Goal: Ask a question

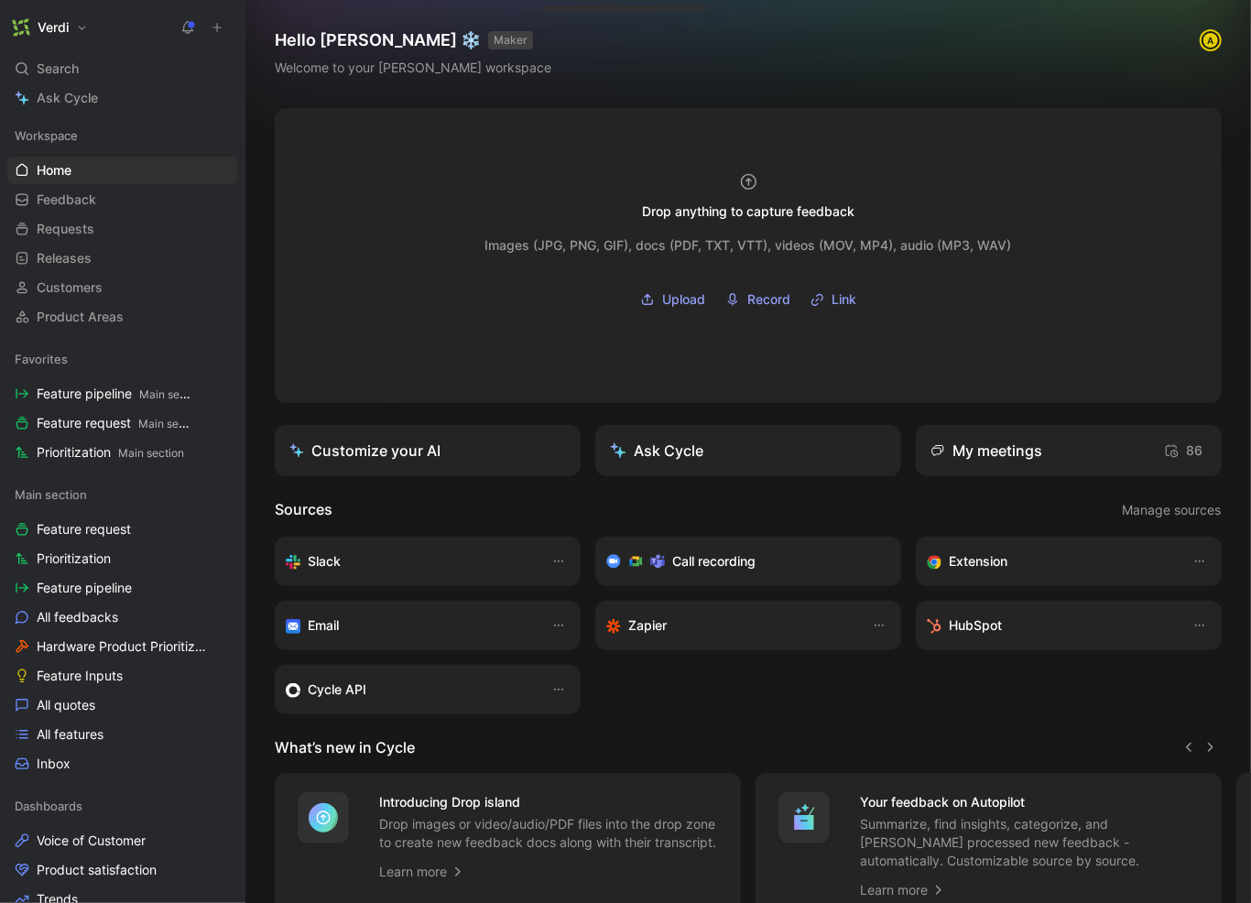
click at [193, 27] on icon at bounding box center [187, 27] width 15 height 15
click at [102, 60] on div "Search ⌘ K" at bounding box center [122, 68] width 230 height 27
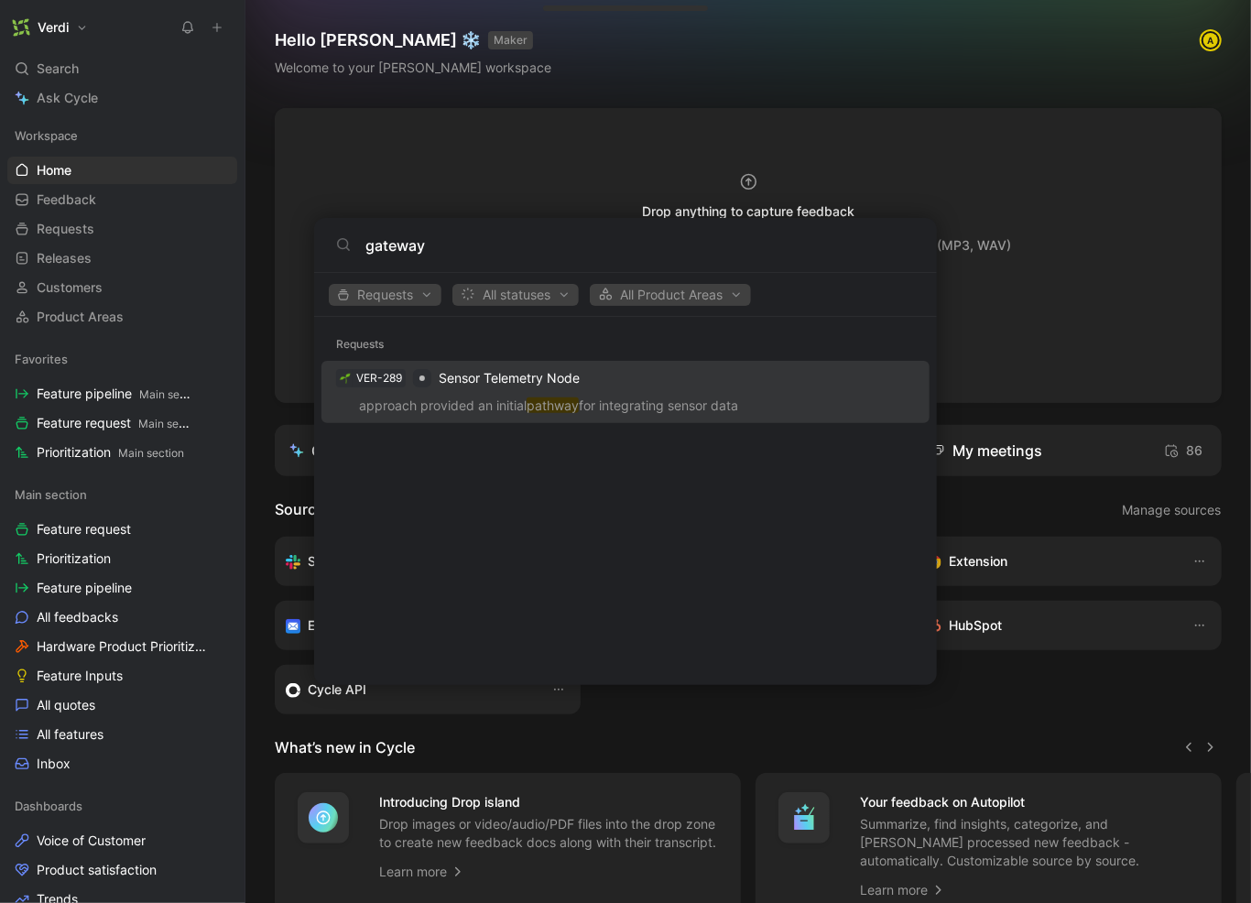
type input "gateway"
click at [400, 98] on body "Verdi Search ⌘ K Ask Cycle Workspace Home G then H Feedback G then F Requests G…" at bounding box center [625, 451] width 1251 height 903
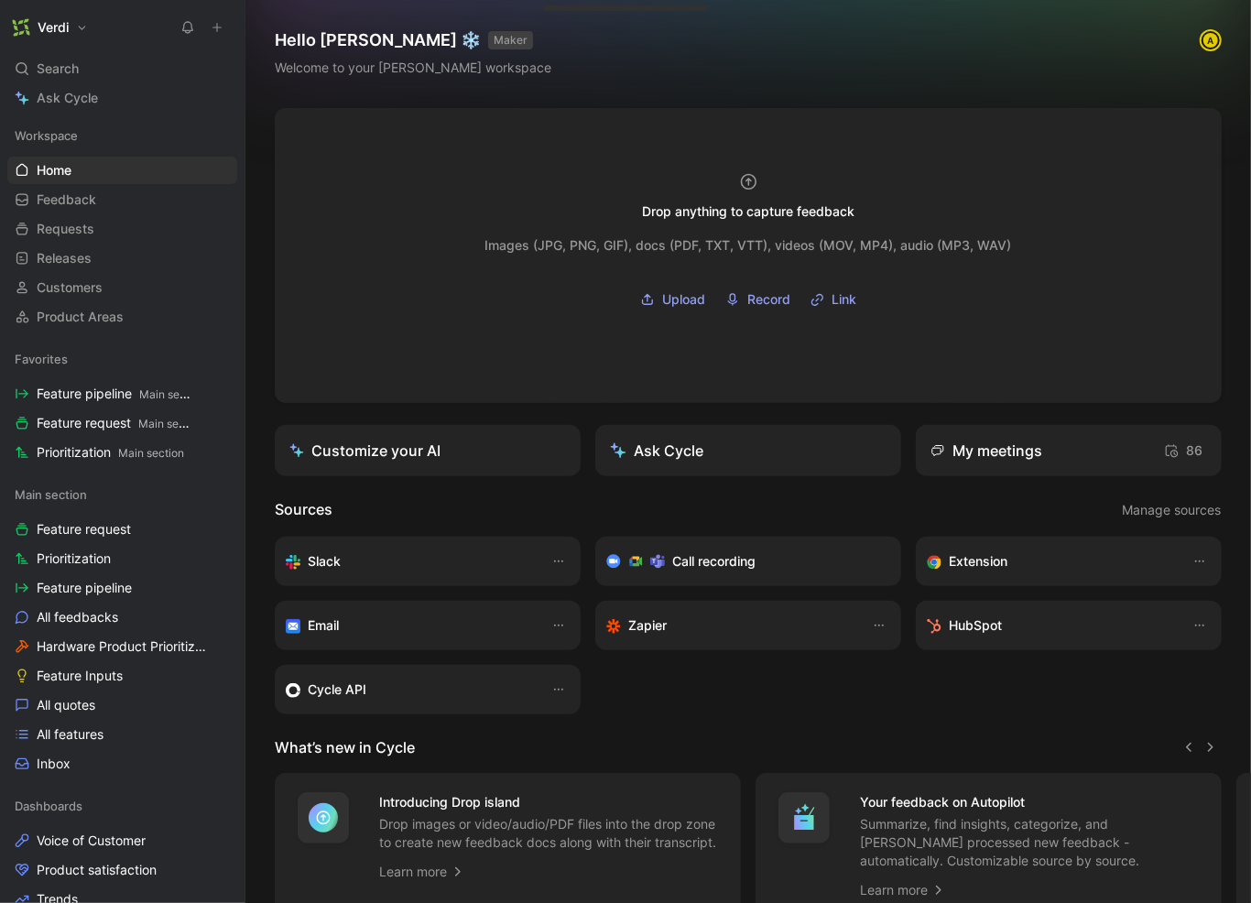
click at [224, 37] on button at bounding box center [217, 28] width 26 height 26
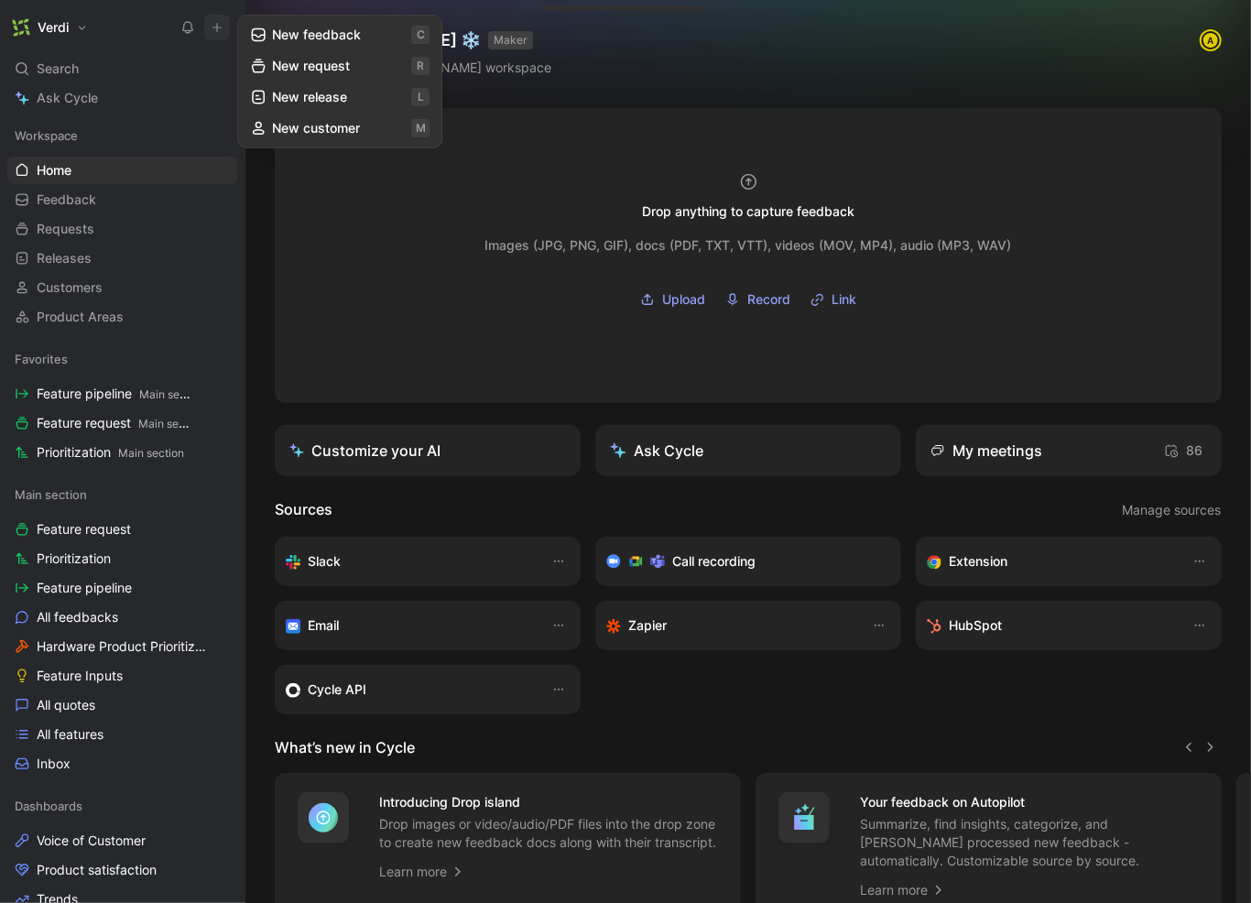
click at [356, 70] on button "New request r" at bounding box center [340, 65] width 196 height 31
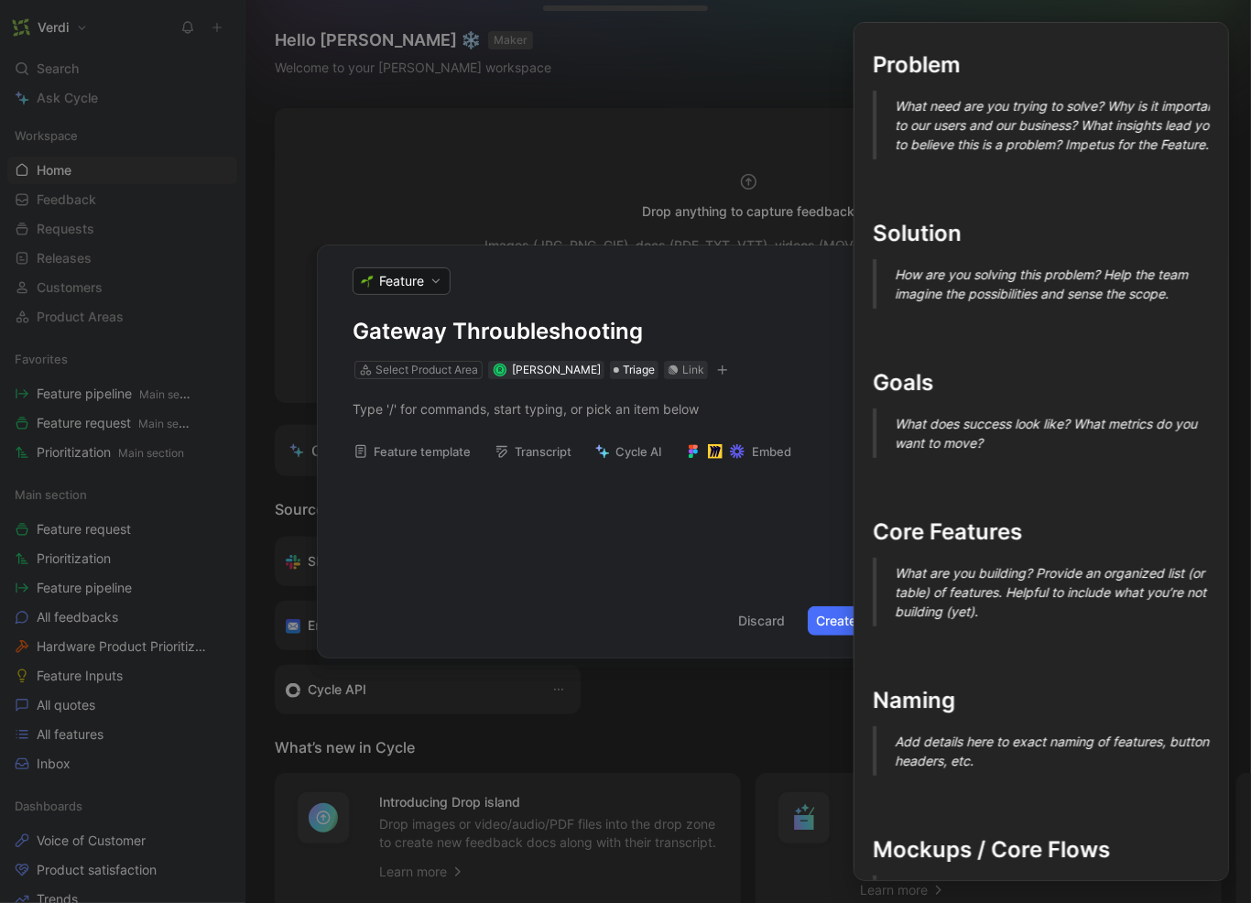
click at [418, 456] on button "Feature template" at bounding box center [412, 452] width 134 height 26
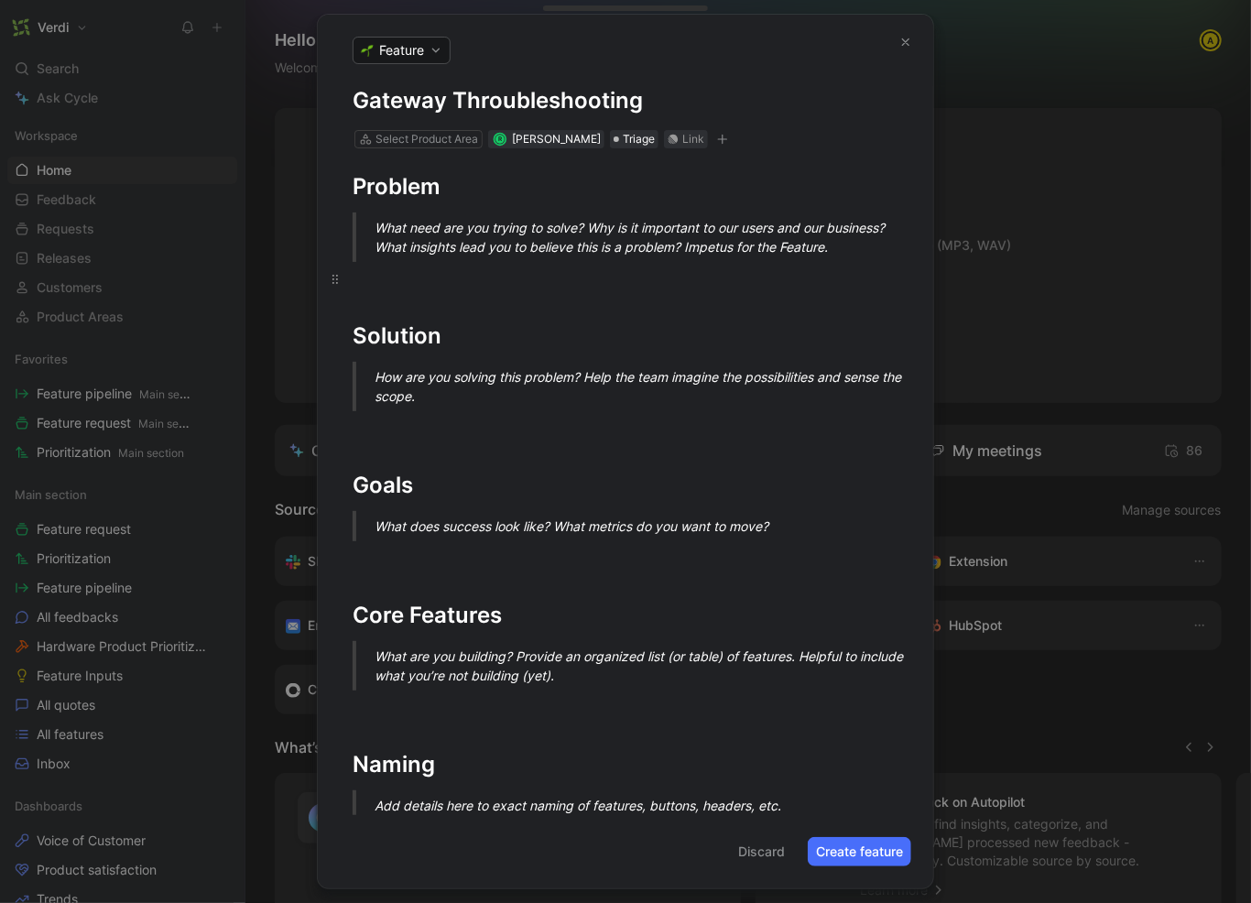
click at [430, 270] on div at bounding box center [626, 278] width 546 height 19
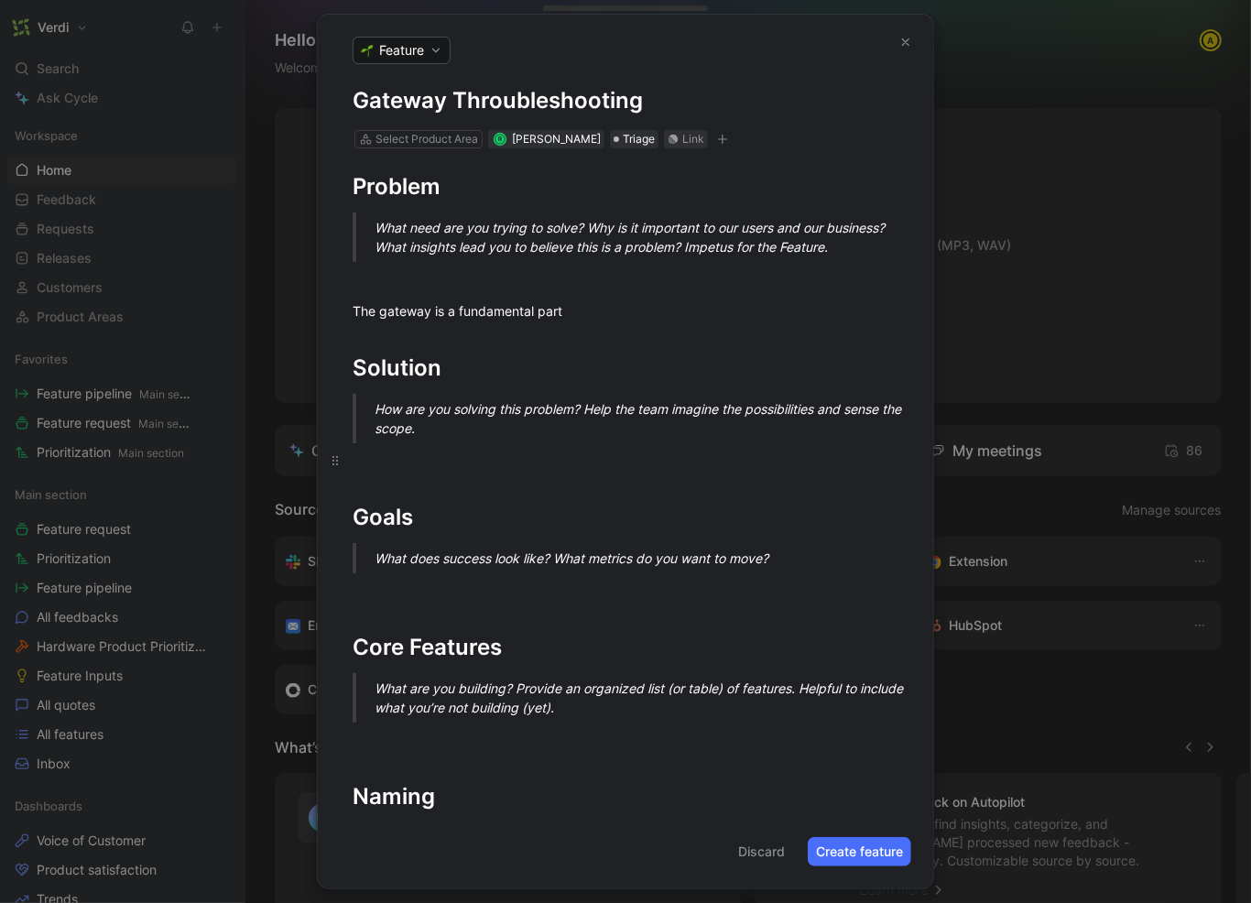
click at [503, 453] on div "To enrich screen reader interactions, please activate Accessibility in Grammarl…" at bounding box center [626, 460] width 546 height 19
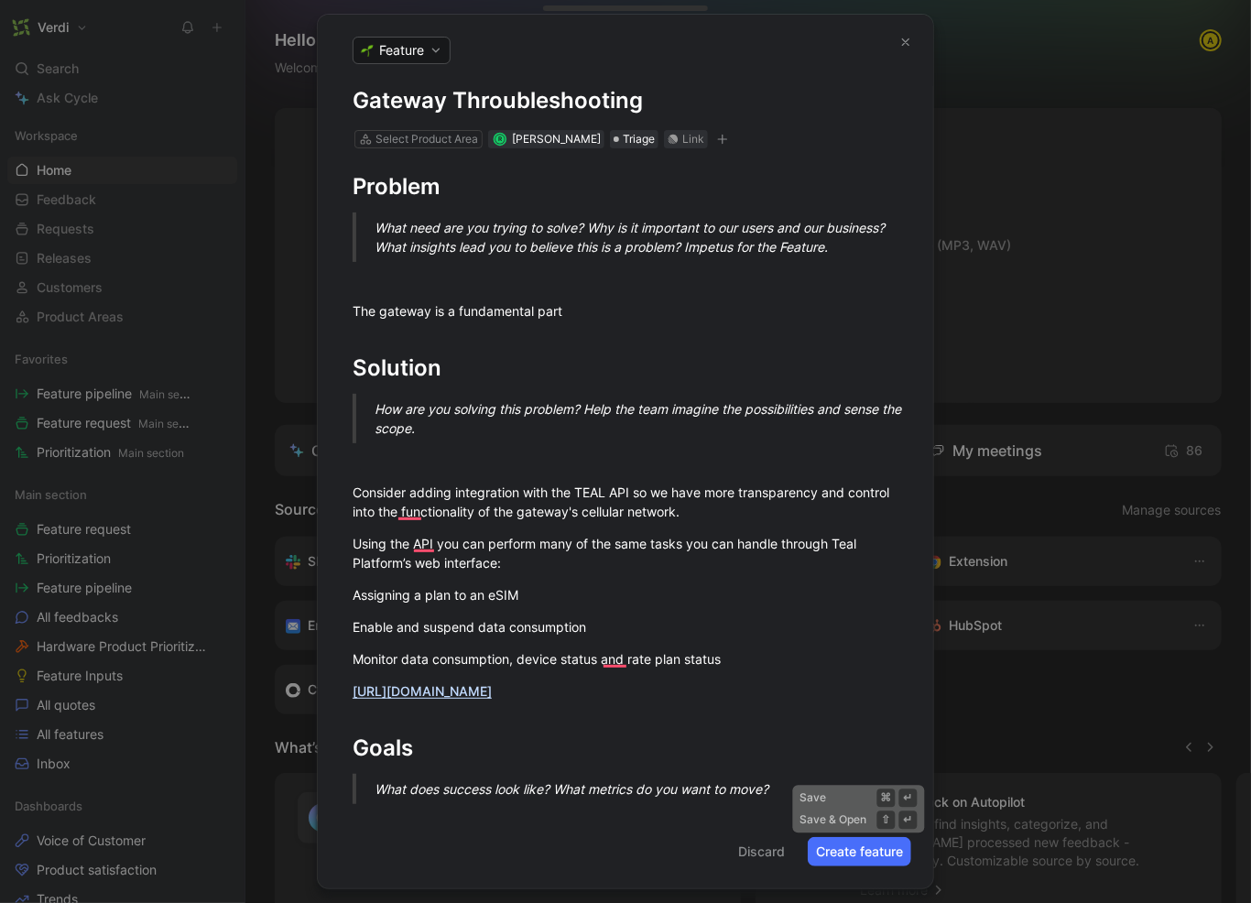
click at [872, 858] on button "Create feature" at bounding box center [860, 851] width 104 height 29
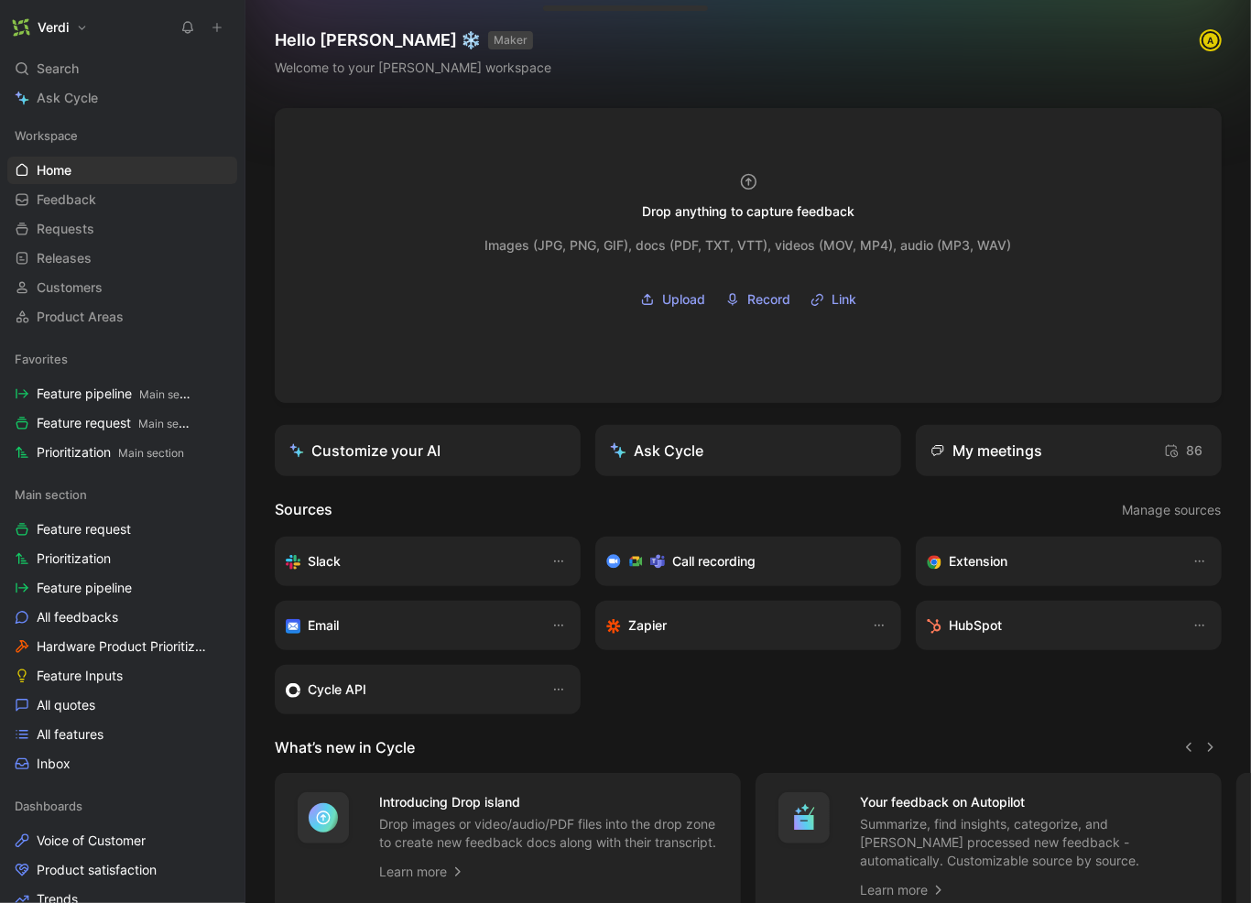
click at [220, 29] on icon at bounding box center [217, 27] width 13 height 13
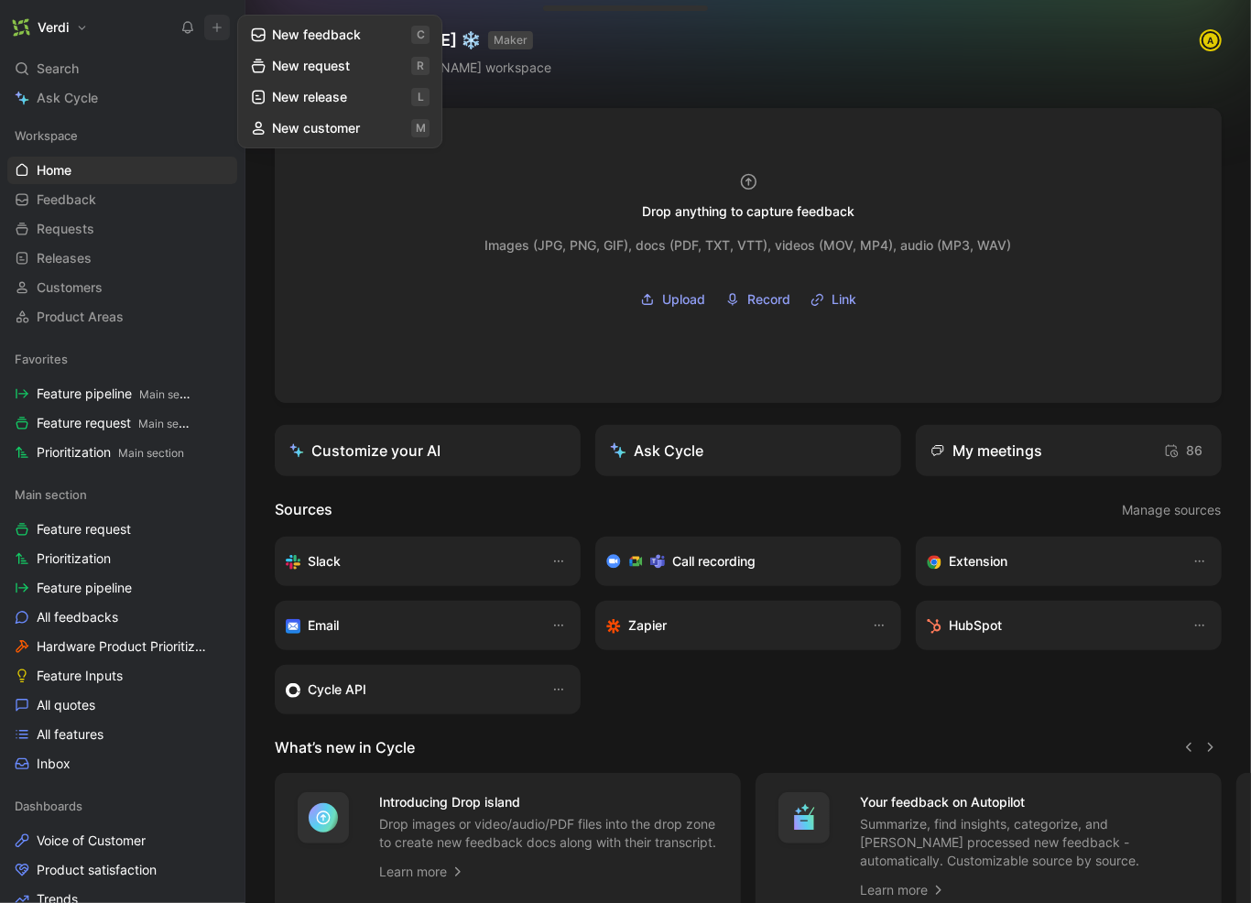
click at [272, 31] on button "New feedback c" at bounding box center [340, 34] width 196 height 31
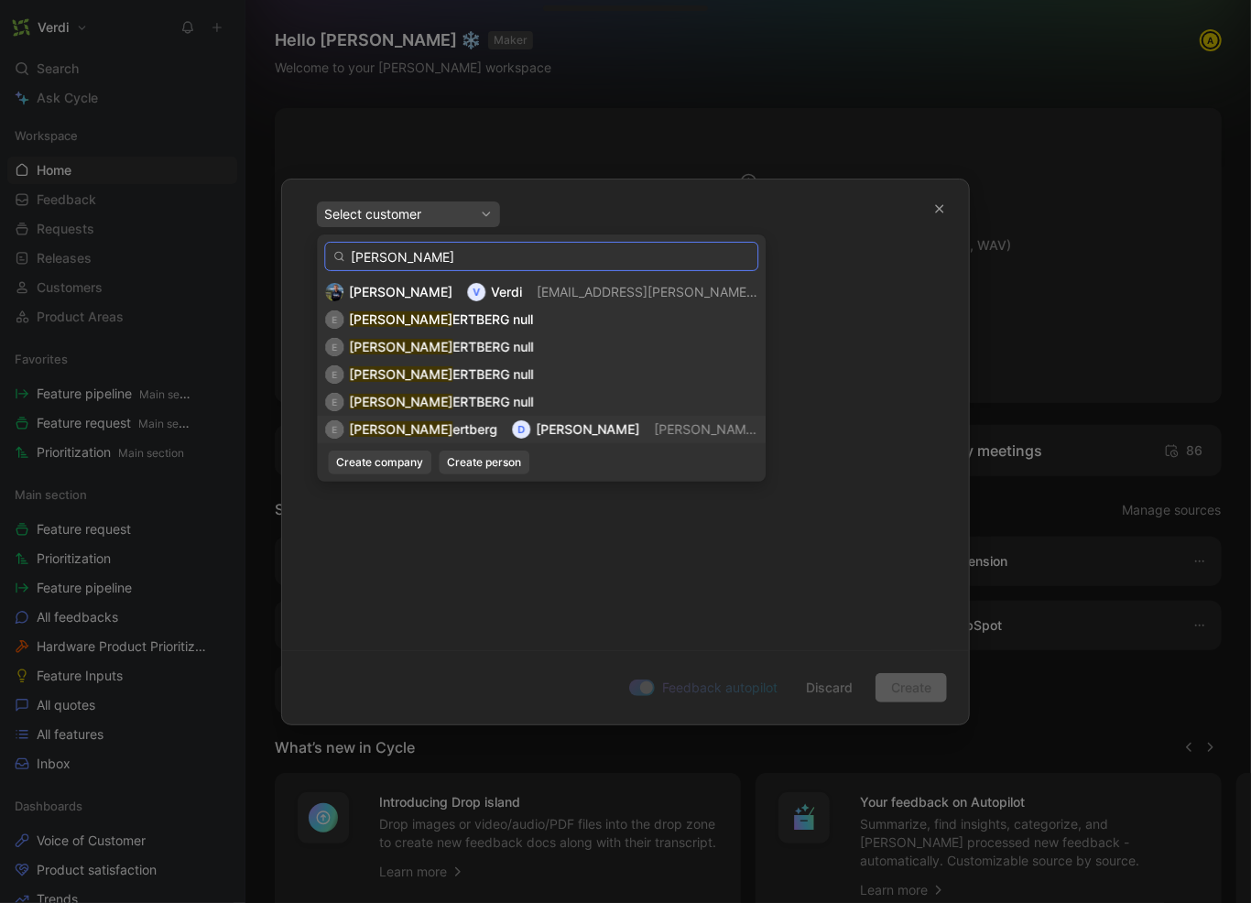
type input "[PERSON_NAME]"
click at [654, 430] on span "[PERSON_NAME][EMAIL_ADDRESS][PERSON_NAME][DOMAIN_NAME]" at bounding box center [864, 429] width 421 height 16
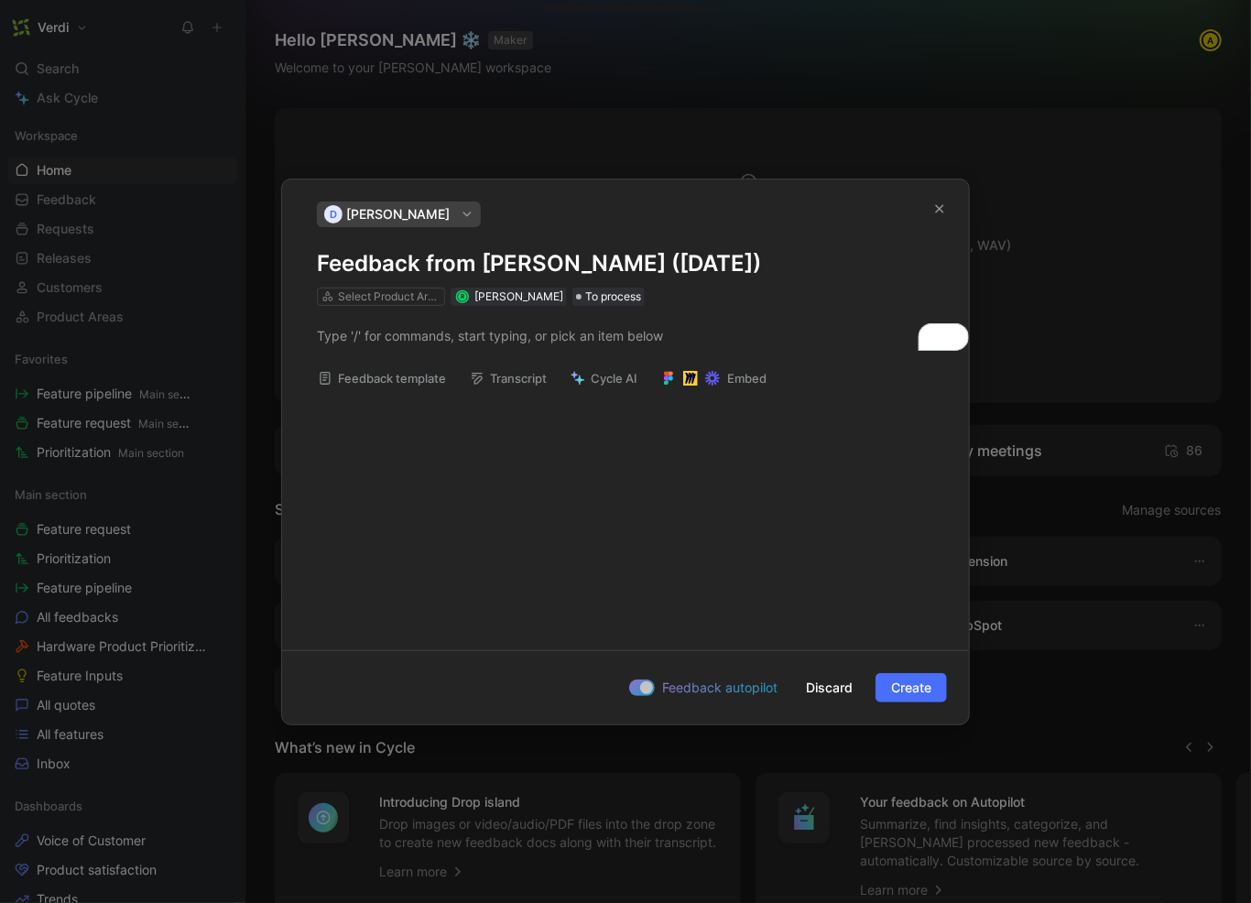
drag, startPoint x: 678, startPoint y: 267, endPoint x: 638, endPoint y: 267, distance: 40.3
click at [638, 267] on h1 "Feedback from [PERSON_NAME] ([DATE])" at bounding box center [625, 263] width 617 height 29
click at [702, 267] on h1 "Feedback from [PERSON_NAME] ([DATE])" at bounding box center [625, 263] width 617 height 29
click at [774, 266] on h1 "Feedback from [PERSON_NAME] ([DATE])" at bounding box center [625, 263] width 617 height 29
click at [471, 347] on p "To enrich screen reader interactions, please activate Accessibility in Grammarl…" at bounding box center [625, 336] width 687 height 30
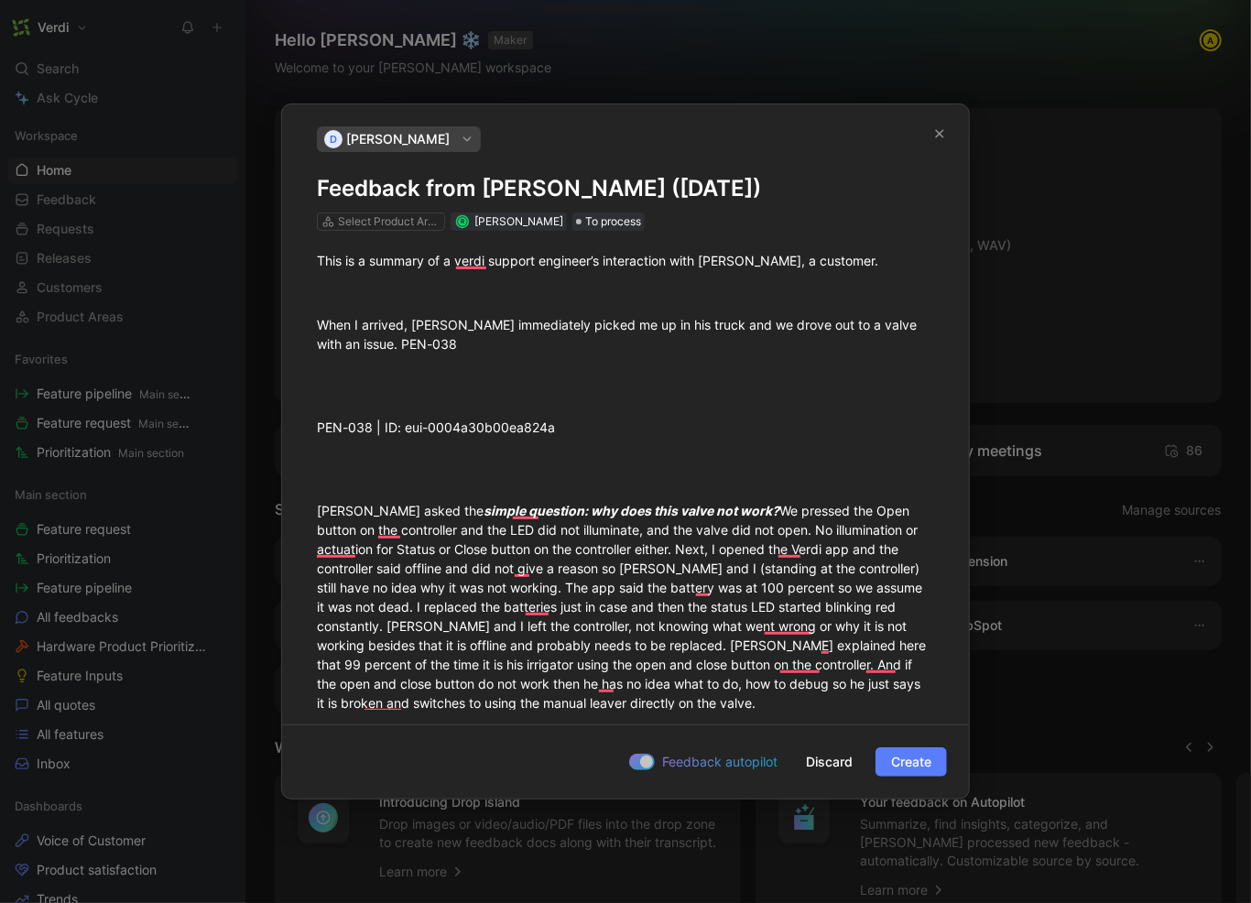
click at [901, 761] on span "Create" at bounding box center [911, 762] width 40 height 22
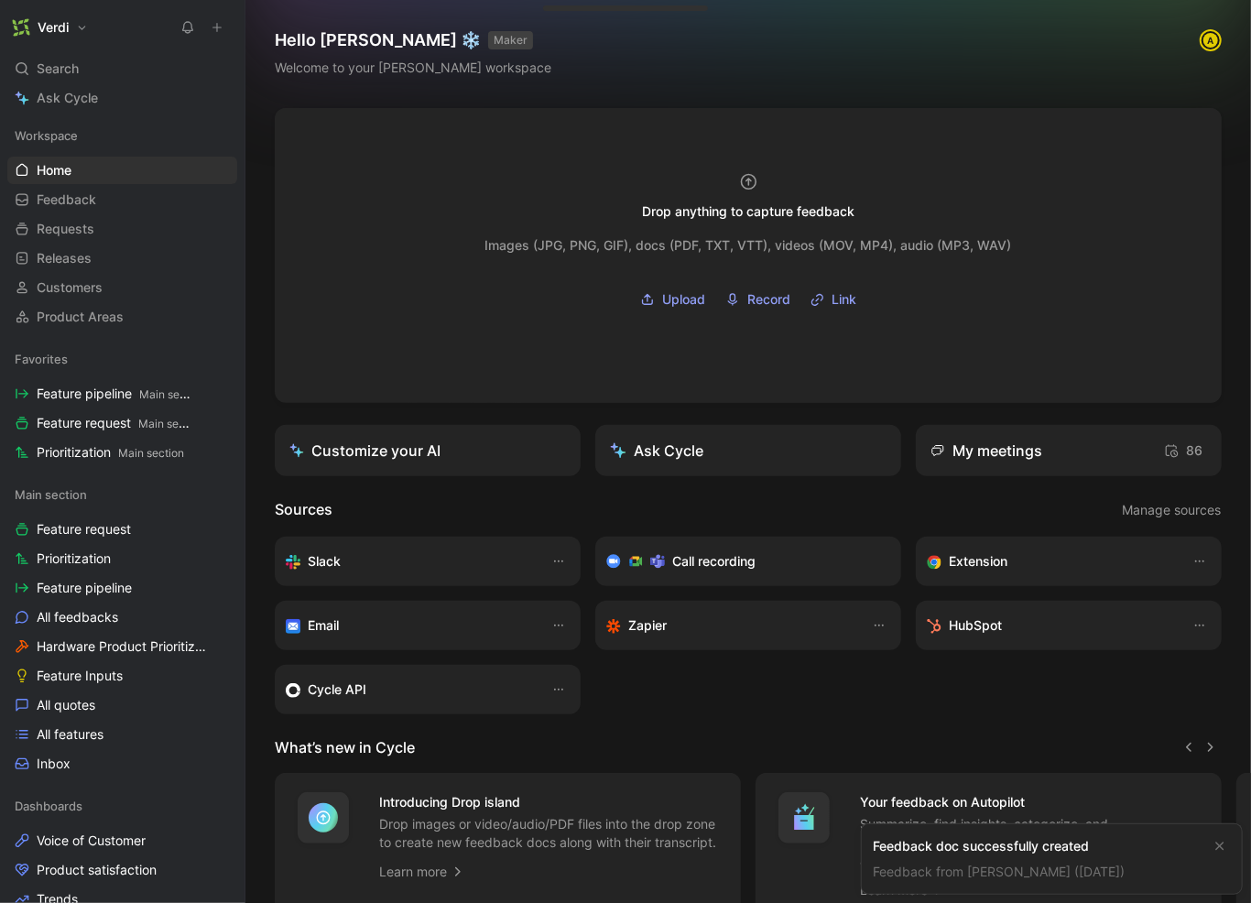
click at [1041, 845] on div "Feedback doc successfully created" at bounding box center [1037, 846] width 329 height 22
click at [1032, 878] on link "Feedback from [PERSON_NAME] ([DATE])" at bounding box center [999, 872] width 252 height 16
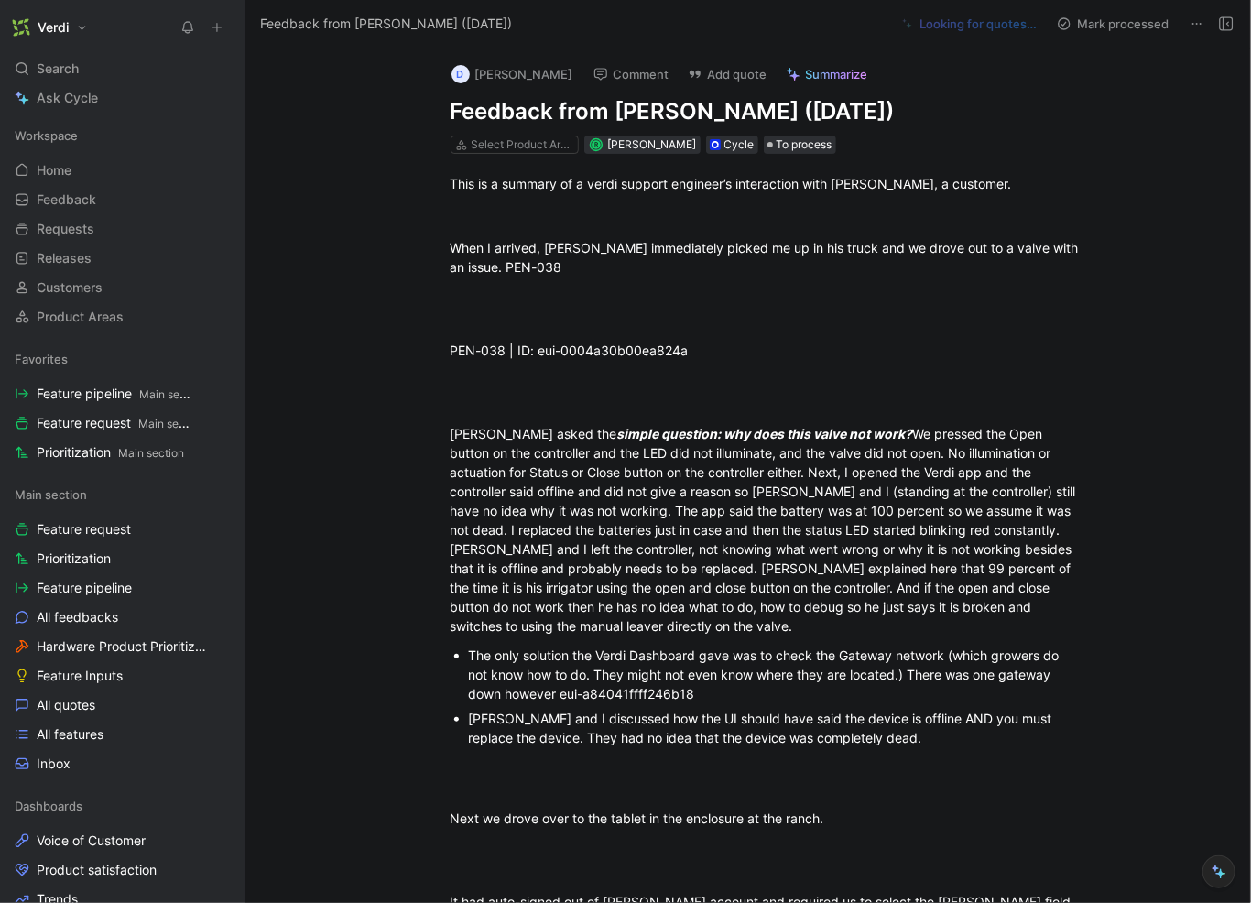
click at [812, 68] on span "Summarize" at bounding box center [837, 74] width 62 height 16
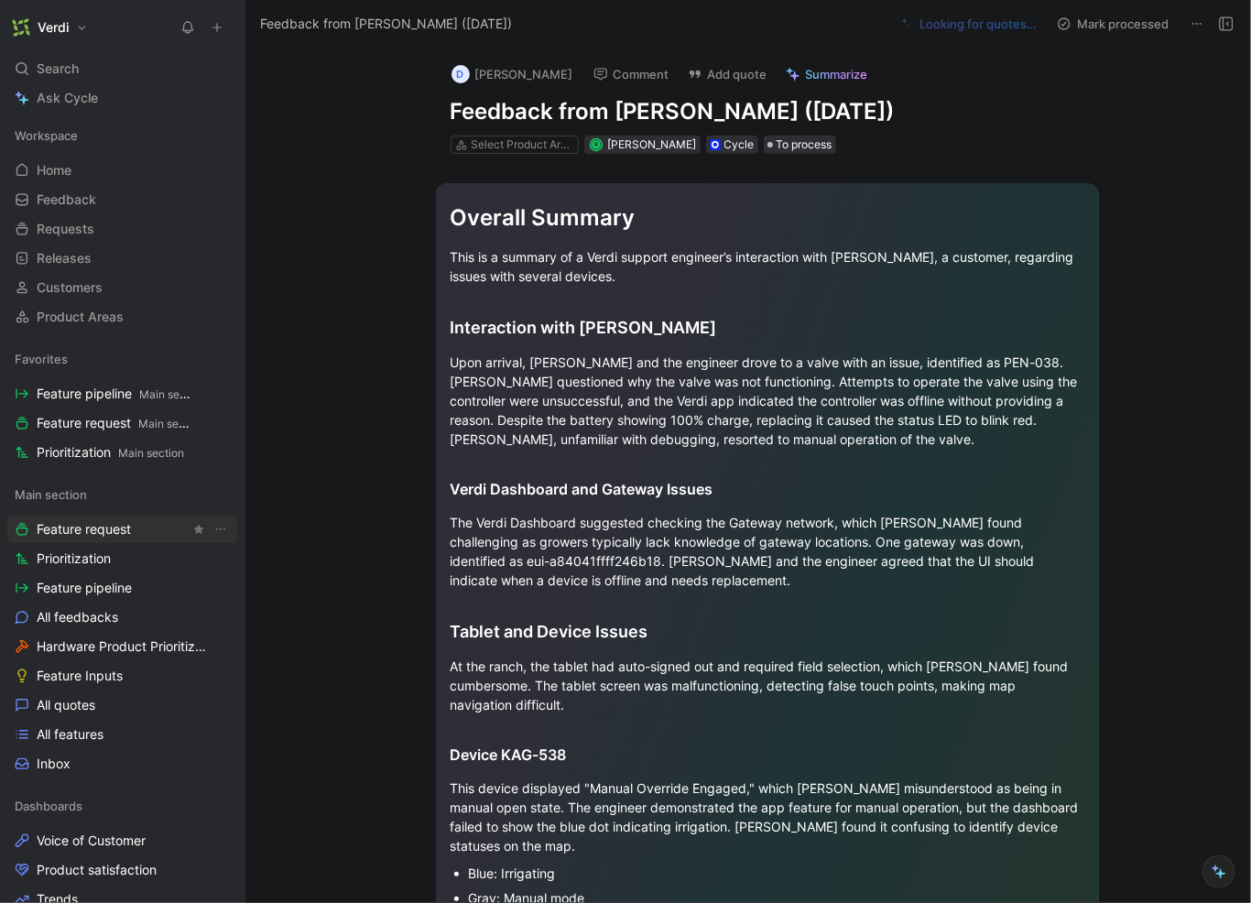
scroll to position [175, 0]
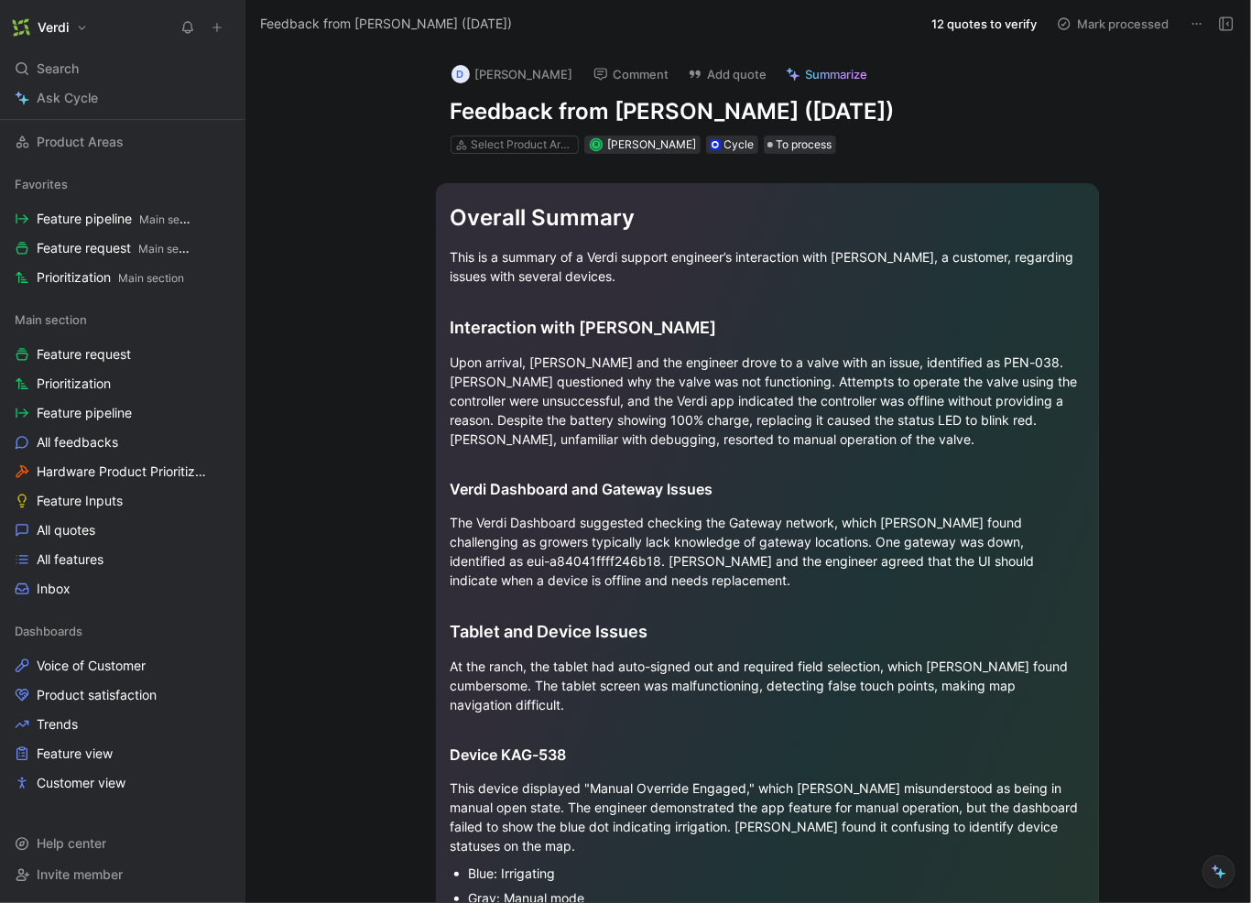
click at [988, 27] on button "12 quotes to verify" at bounding box center [984, 24] width 122 height 26
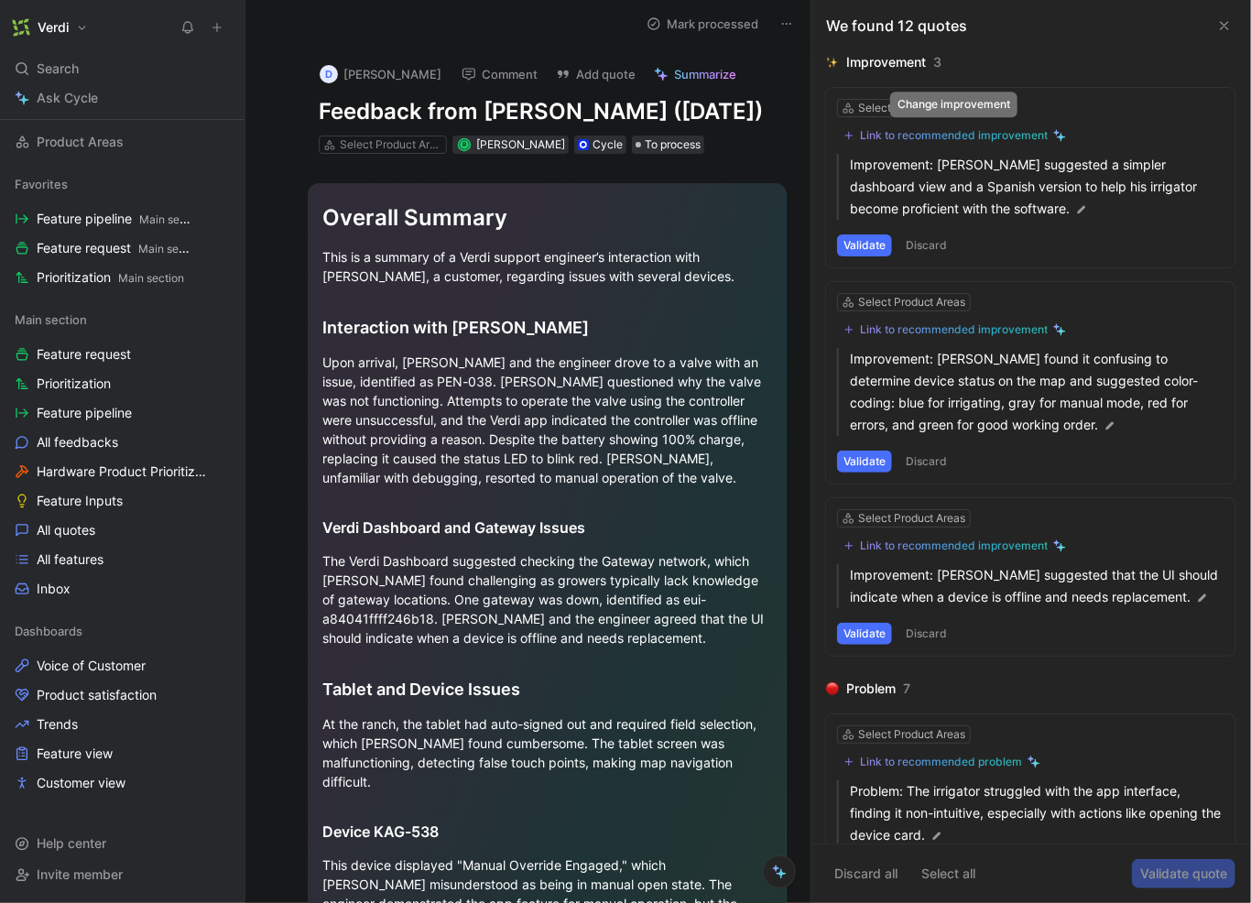
click at [922, 144] on button "Link to recommended improvement" at bounding box center [954, 136] width 235 height 22
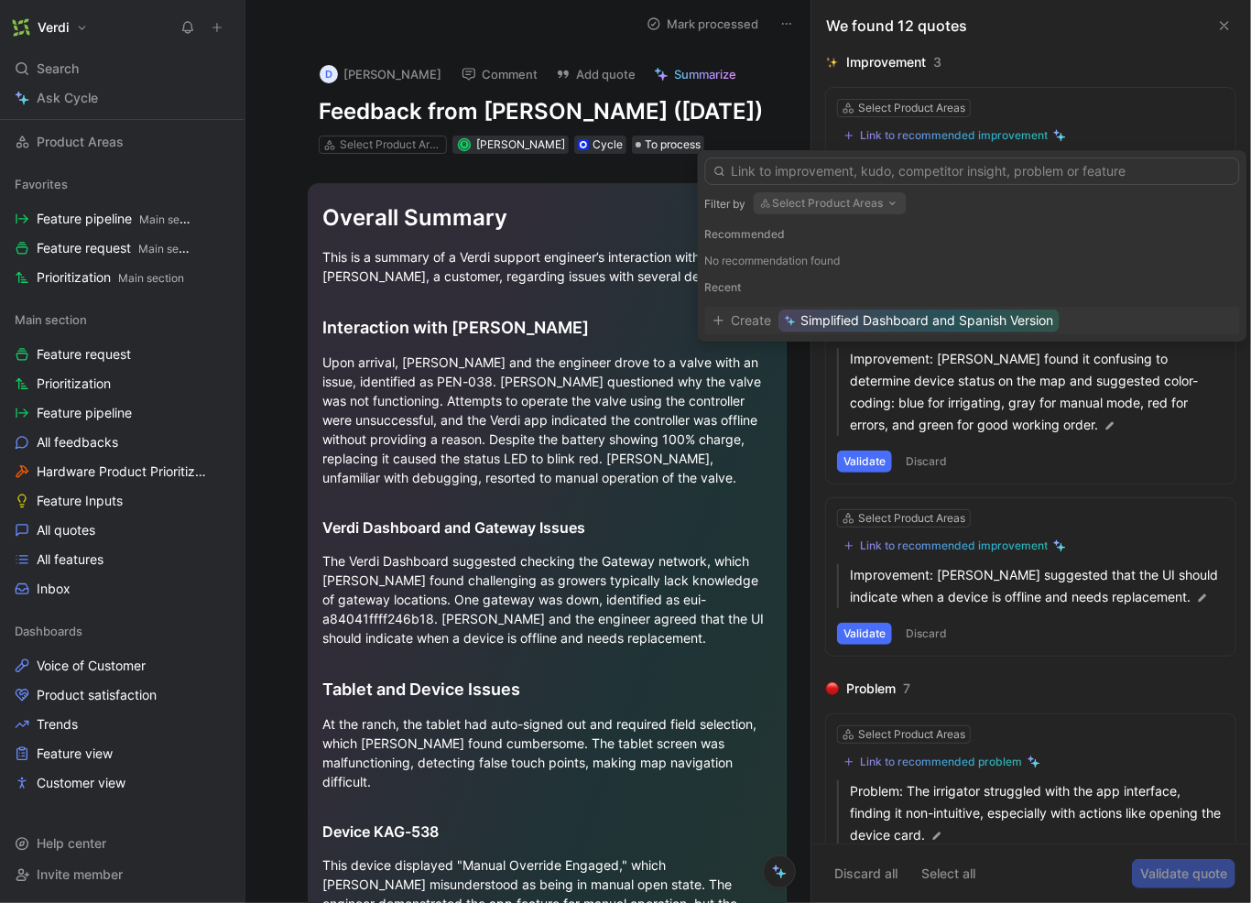
click at [932, 150] on div at bounding box center [972, 167] width 535 height 35
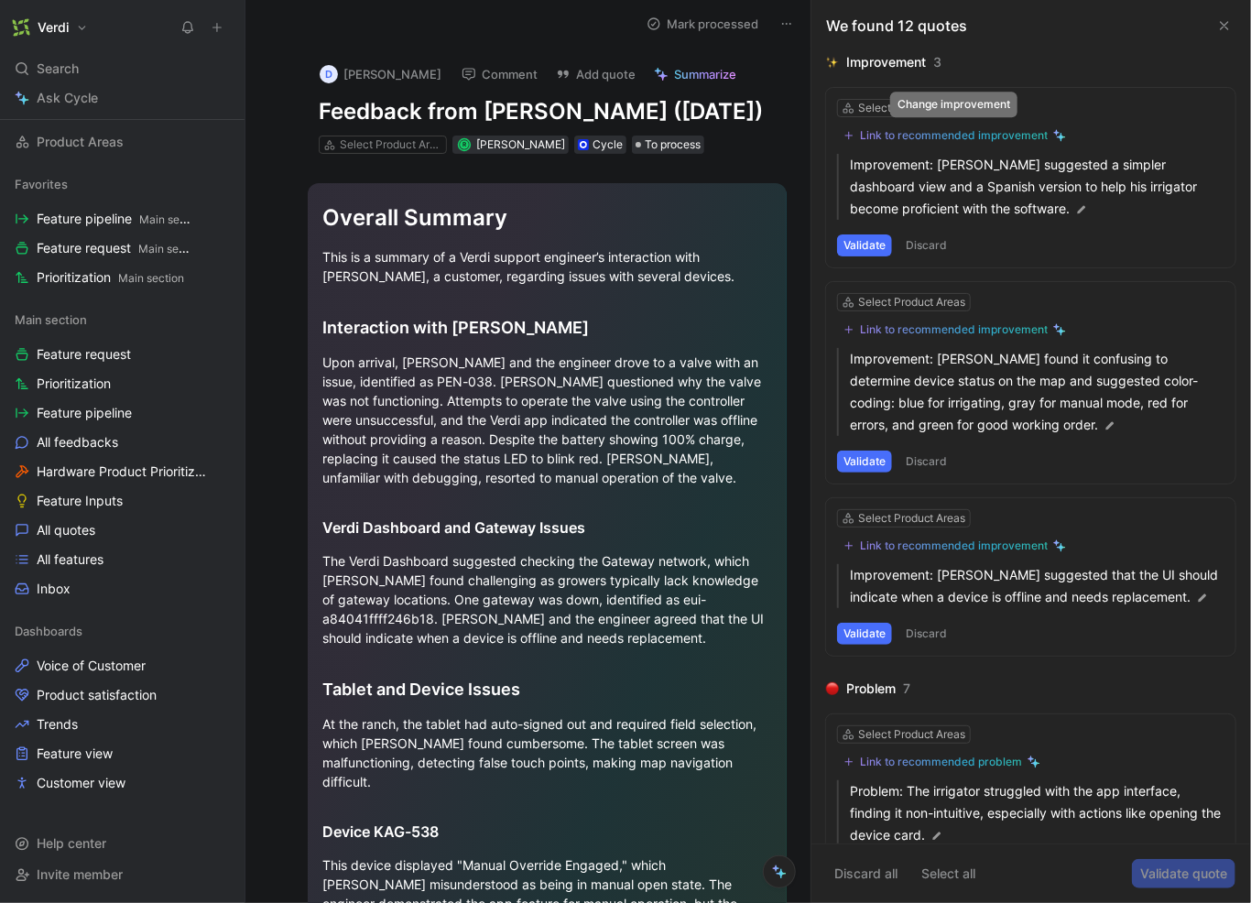
click at [941, 131] on div "Link to recommended improvement" at bounding box center [954, 135] width 188 height 15
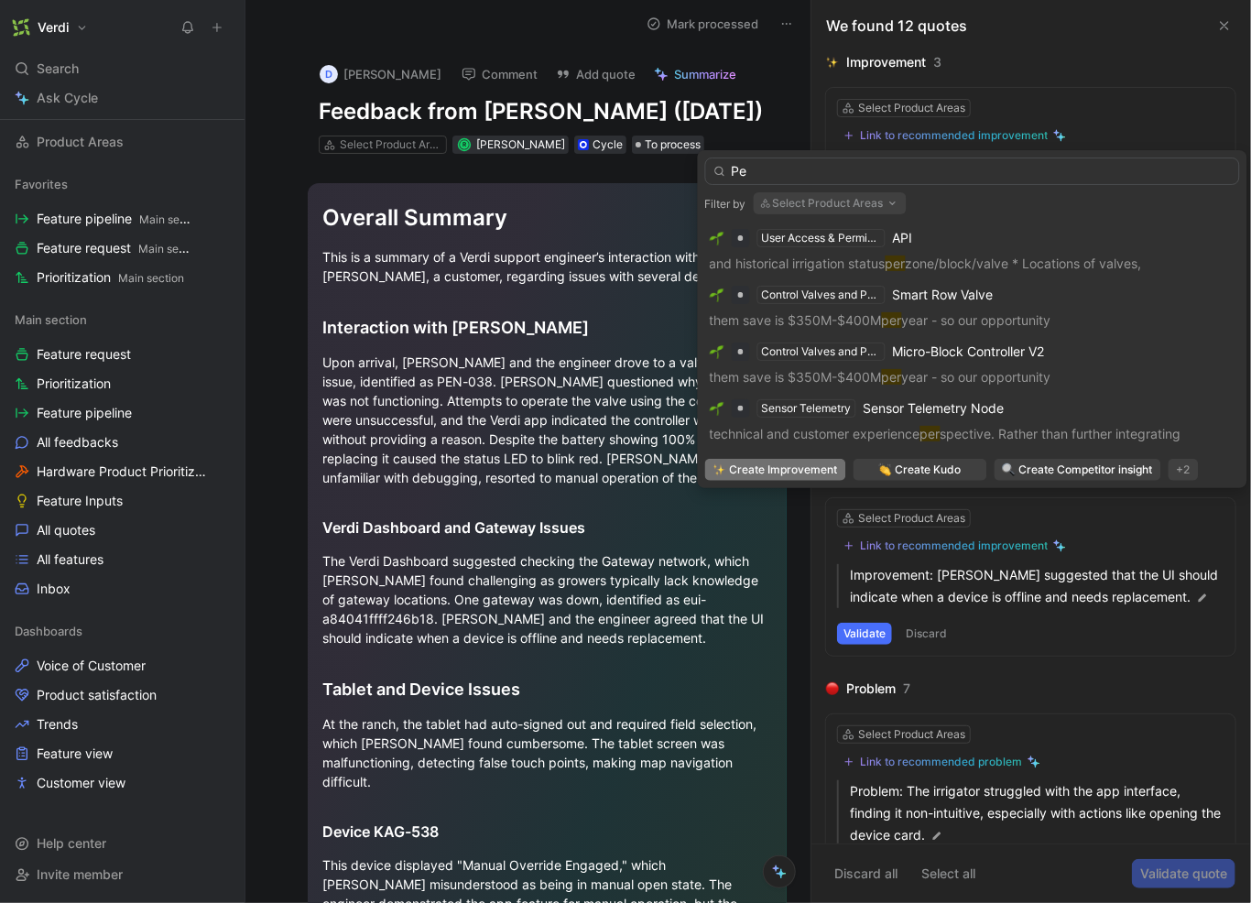
type input "P"
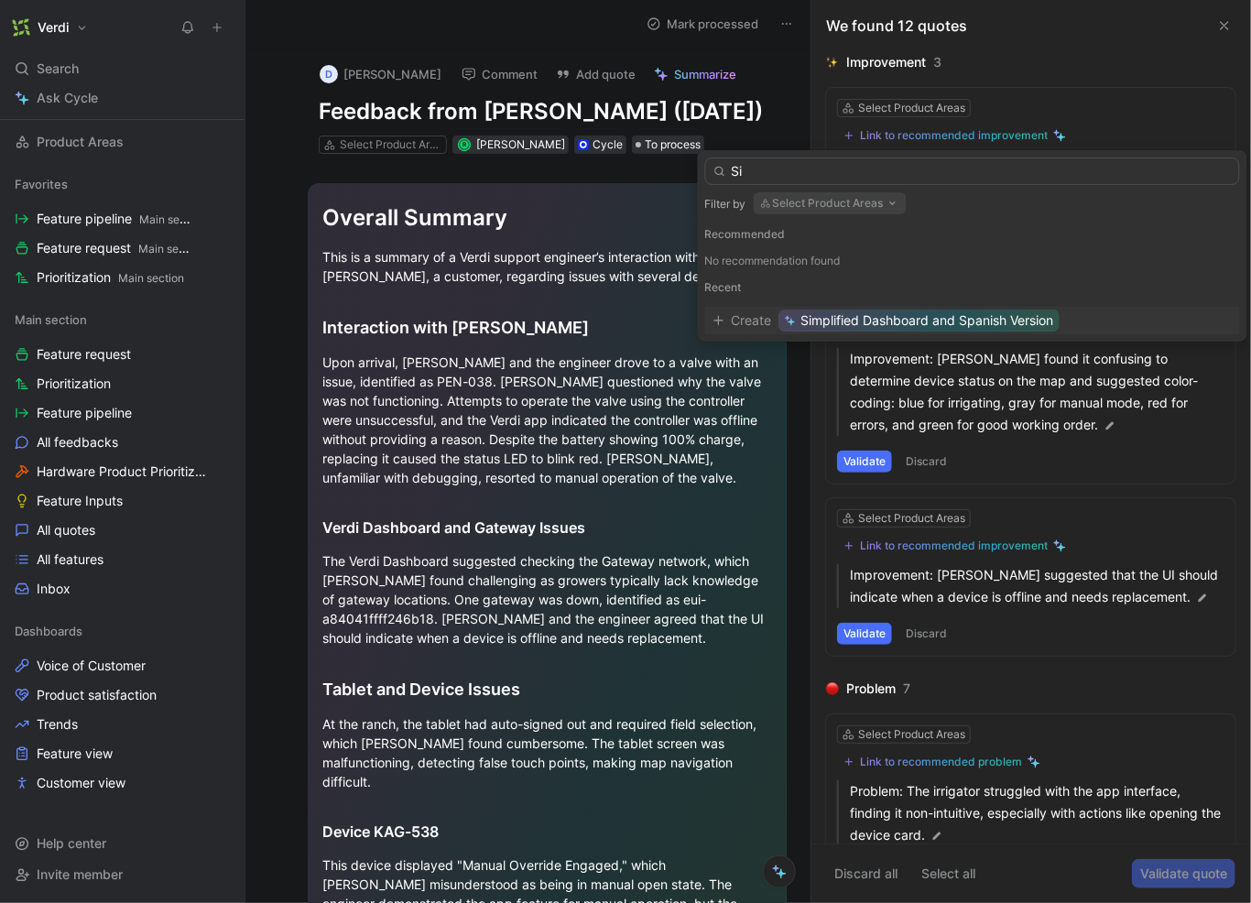
type input "S"
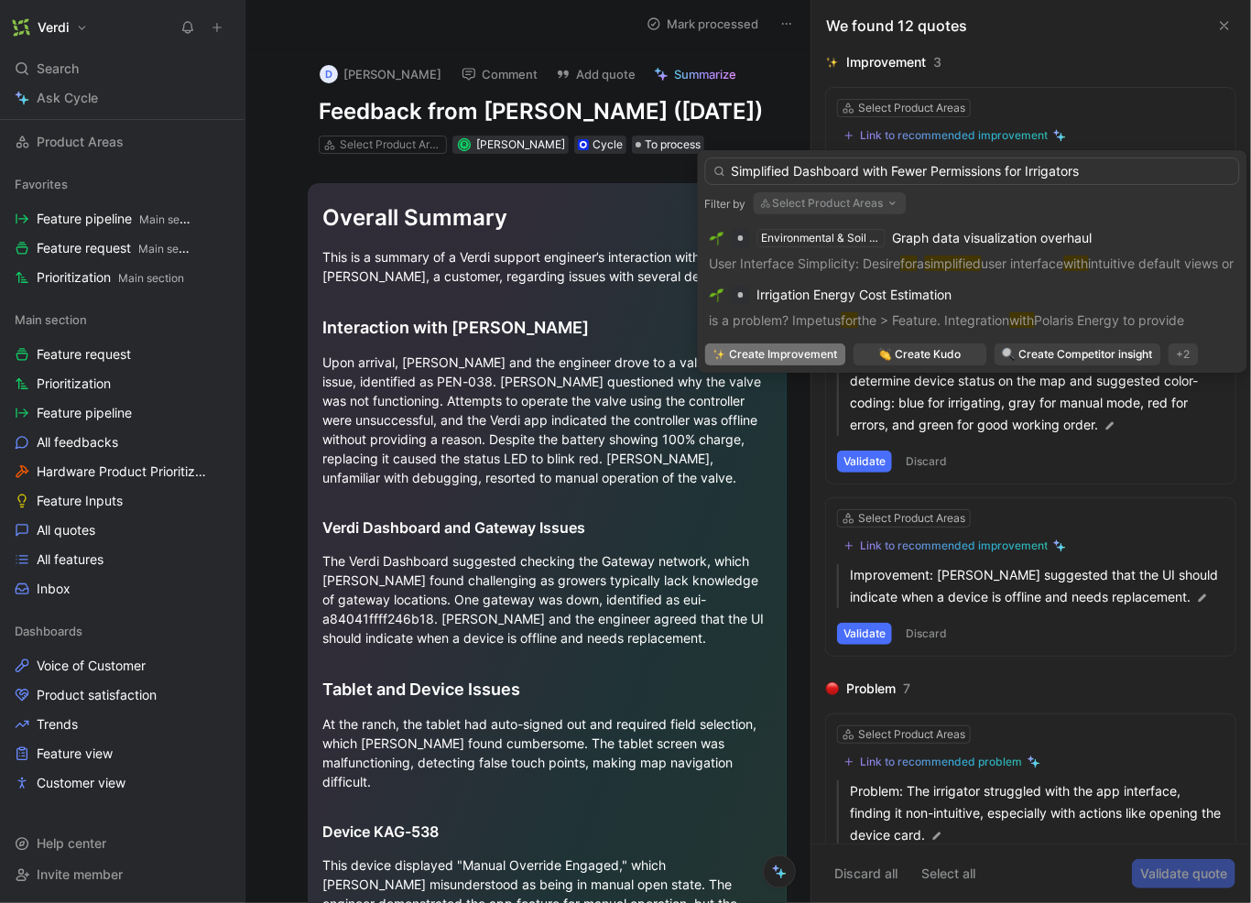
drag, startPoint x: 774, startPoint y: 169, endPoint x: 889, endPoint y: 168, distance: 115.4
click at [889, 168] on input "Simplified Dashboard with Fewer Permissions for Irrigators" at bounding box center [972, 171] width 535 height 27
click at [900, 168] on input "Simplified Dashboard with Fewer Permissions for Irrigators" at bounding box center [972, 171] width 535 height 27
drag, startPoint x: 931, startPoint y: 173, endPoint x: 892, endPoint y: 169, distance: 38.7
click at [892, 169] on input "Simplified Dashboard with Fewer Permissions for Irrigators" at bounding box center [972, 171] width 535 height 27
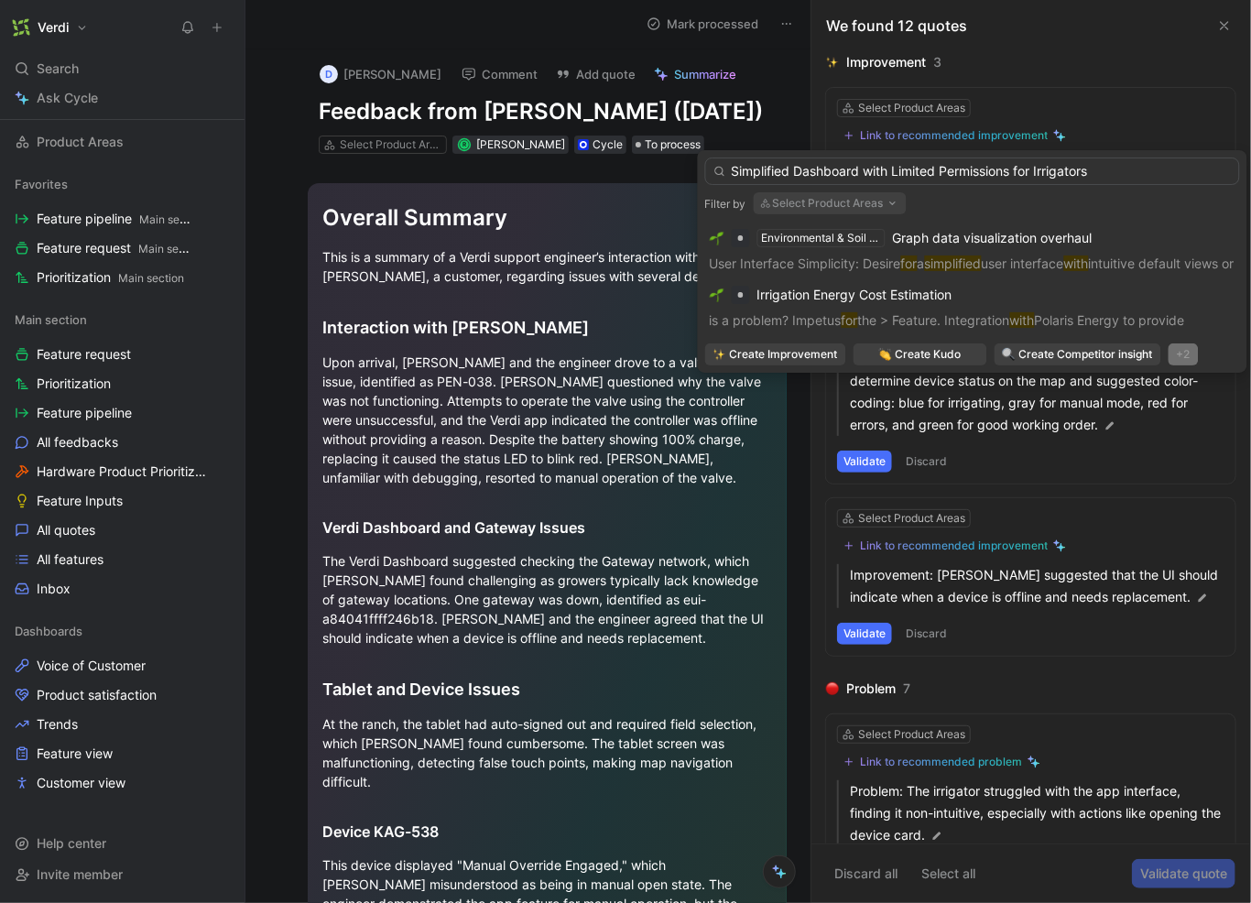
type input "Simplified Dashboard with Limited Permissions for Irrigators"
click at [1184, 355] on div "+2" at bounding box center [1184, 355] width 30 height 22
click at [1191, 418] on div "Feature" at bounding box center [1185, 417] width 108 height 22
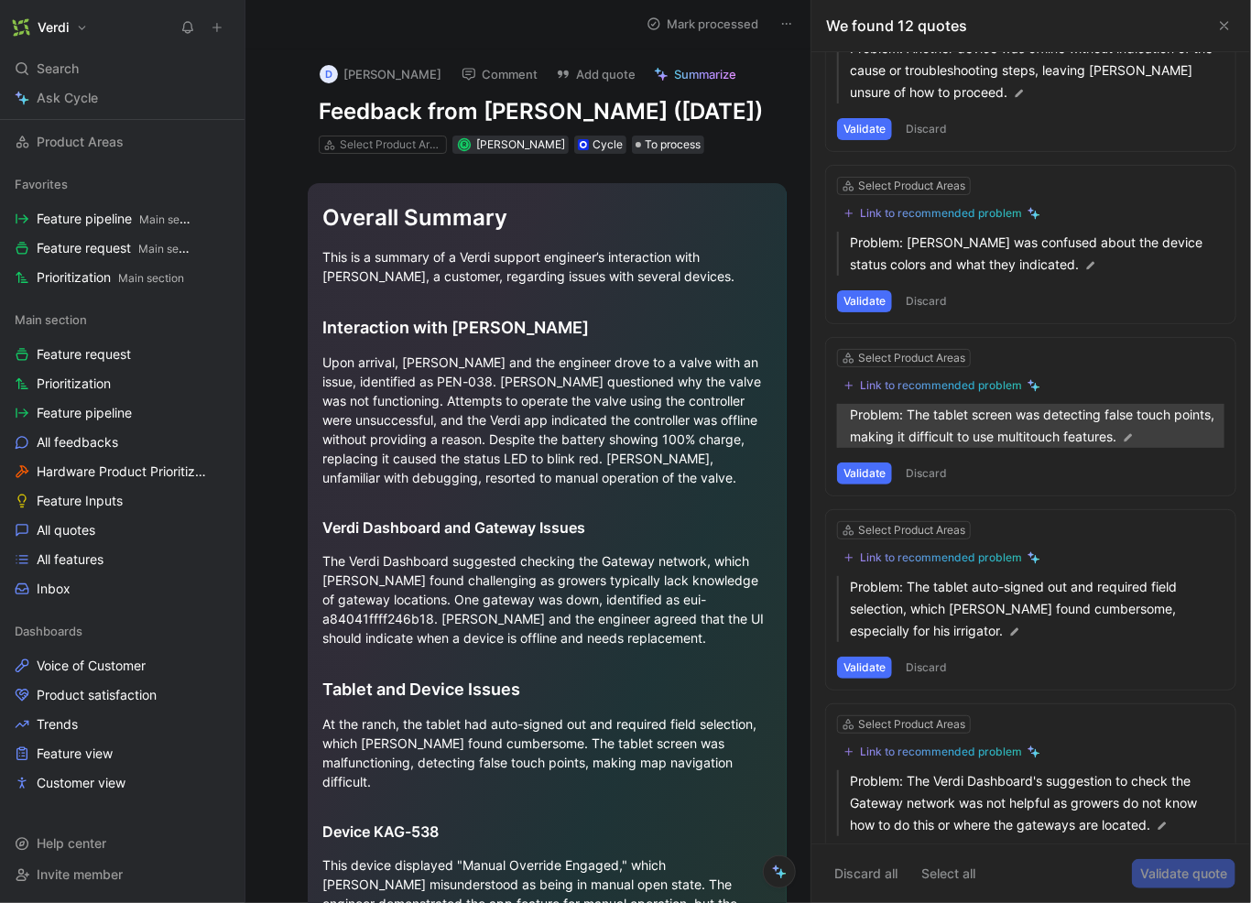
scroll to position [715, 0]
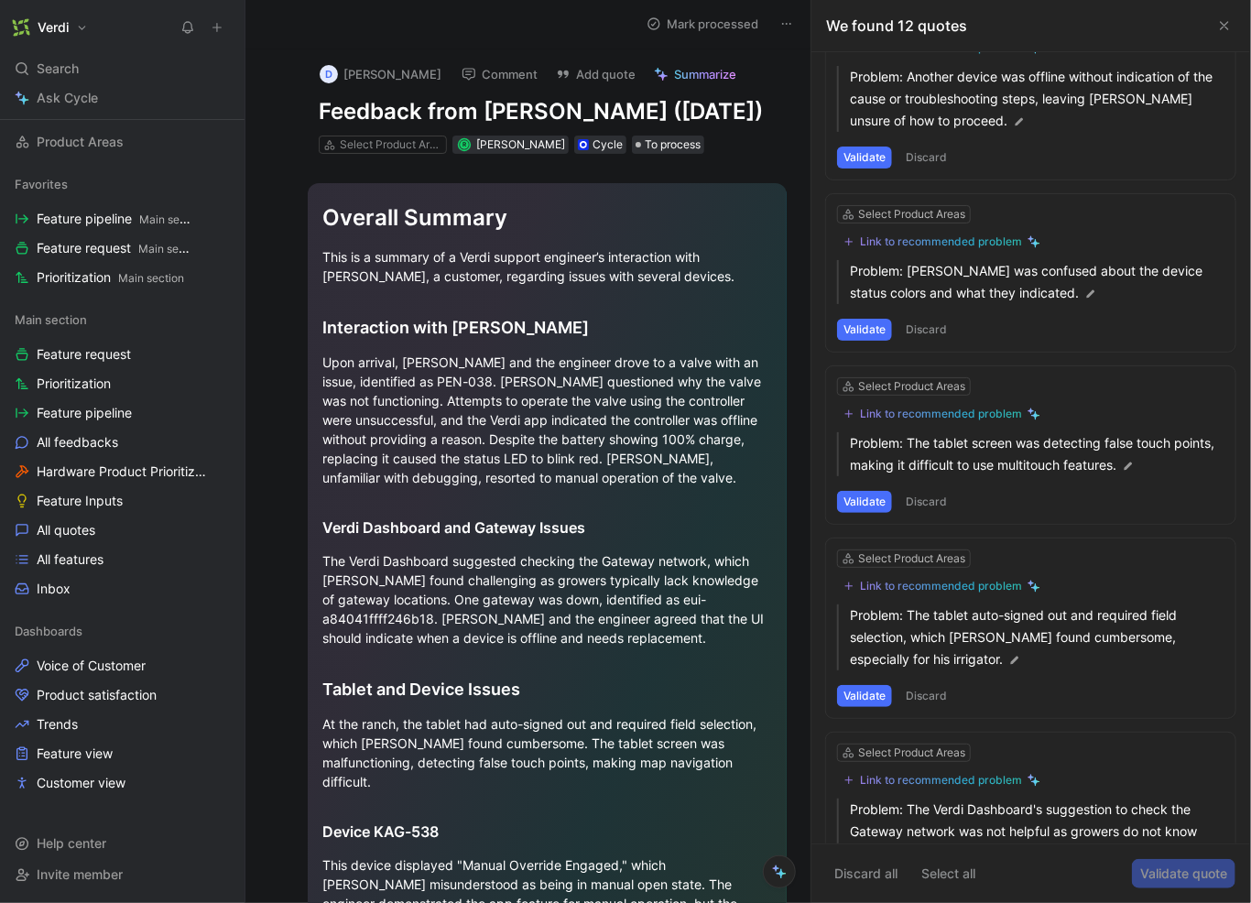
click at [929, 495] on button "Discard" at bounding box center [927, 502] width 54 height 22
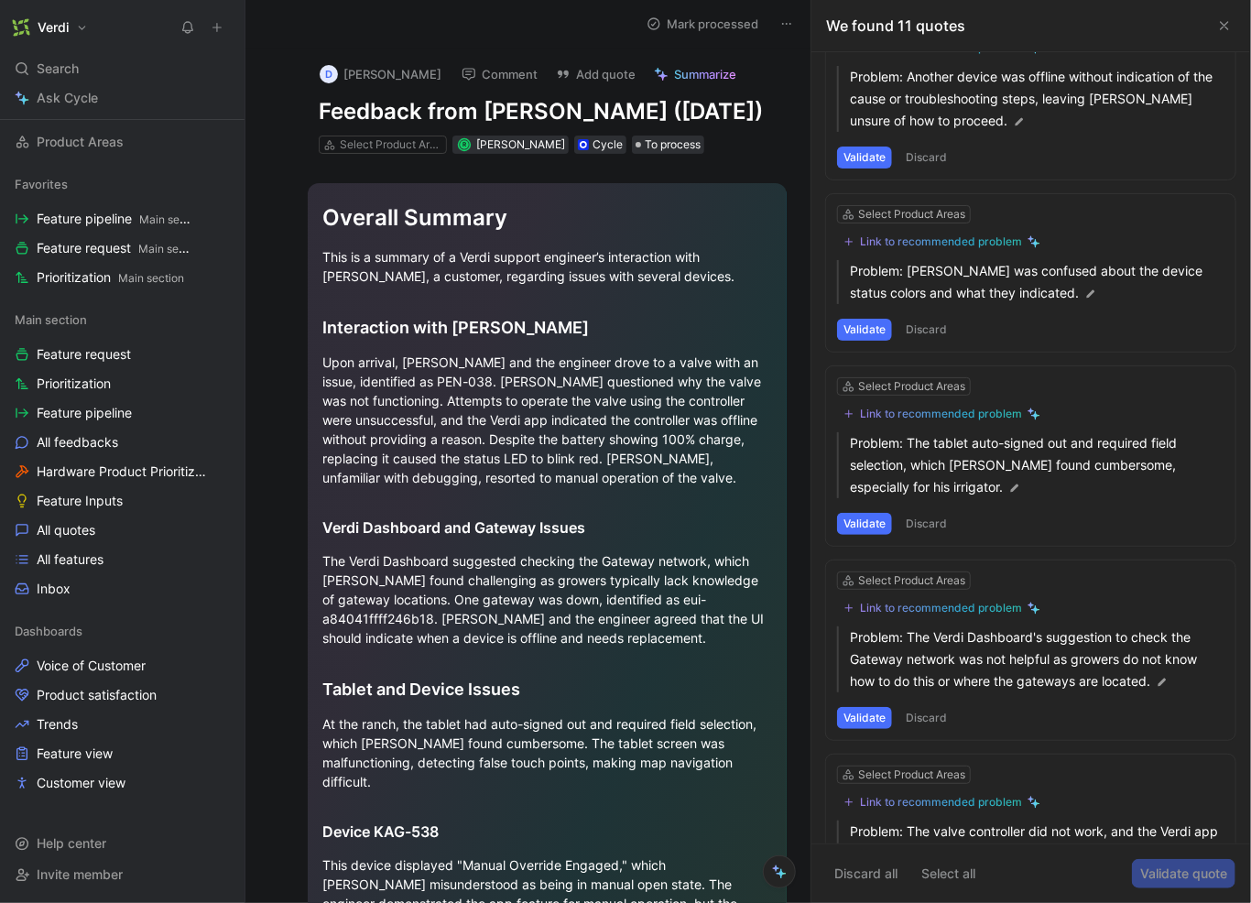
scroll to position [706, 0]
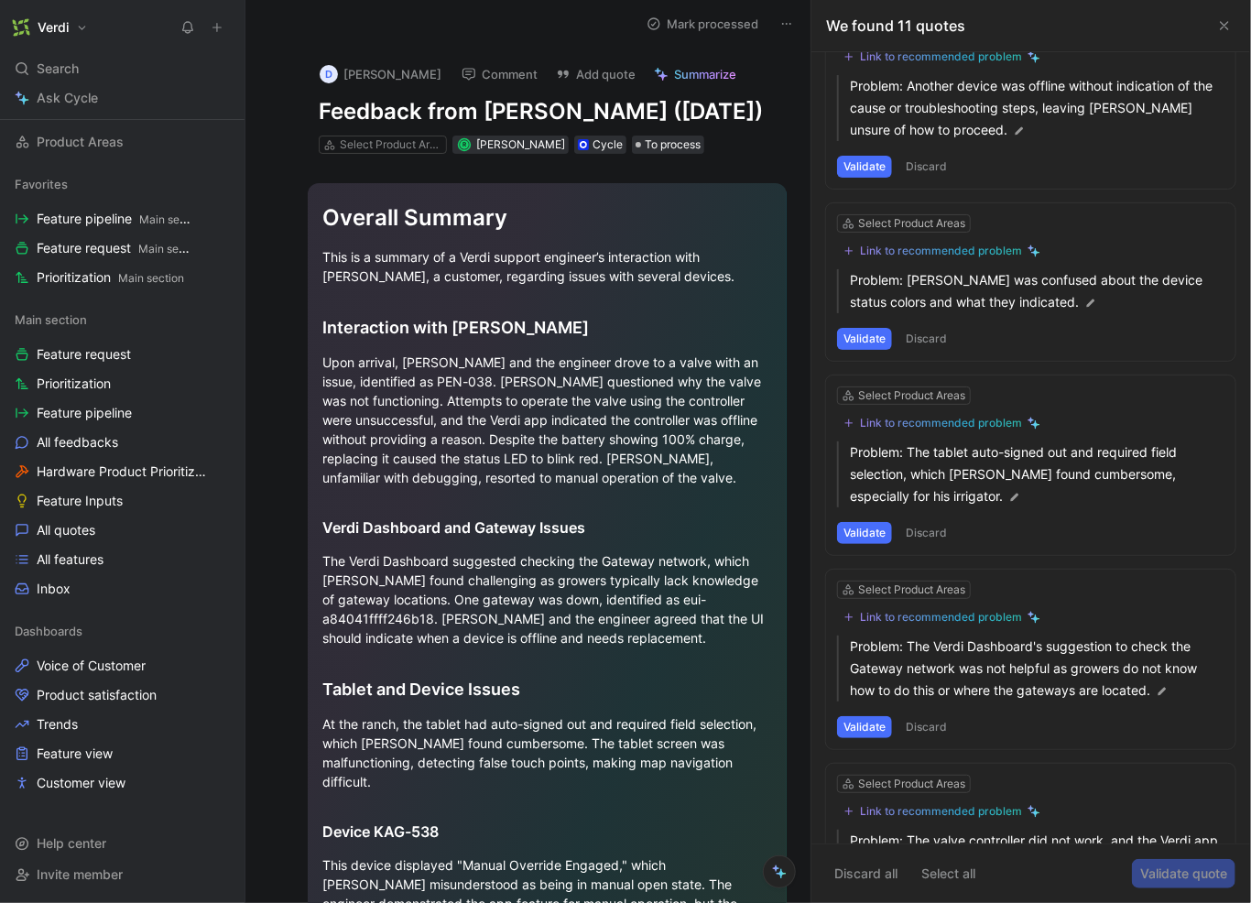
click at [936, 530] on button "Discard" at bounding box center [927, 533] width 54 height 22
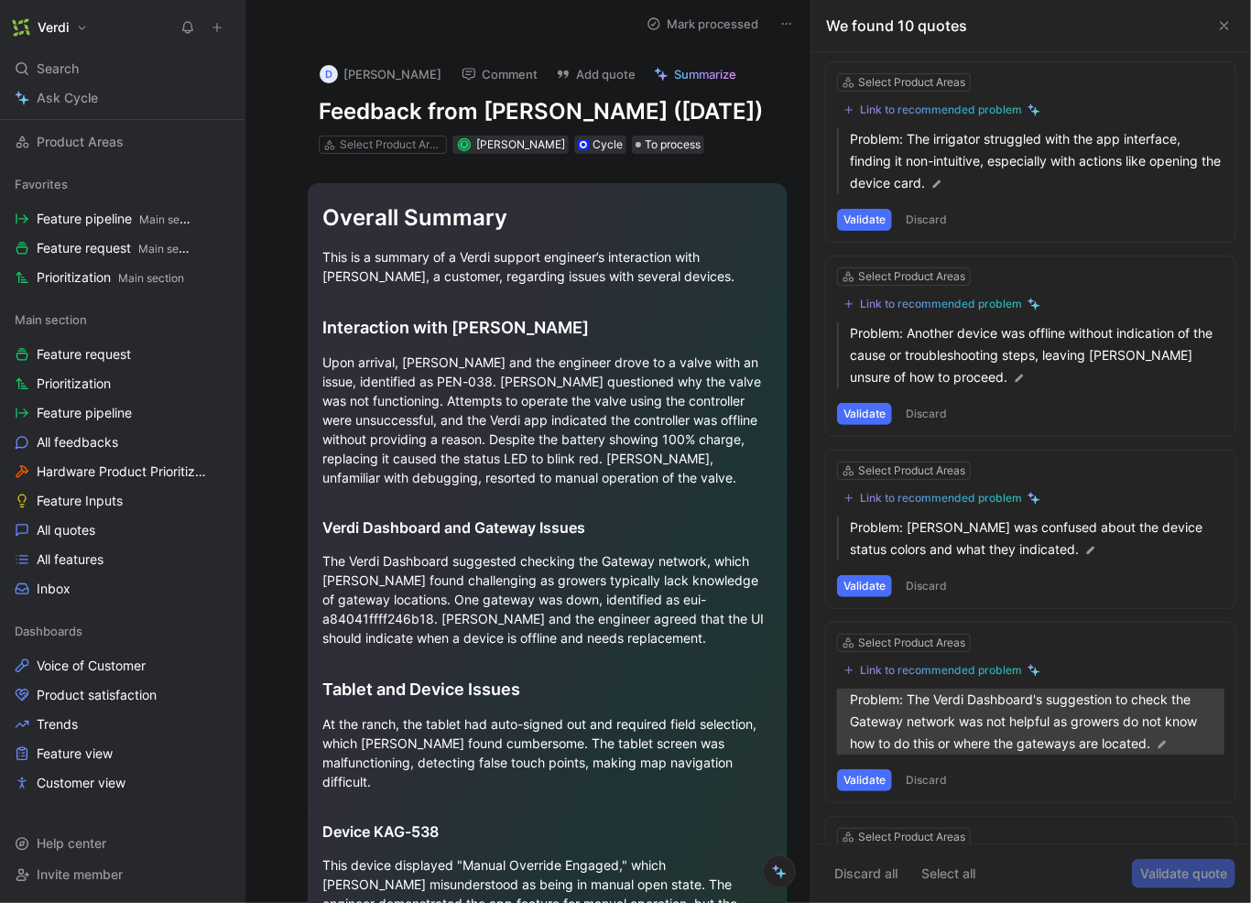
scroll to position [384, 0]
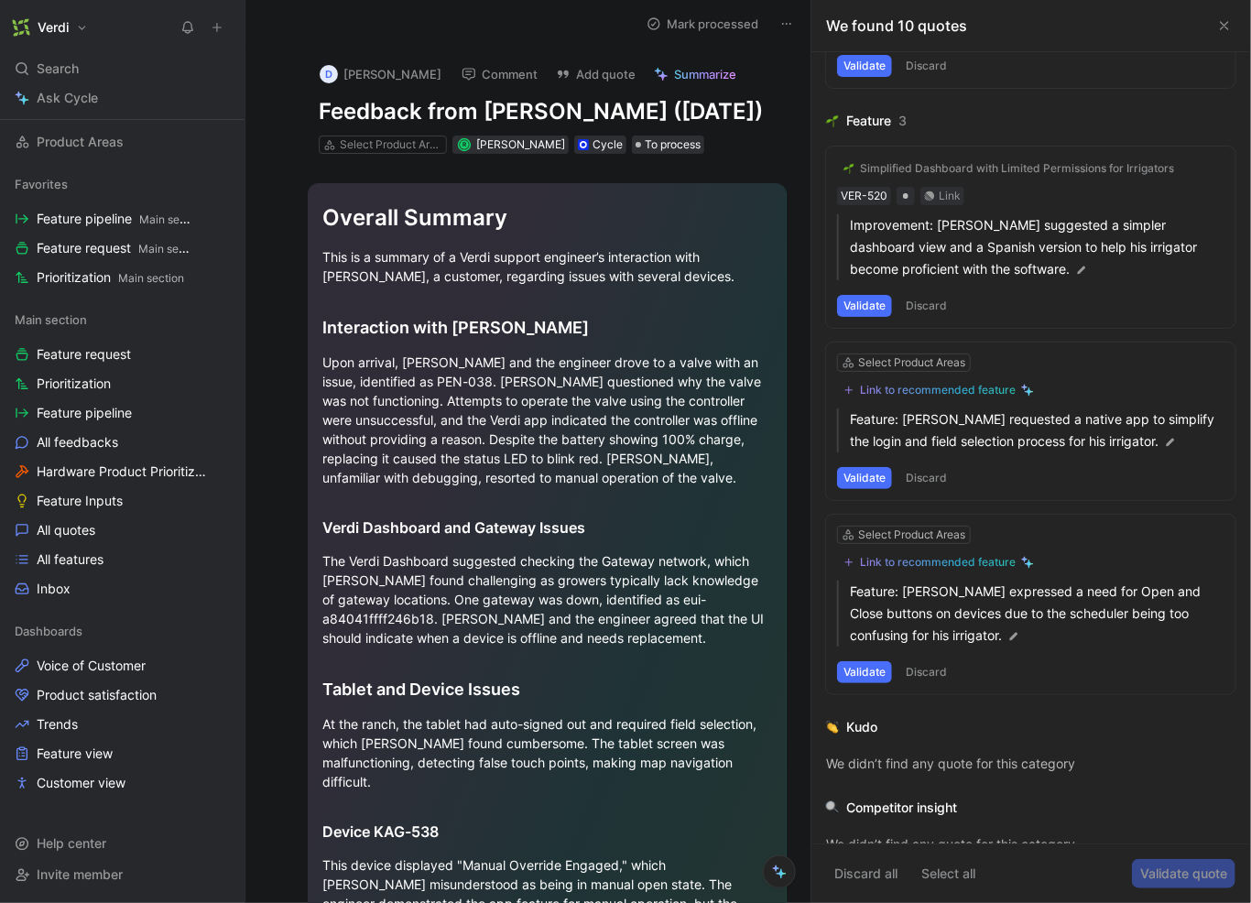
click at [875, 300] on button "Validate" at bounding box center [864, 306] width 55 height 22
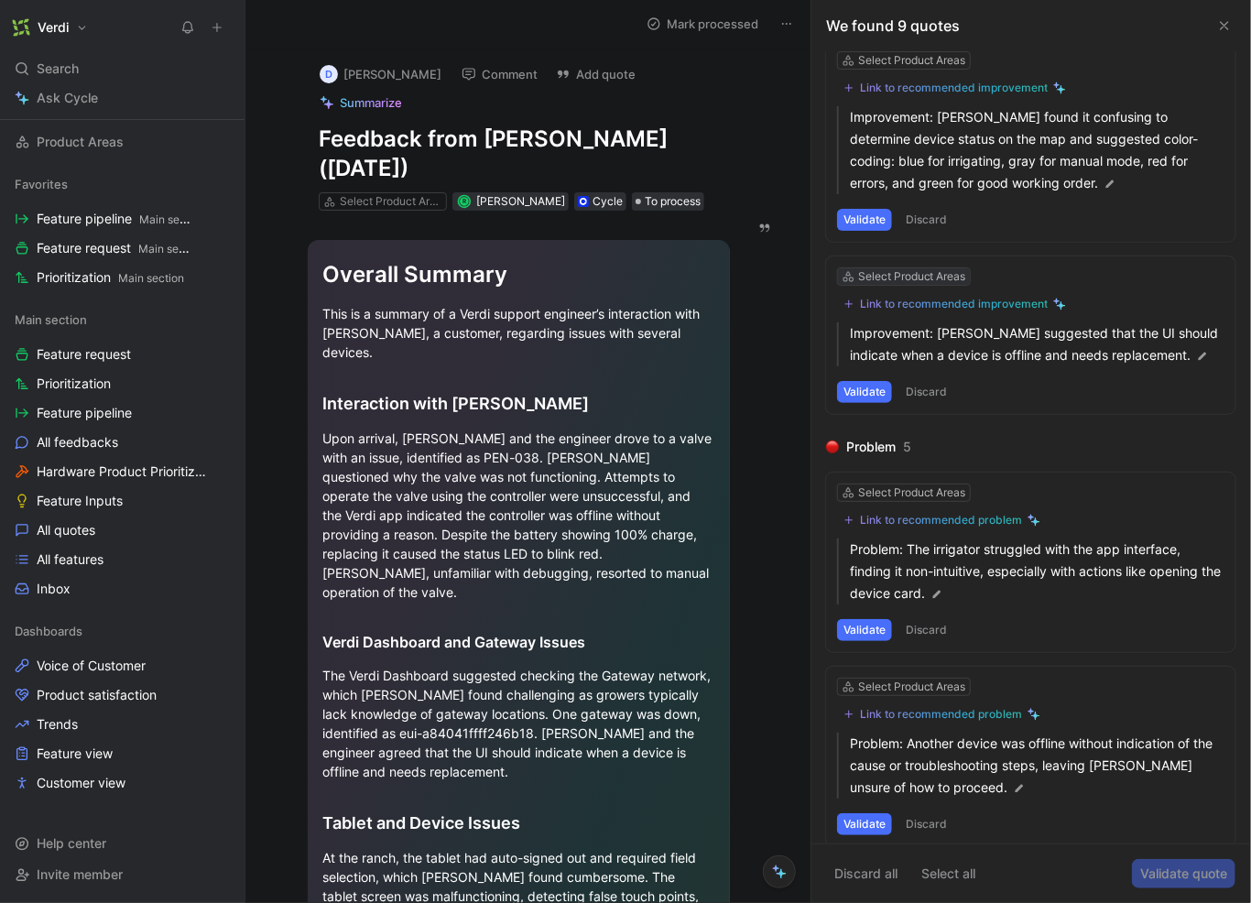
scroll to position [0, 0]
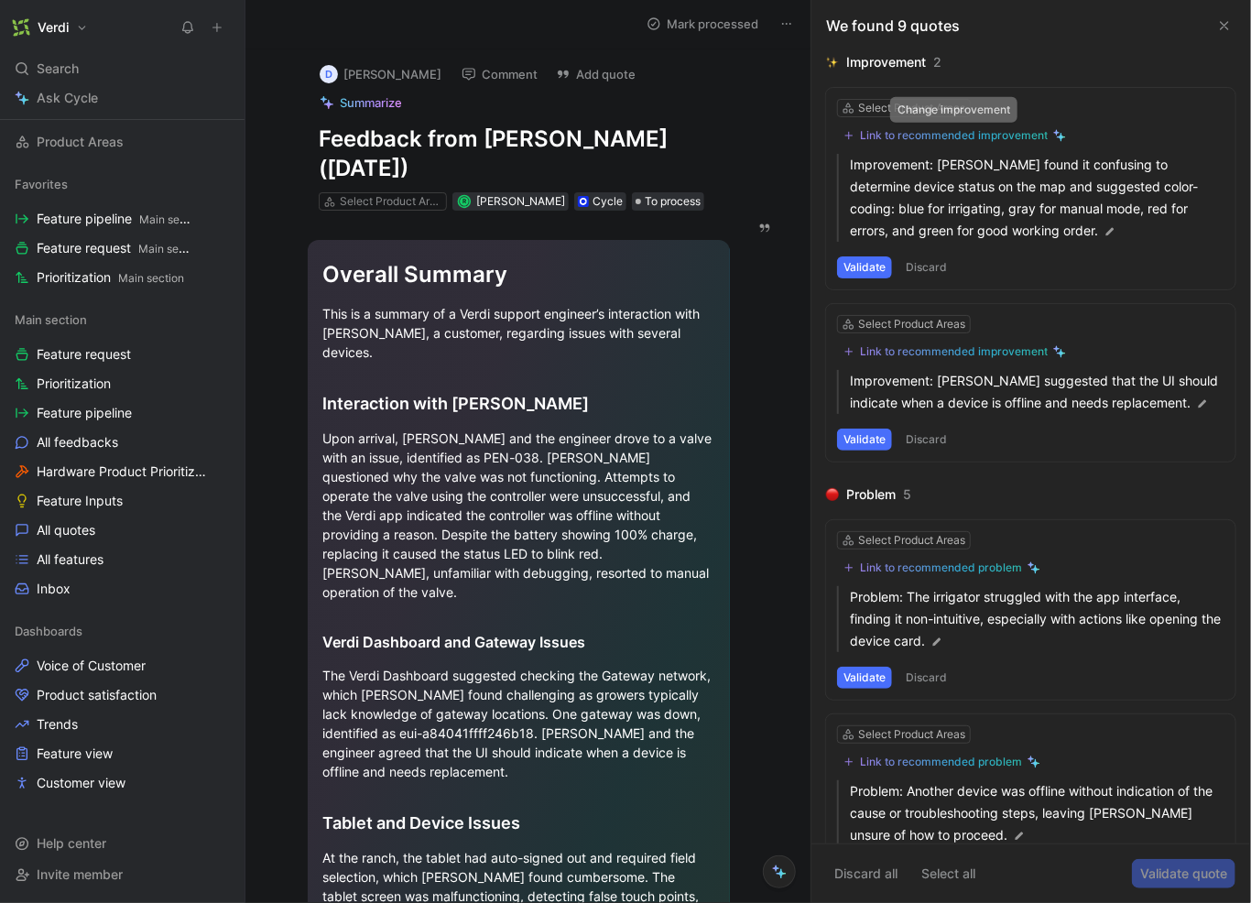
click at [928, 133] on div "Link to recommended improvement" at bounding box center [954, 135] width 188 height 15
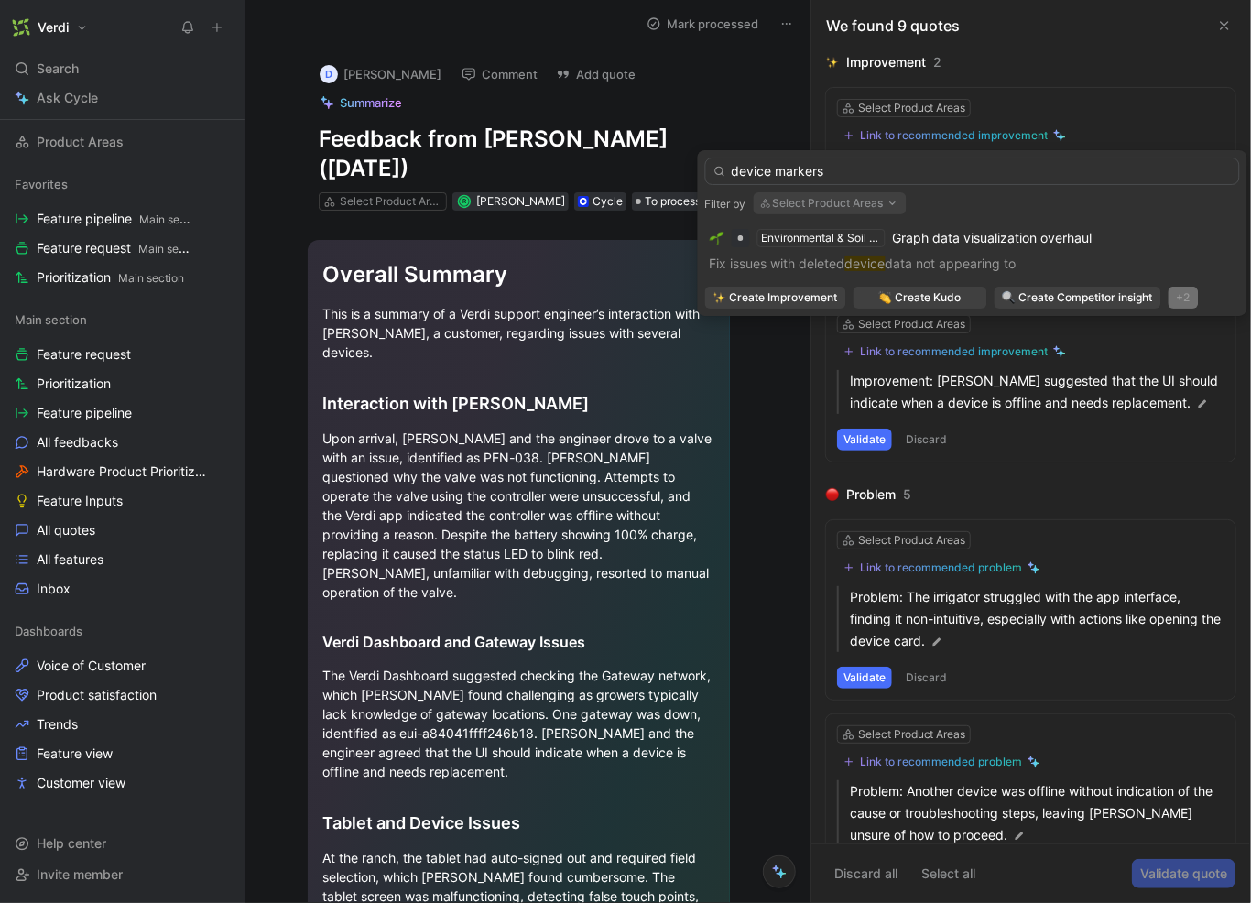
type input "device markers"
click at [1181, 306] on div "+2" at bounding box center [1184, 298] width 30 height 22
click at [1172, 361] on div "Feature" at bounding box center [1185, 361] width 108 height 22
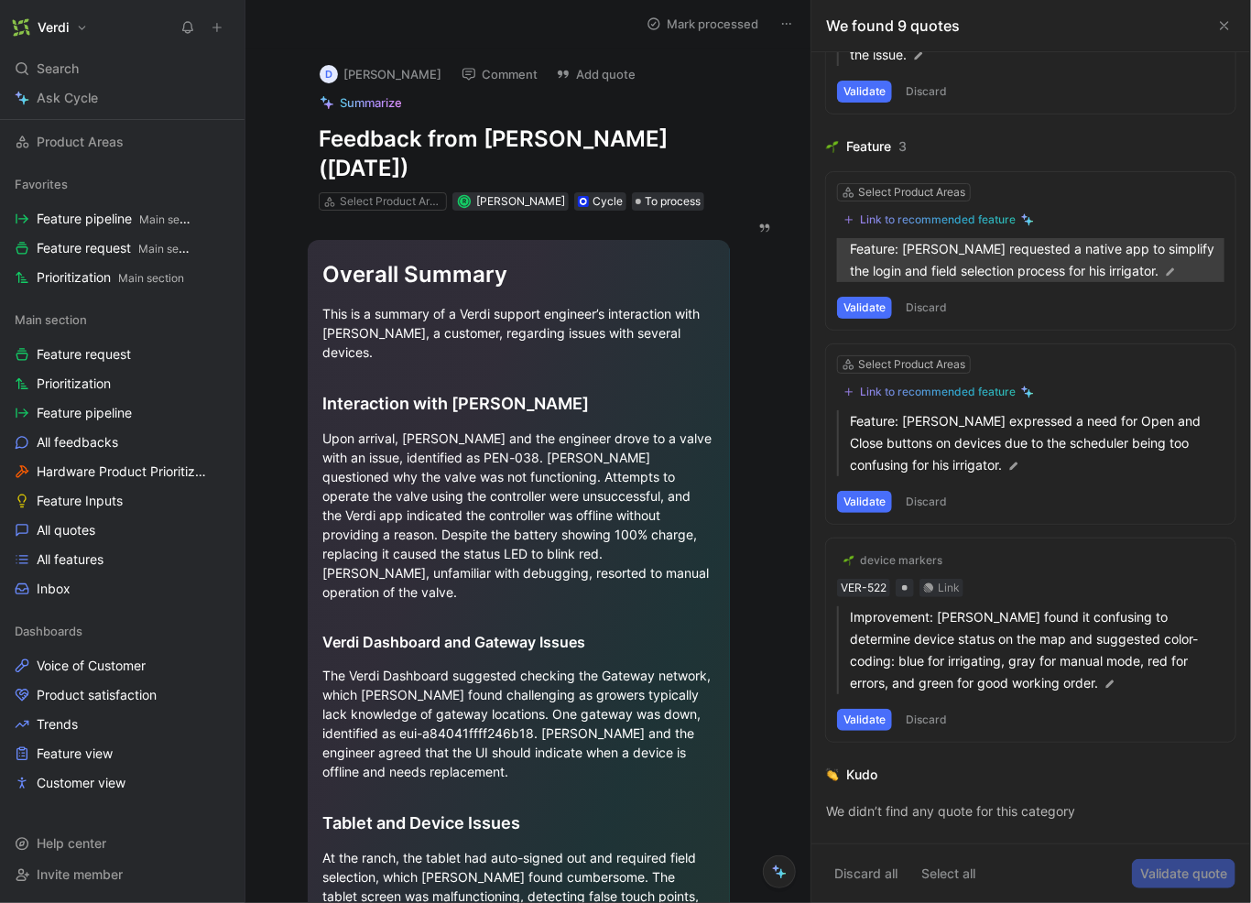
scroll to position [1214, 0]
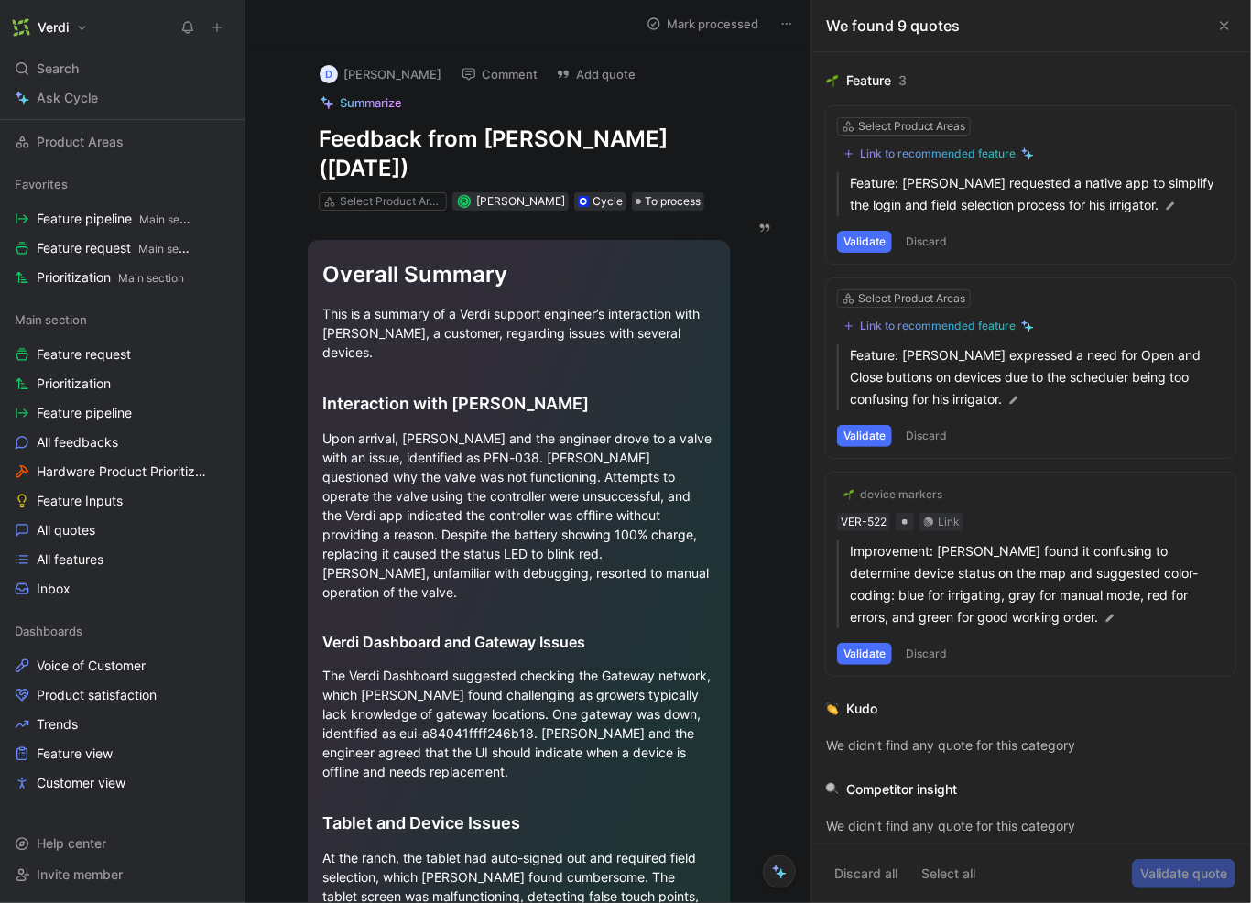
click at [925, 490] on div "device markers" at bounding box center [901, 494] width 82 height 15
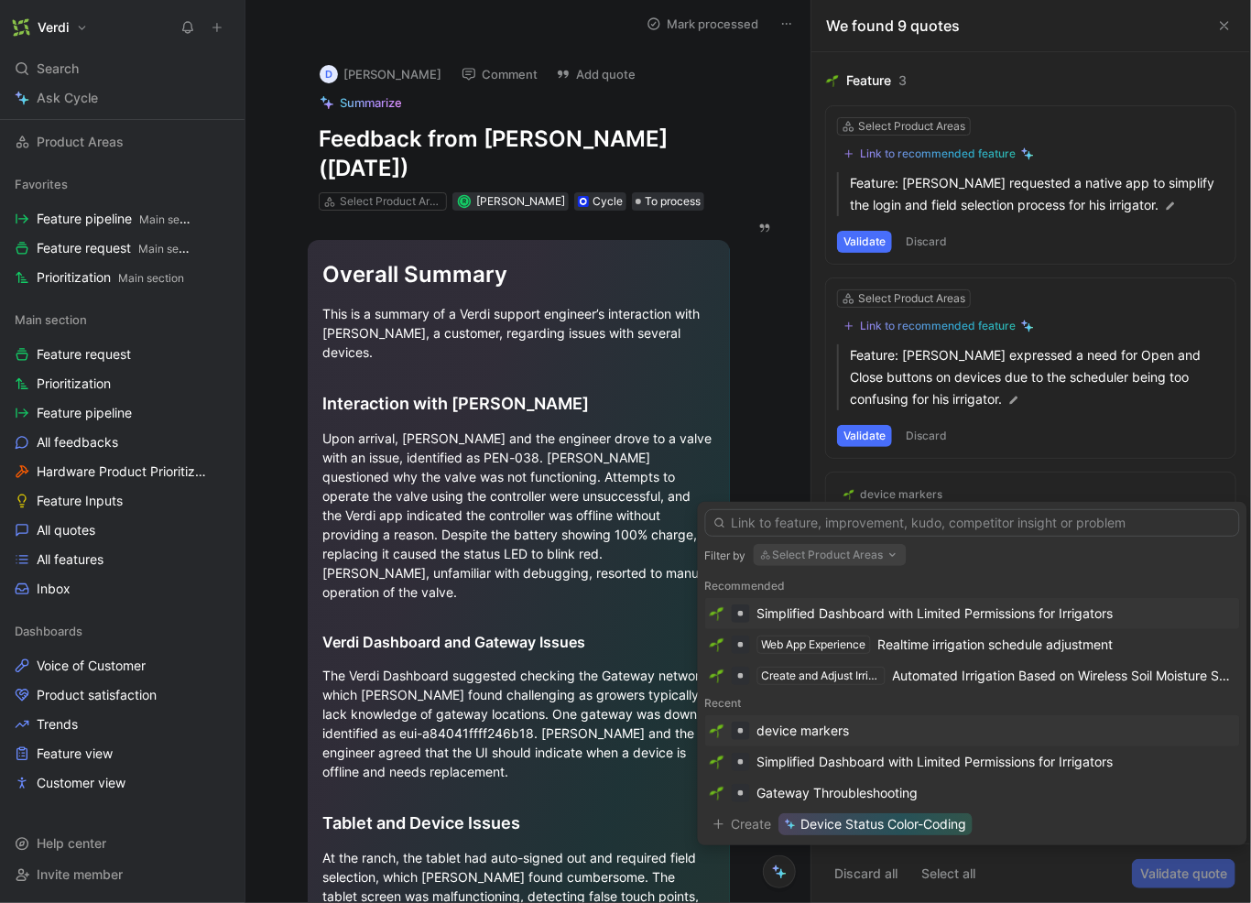
click at [869, 729] on div "device markers" at bounding box center [973, 731] width 526 height 22
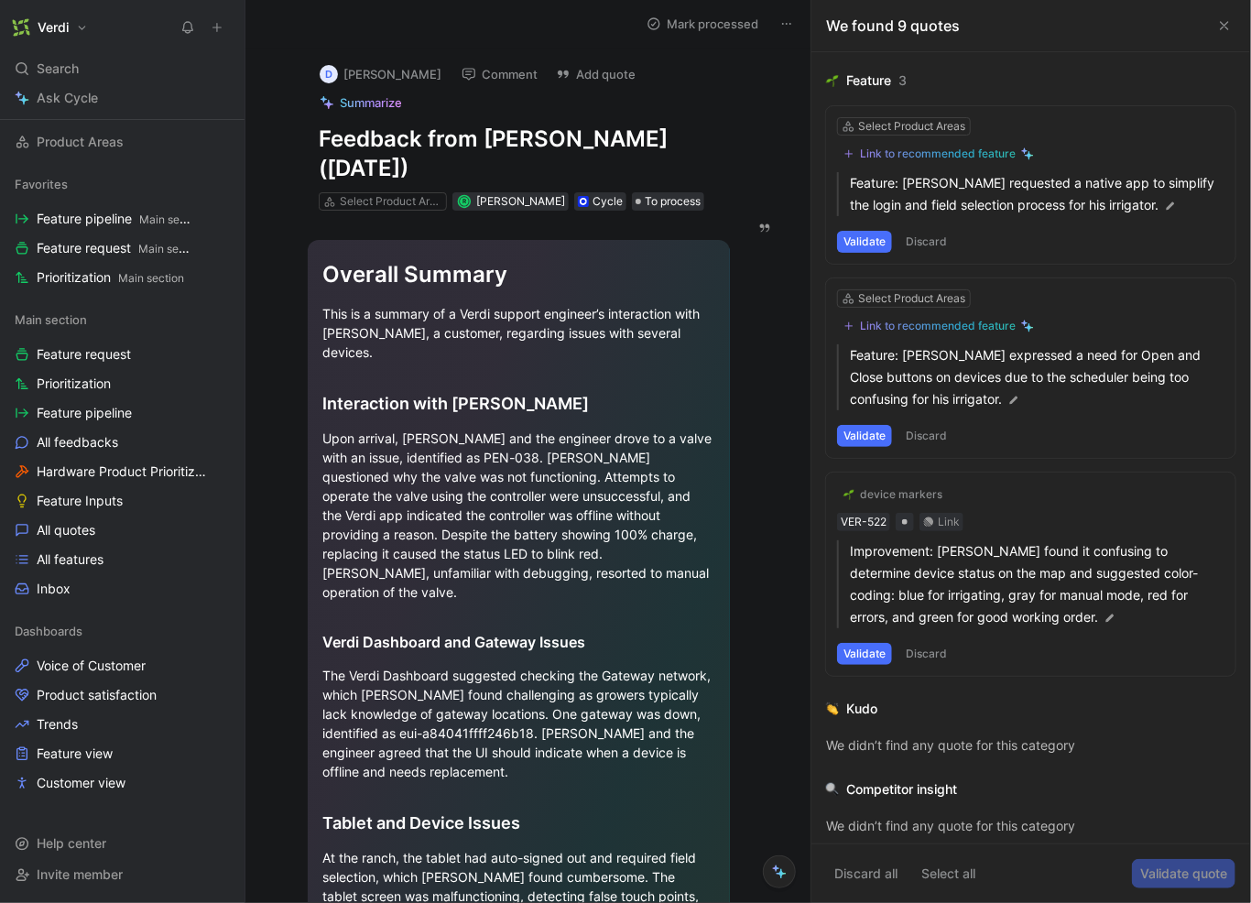
click at [878, 644] on button "Validate" at bounding box center [864, 654] width 55 height 22
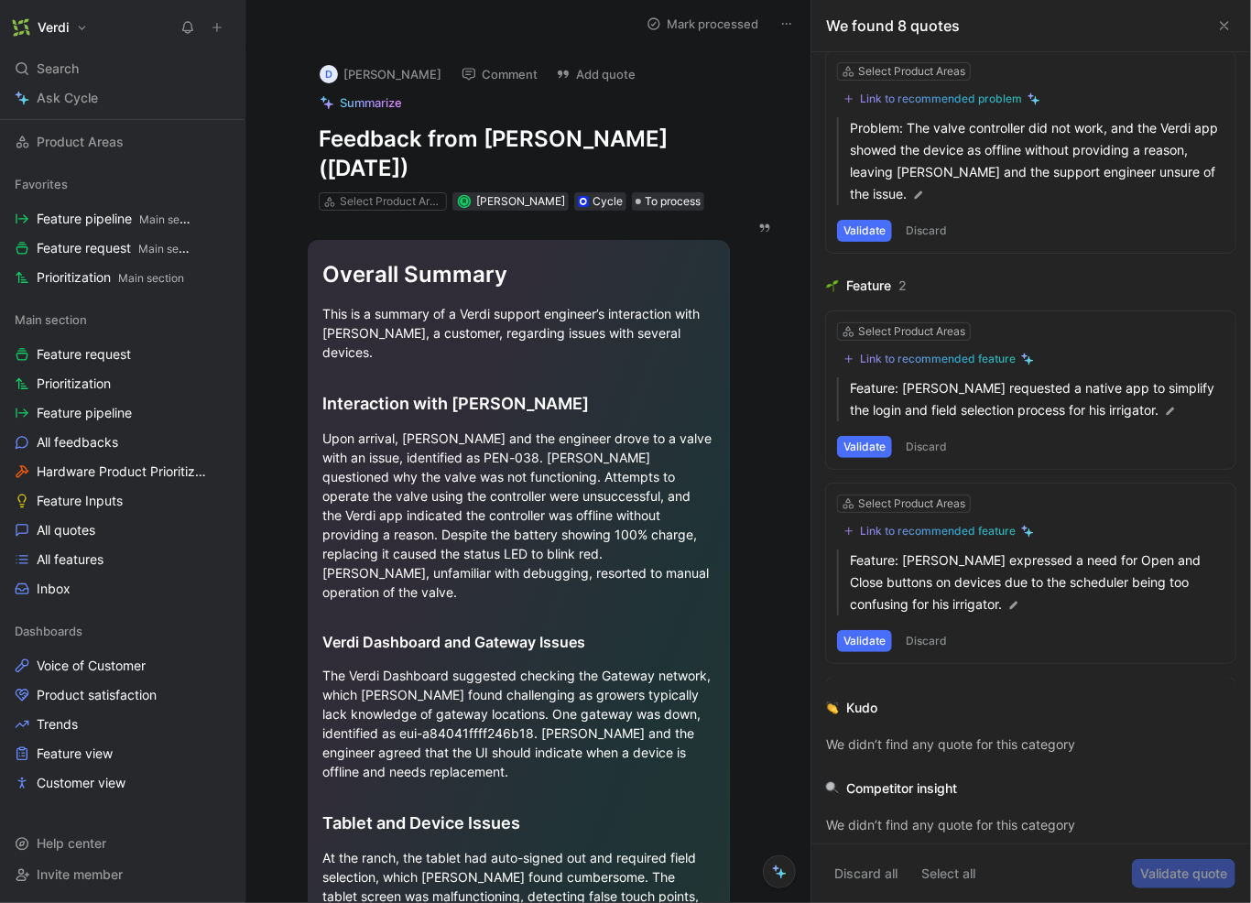
scroll to position [997, 0]
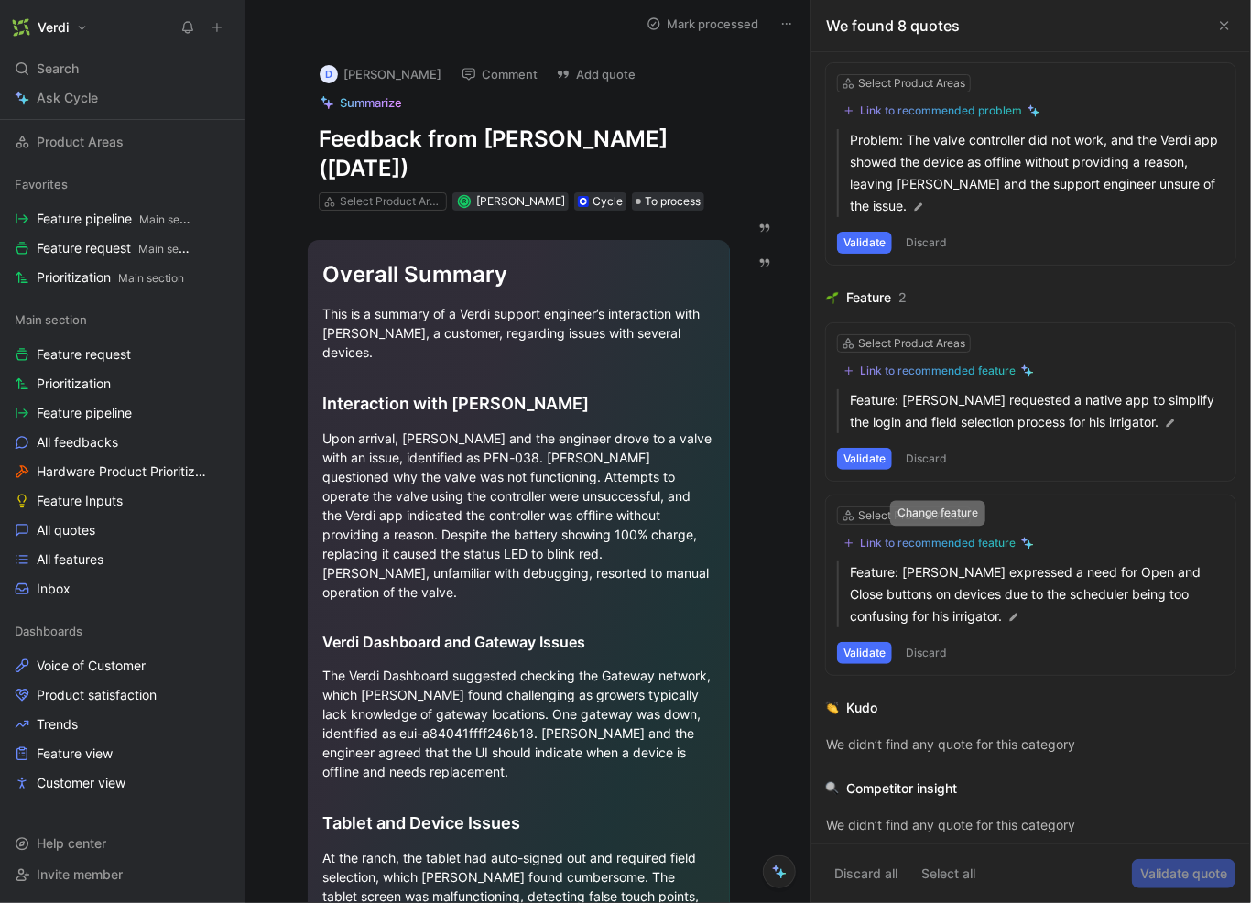
click at [904, 536] on div "Link to recommended feature" at bounding box center [938, 543] width 156 height 15
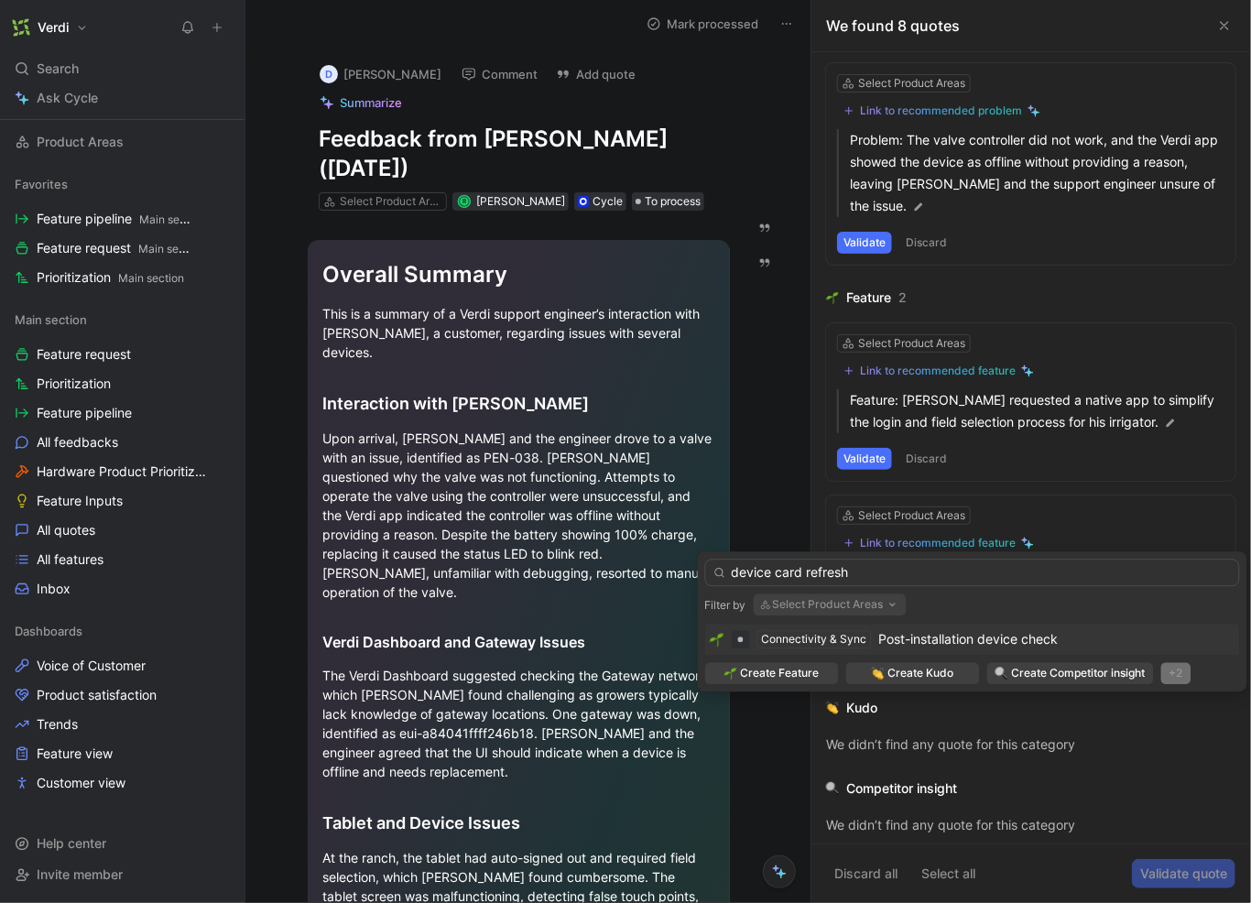
type input "device card refresh"
click at [1190, 676] on div "+2" at bounding box center [1177, 673] width 30 height 22
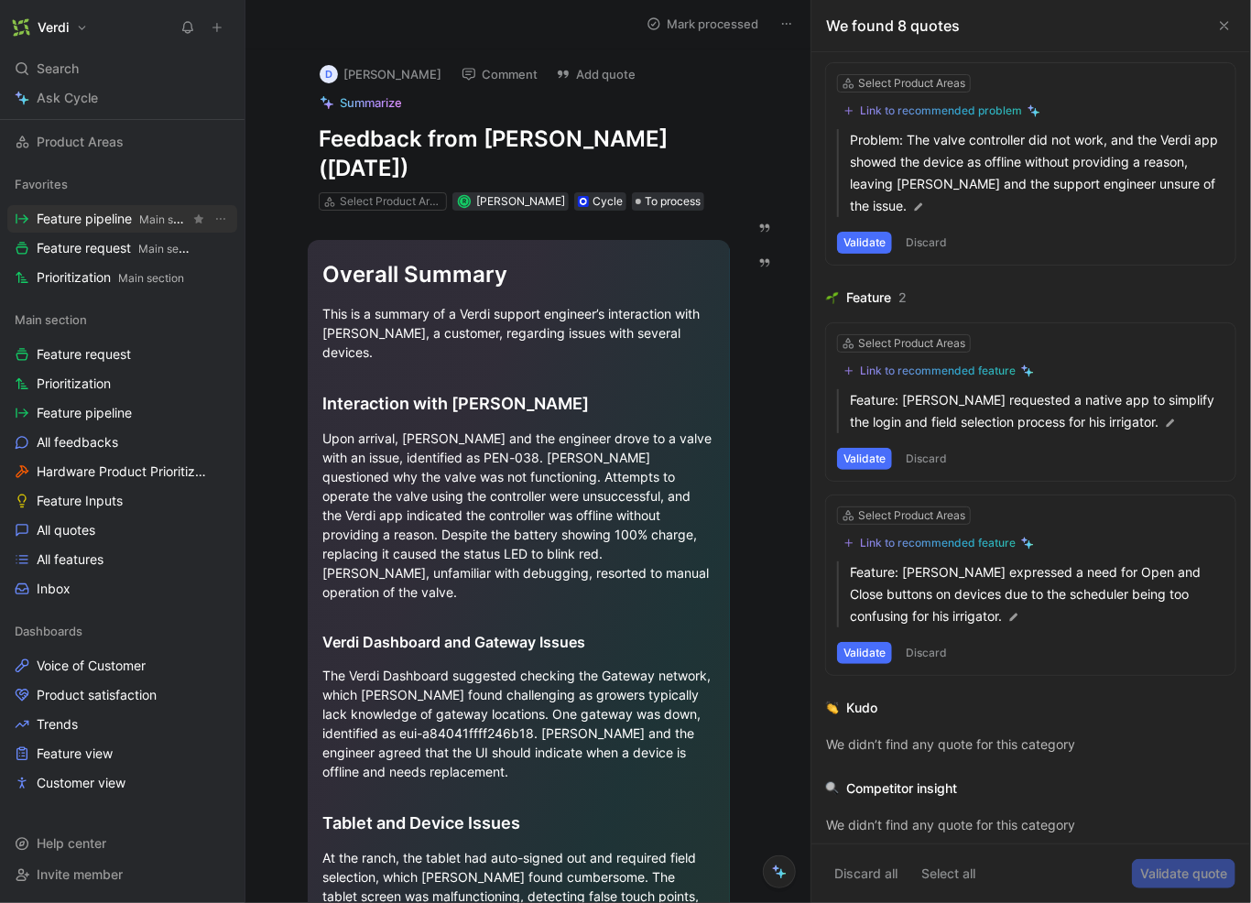
click at [93, 221] on span "Feature pipeline Main section" at bounding box center [113, 219] width 153 height 19
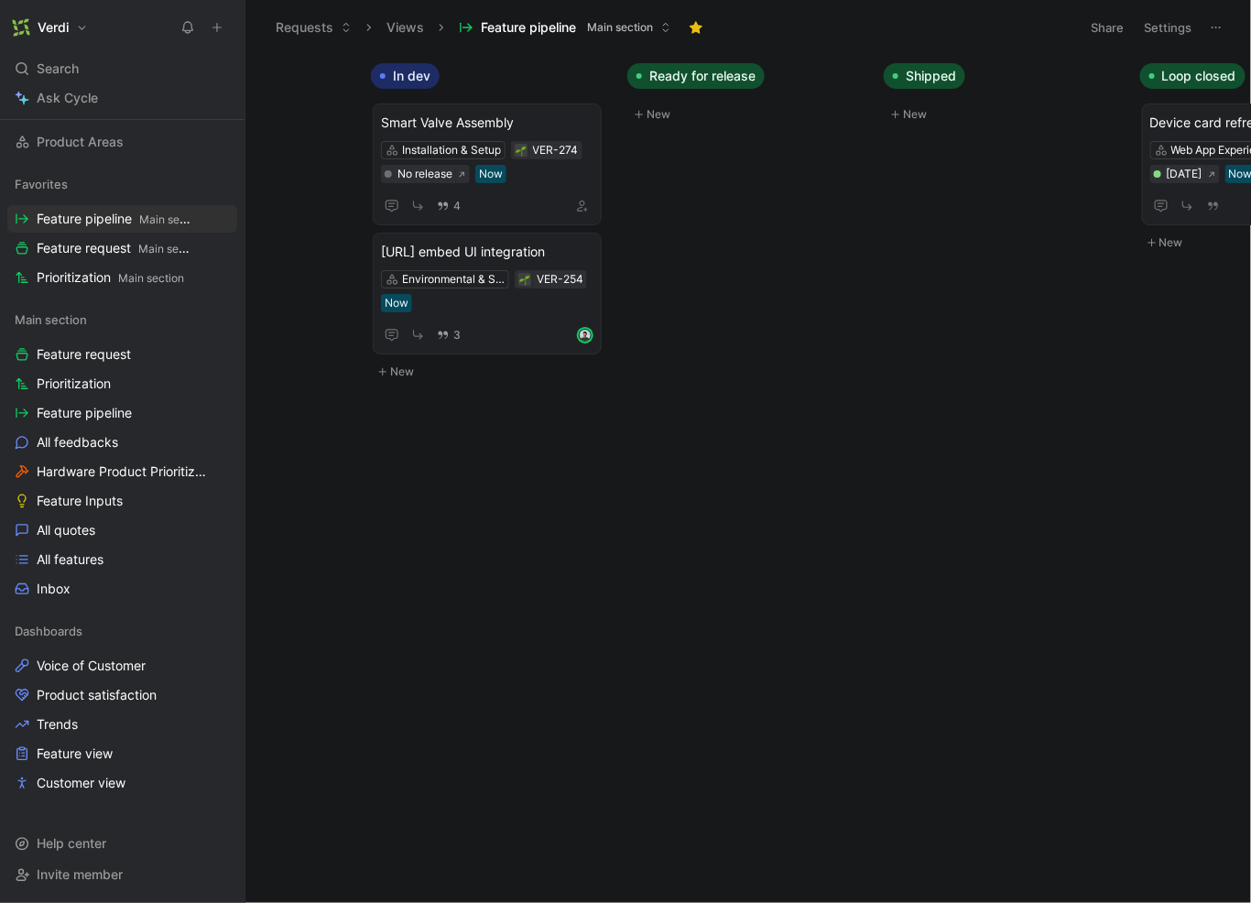
scroll to position [0, 818]
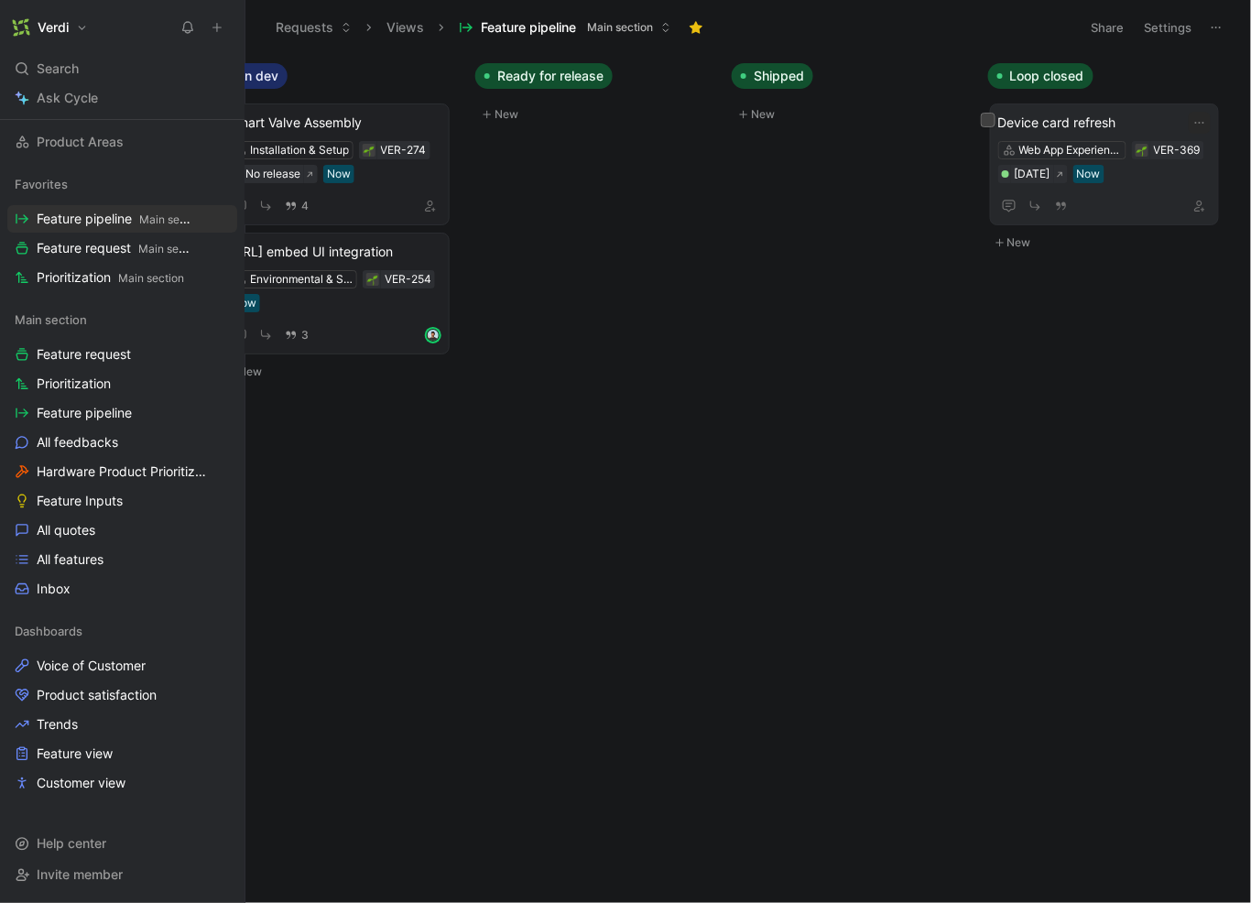
click at [1104, 125] on span "Device card refresh" at bounding box center [1104, 123] width 213 height 22
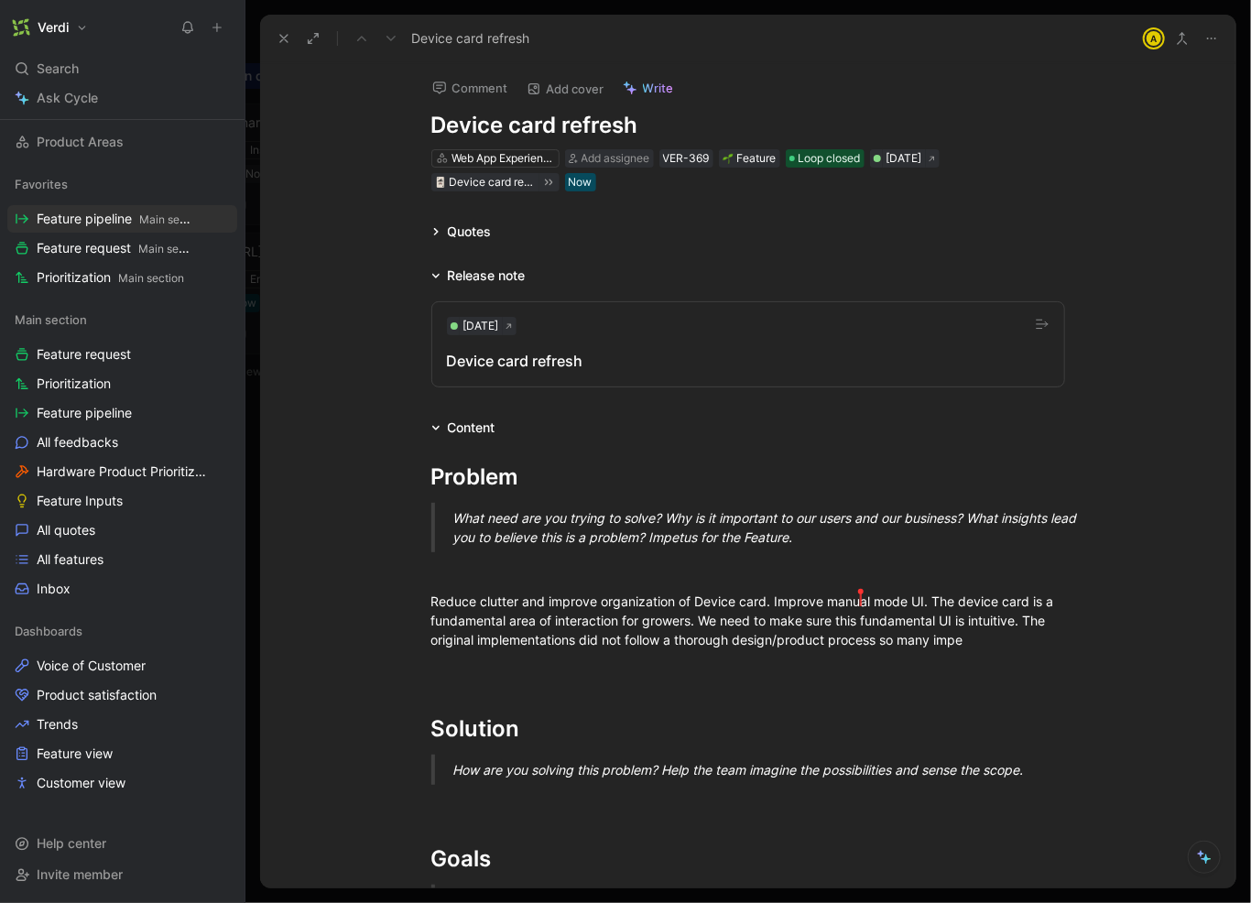
click at [453, 229] on div "Quotes" at bounding box center [470, 232] width 44 height 22
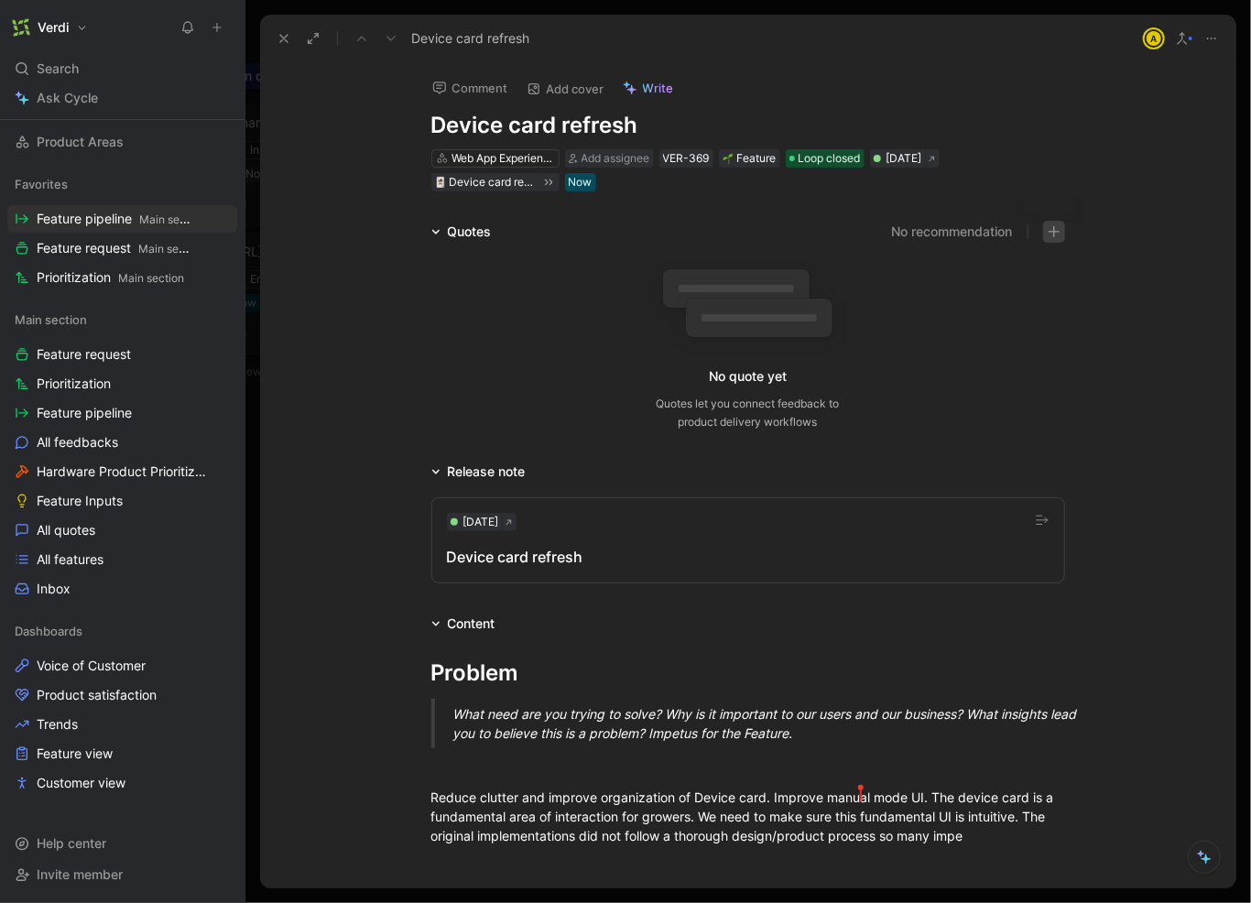
click at [1051, 228] on icon "button" at bounding box center [1054, 231] width 13 height 13
click at [1062, 235] on div "Quotes No recommendation" at bounding box center [749, 232] width 704 height 22
click at [1057, 234] on button "button" at bounding box center [1054, 232] width 22 height 22
click at [558, 130] on h1 "Device card refresh" at bounding box center [748, 125] width 634 height 29
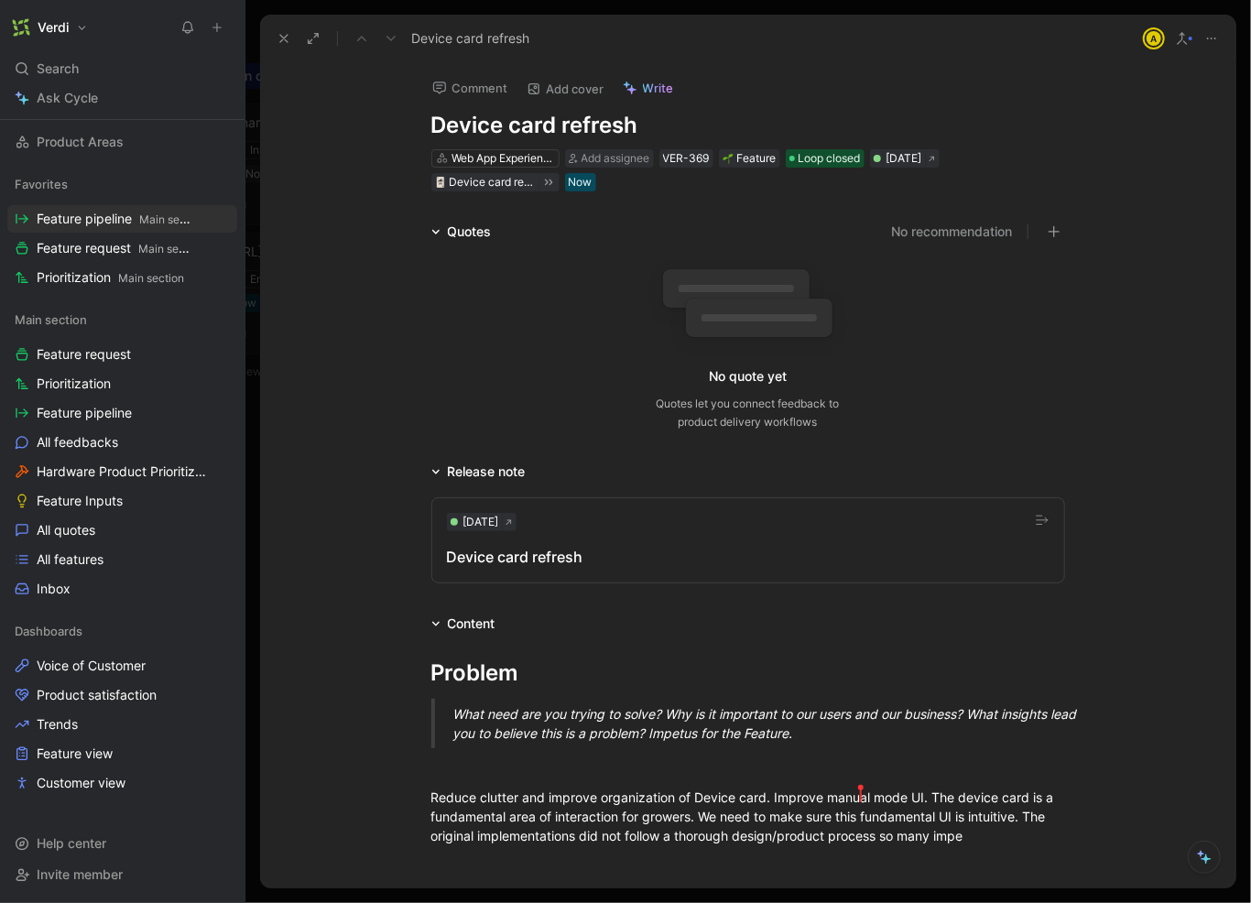
click at [558, 130] on h1 "Device card refresh" at bounding box center [748, 125] width 634 height 29
copy h1 "Device card refresh"
click at [834, 162] on span "Loop closed" at bounding box center [830, 158] width 62 height 18
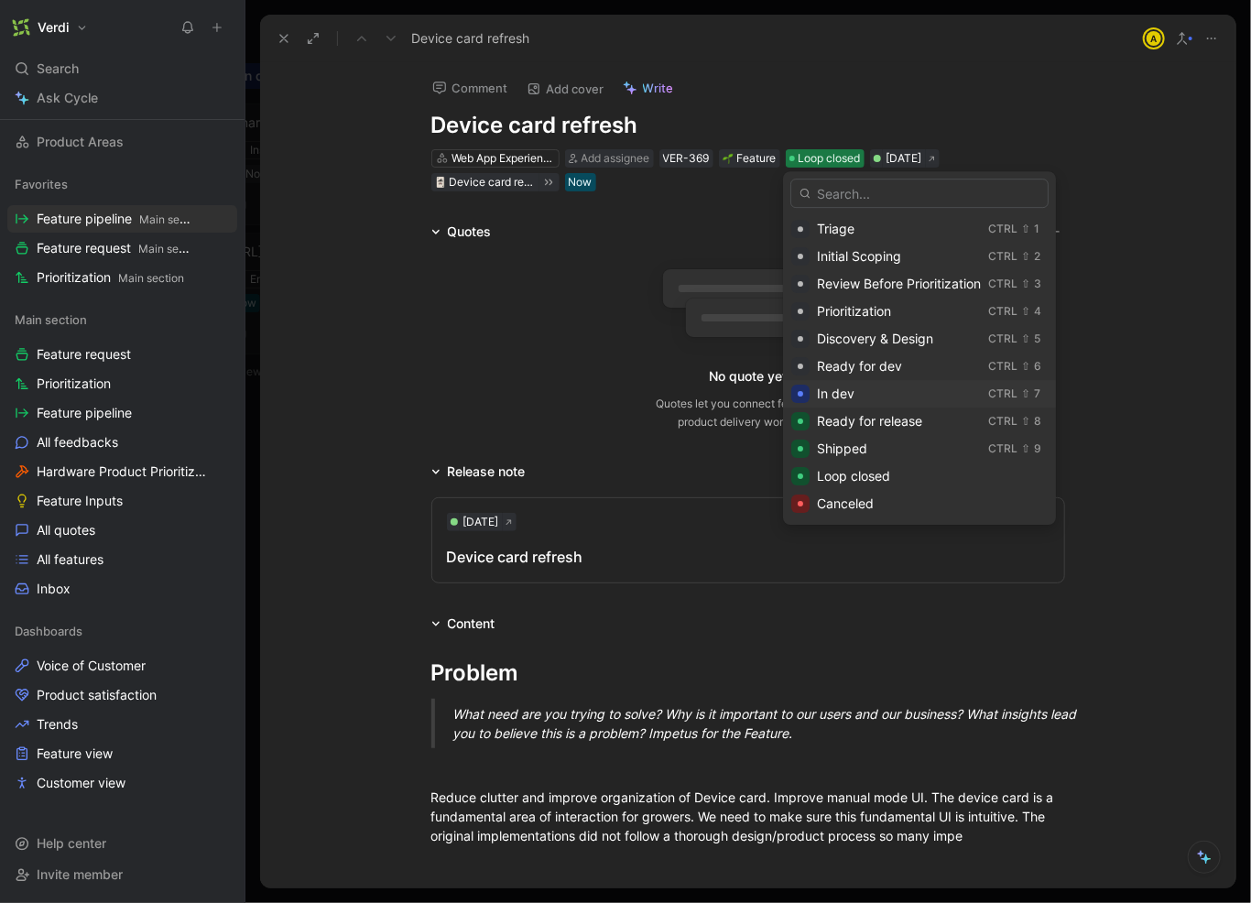
click at [867, 395] on div "In dev" at bounding box center [899, 394] width 164 height 22
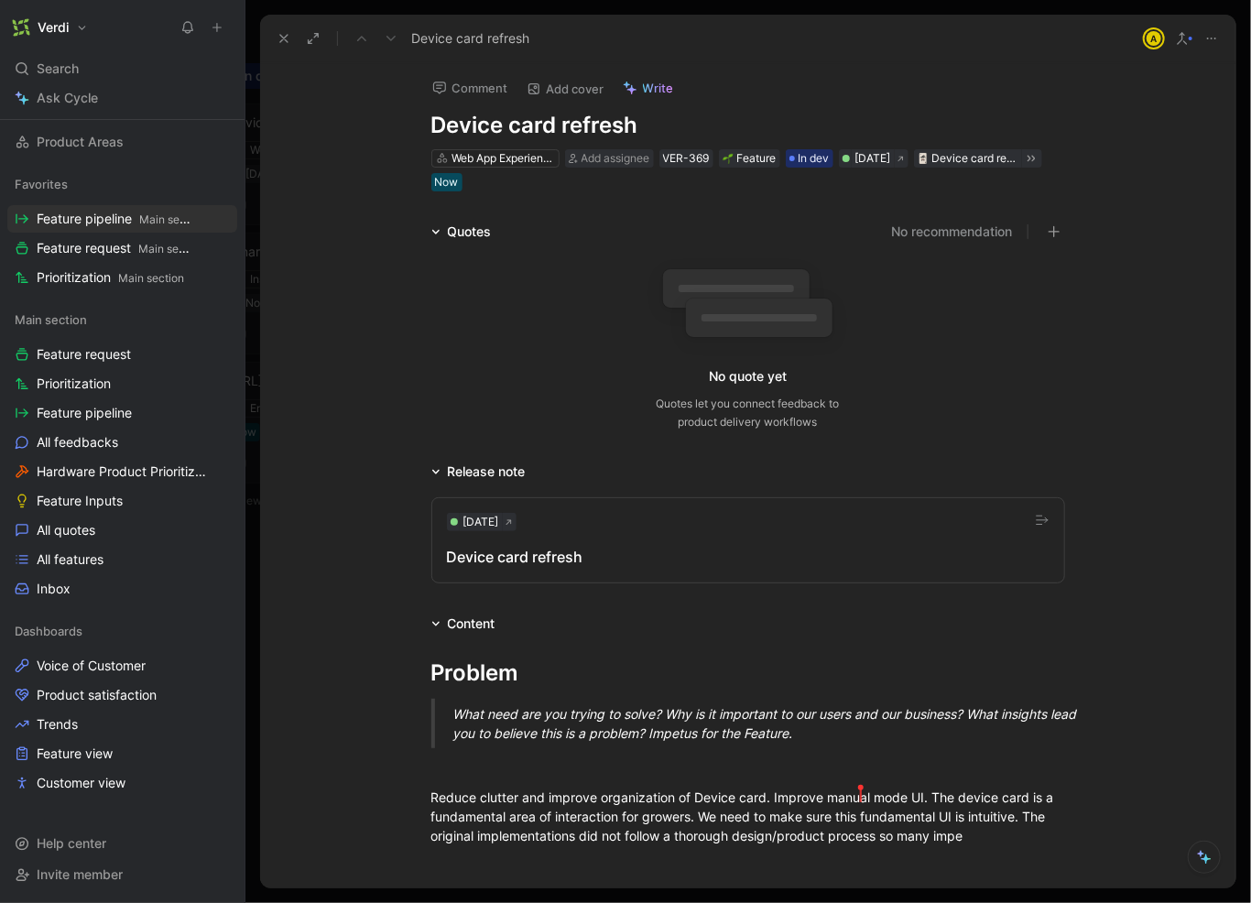
click at [274, 37] on button at bounding box center [284, 39] width 26 height 26
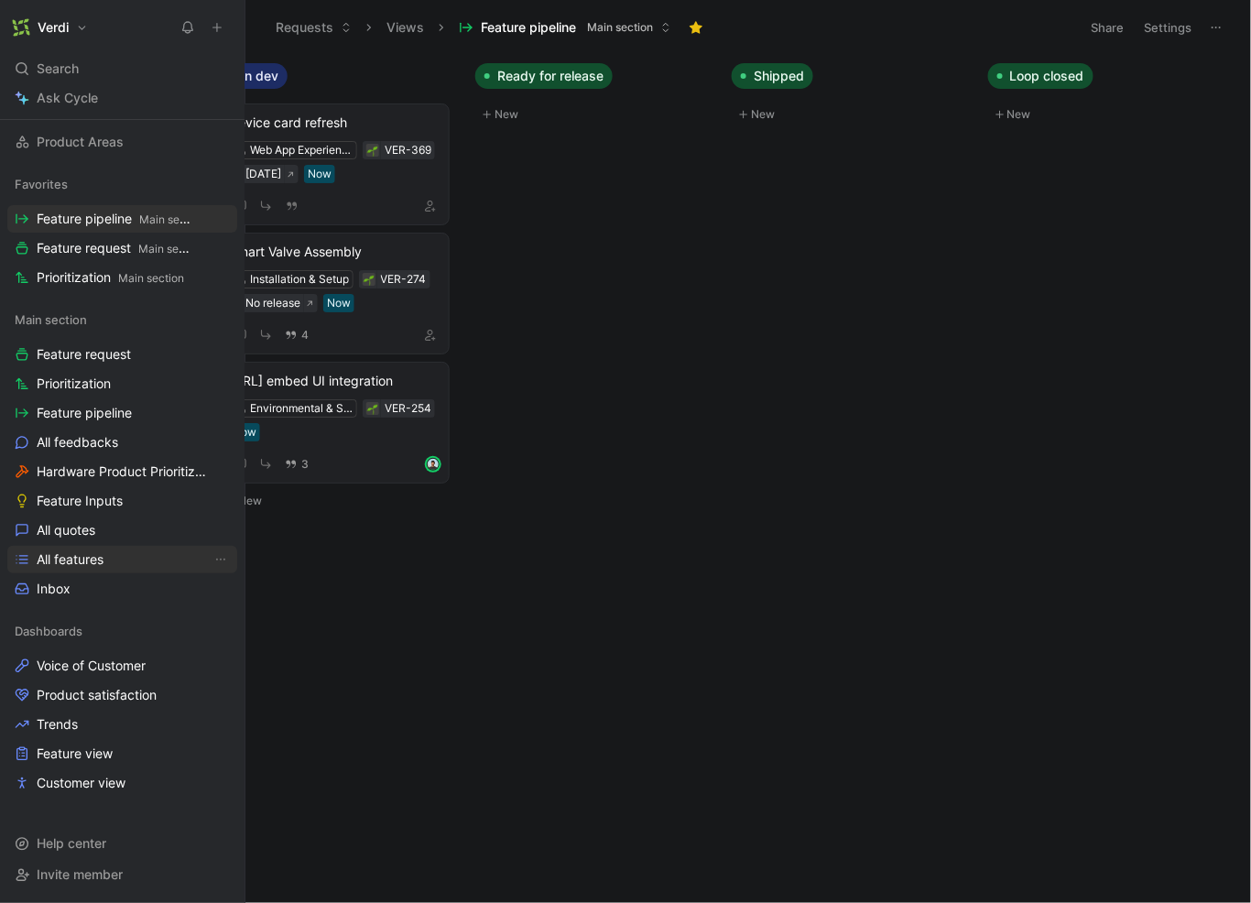
click at [91, 561] on span "All features" at bounding box center [70, 560] width 67 height 18
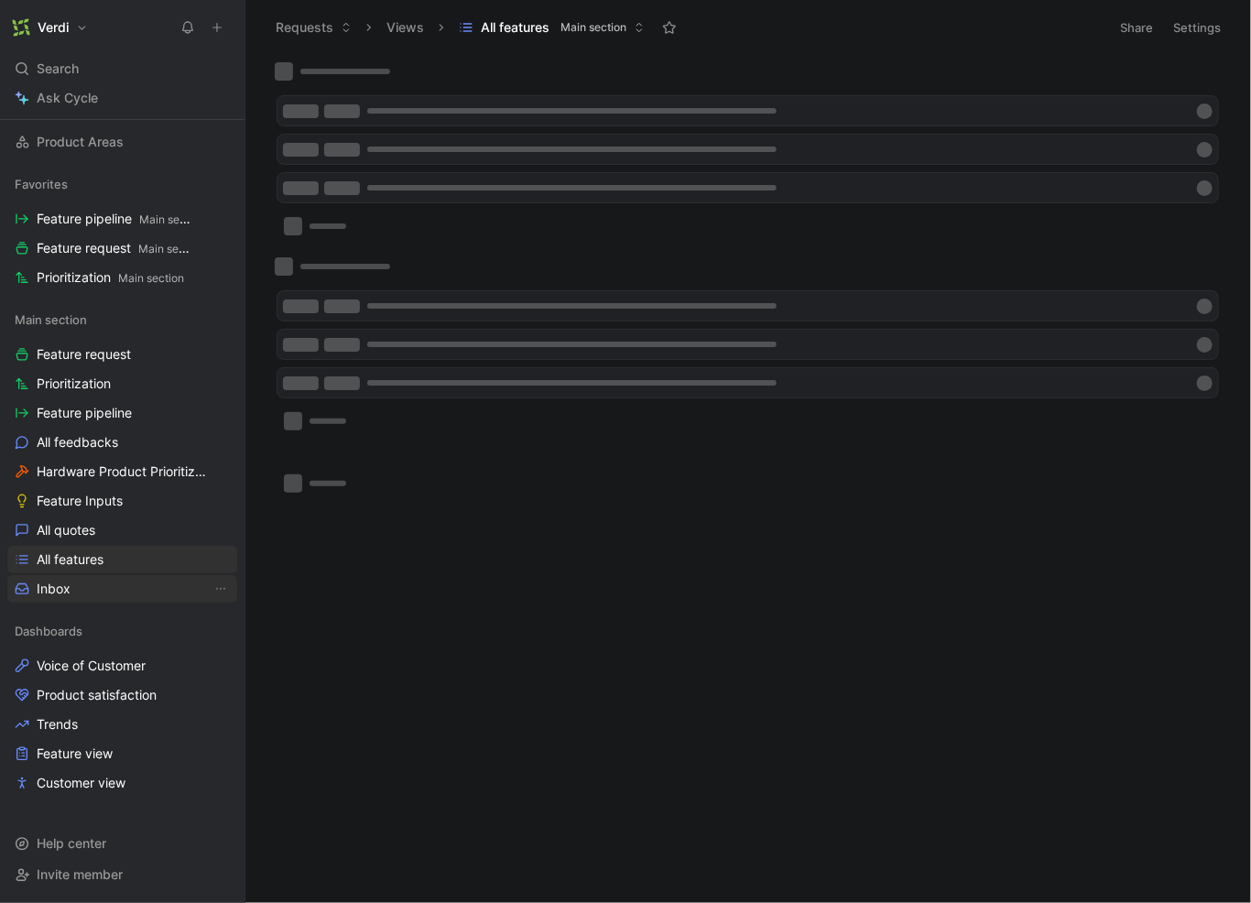
click at [90, 587] on link "Inbox" at bounding box center [122, 588] width 230 height 27
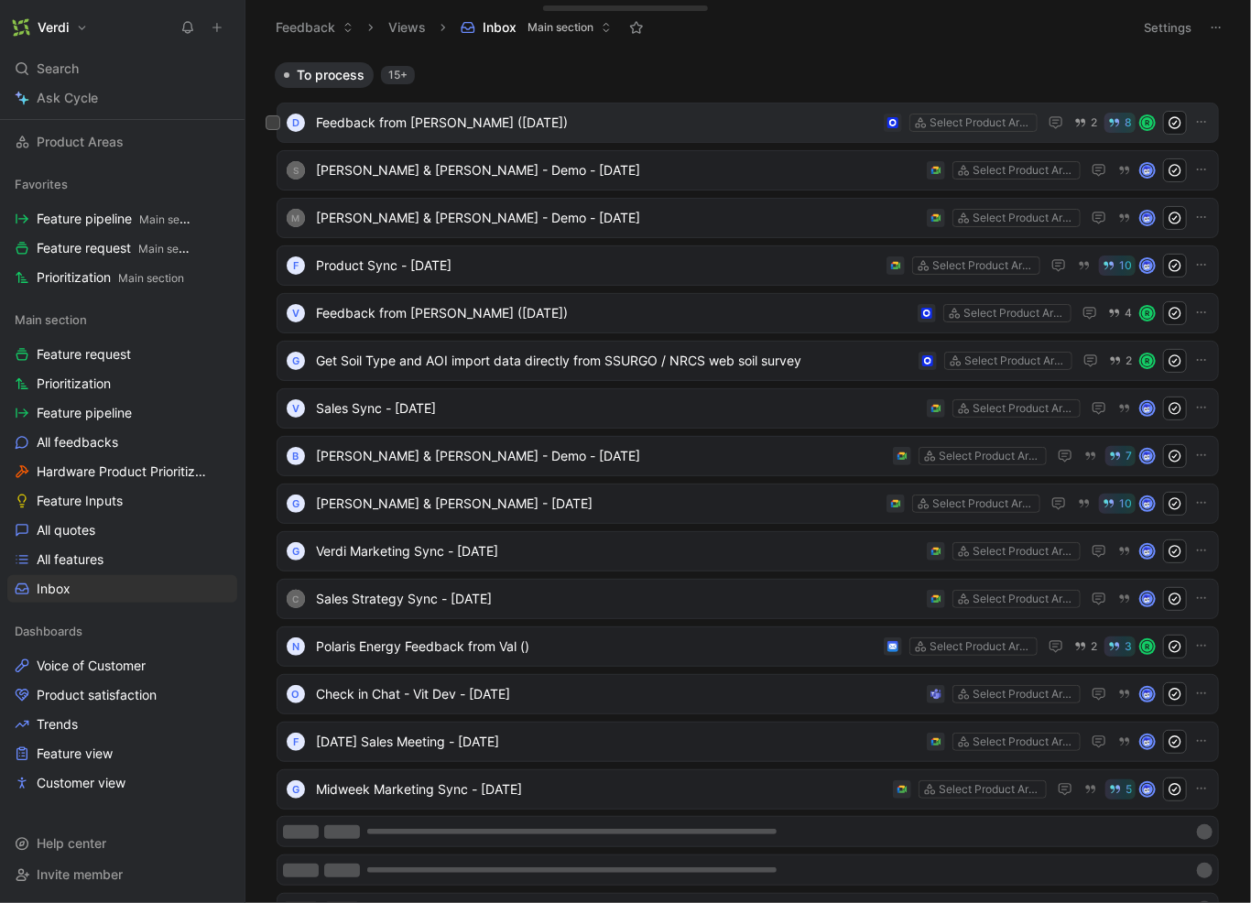
click at [449, 121] on span "Feedback from [PERSON_NAME] ([DATE])" at bounding box center [596, 123] width 561 height 22
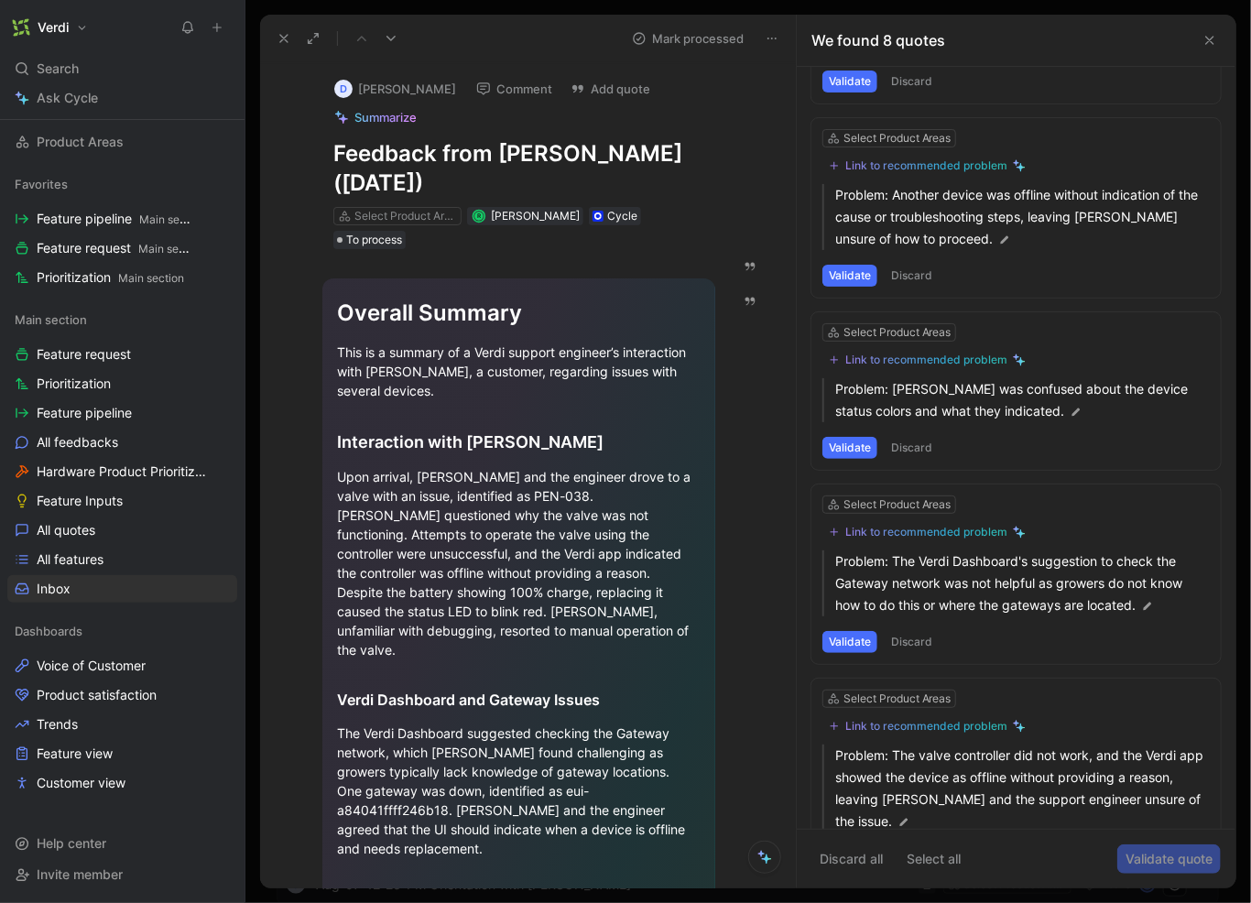
scroll to position [256, 0]
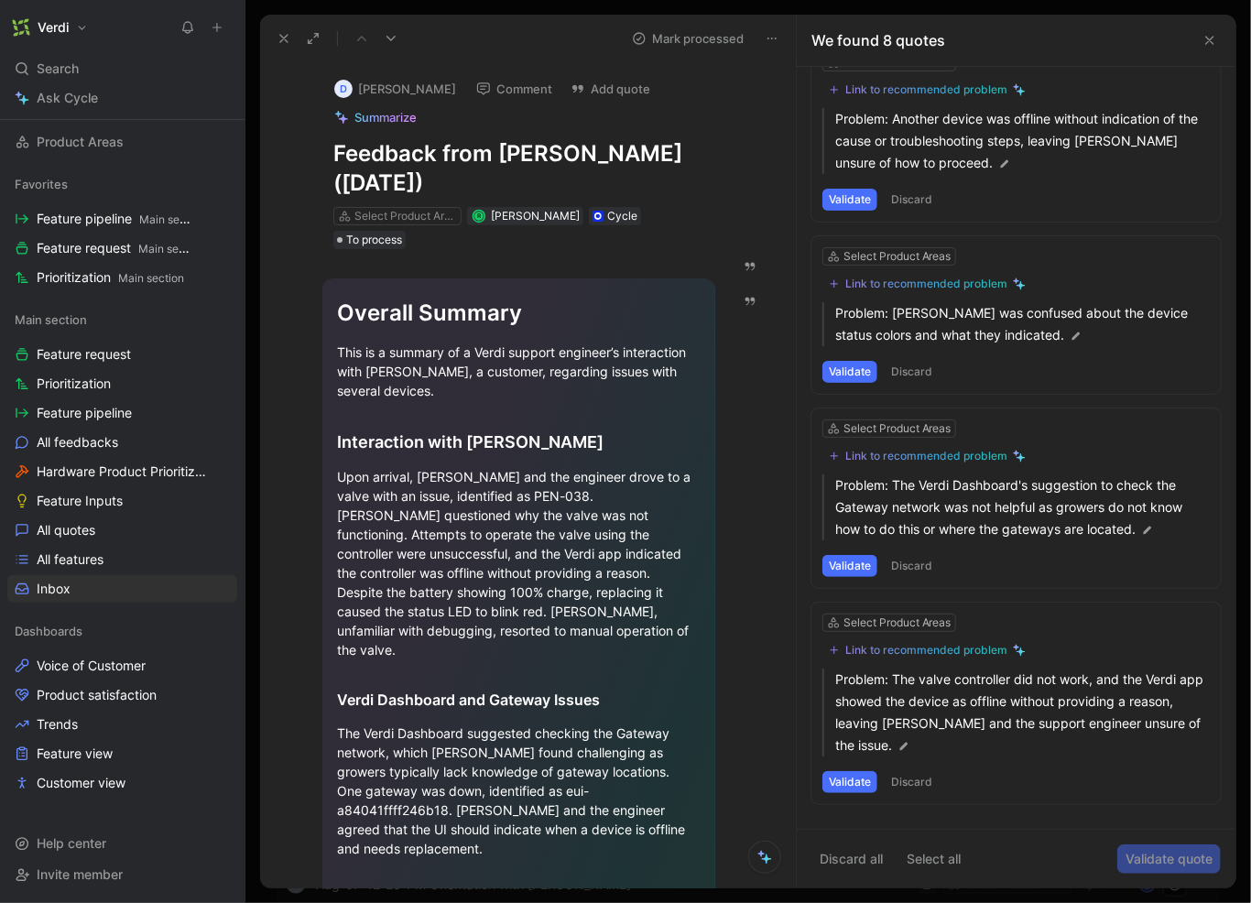
click at [933, 647] on div "Link to recommended problem" at bounding box center [926, 650] width 162 height 15
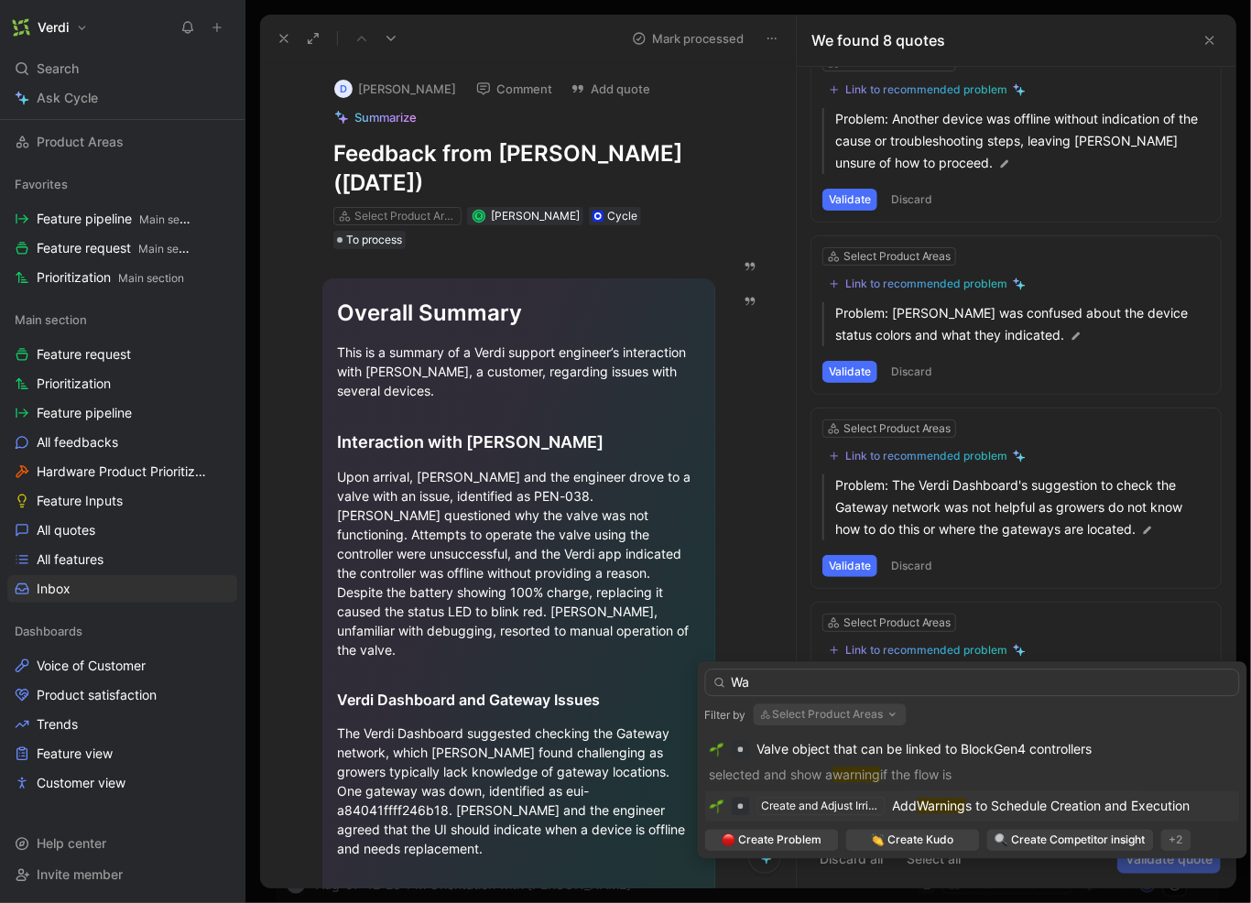
type input "W"
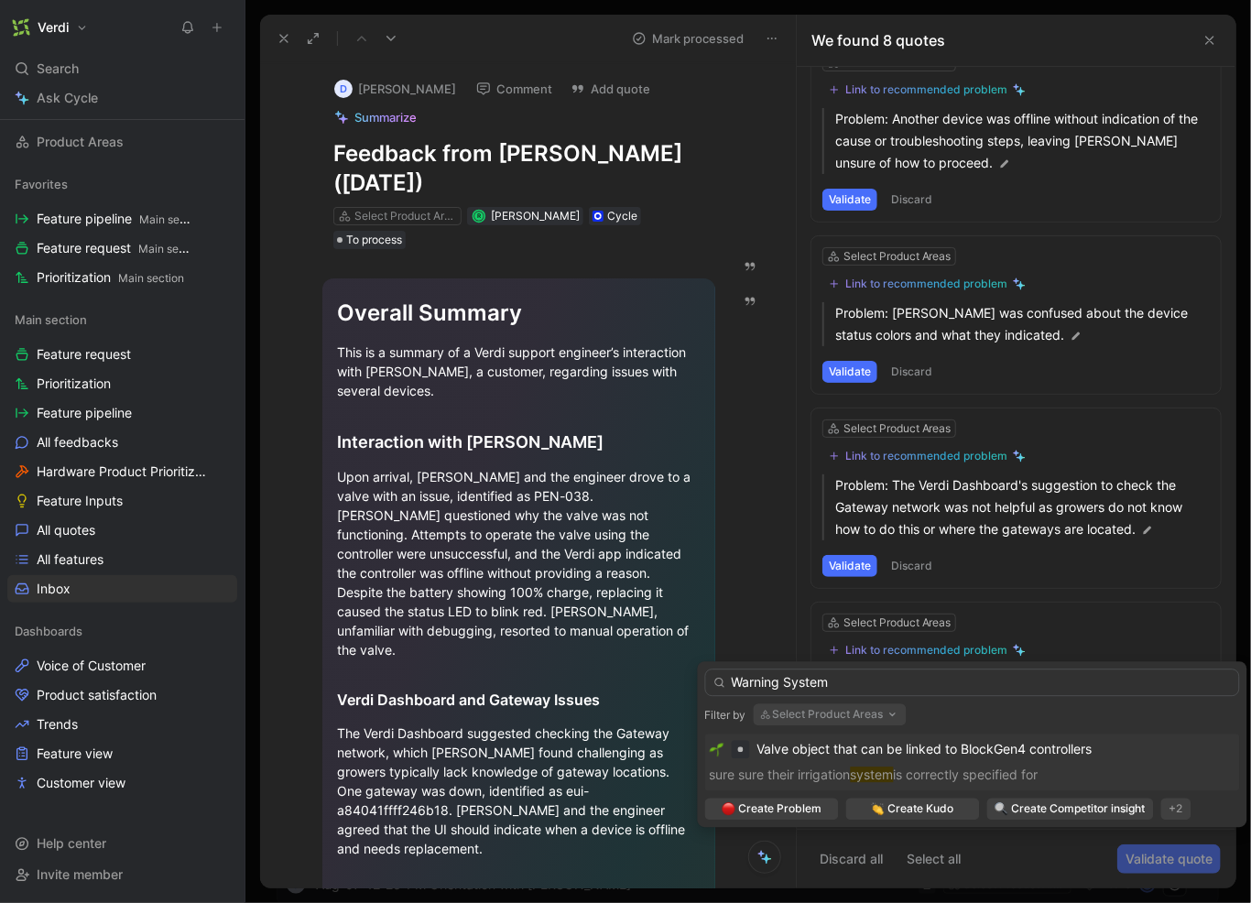
click at [736, 682] on input "Warning System" at bounding box center [972, 682] width 535 height 27
type input "Warning System"
click at [1182, 815] on div "+2" at bounding box center [1177, 809] width 30 height 22
click at [1158, 876] on div "Feature" at bounding box center [1185, 872] width 108 height 22
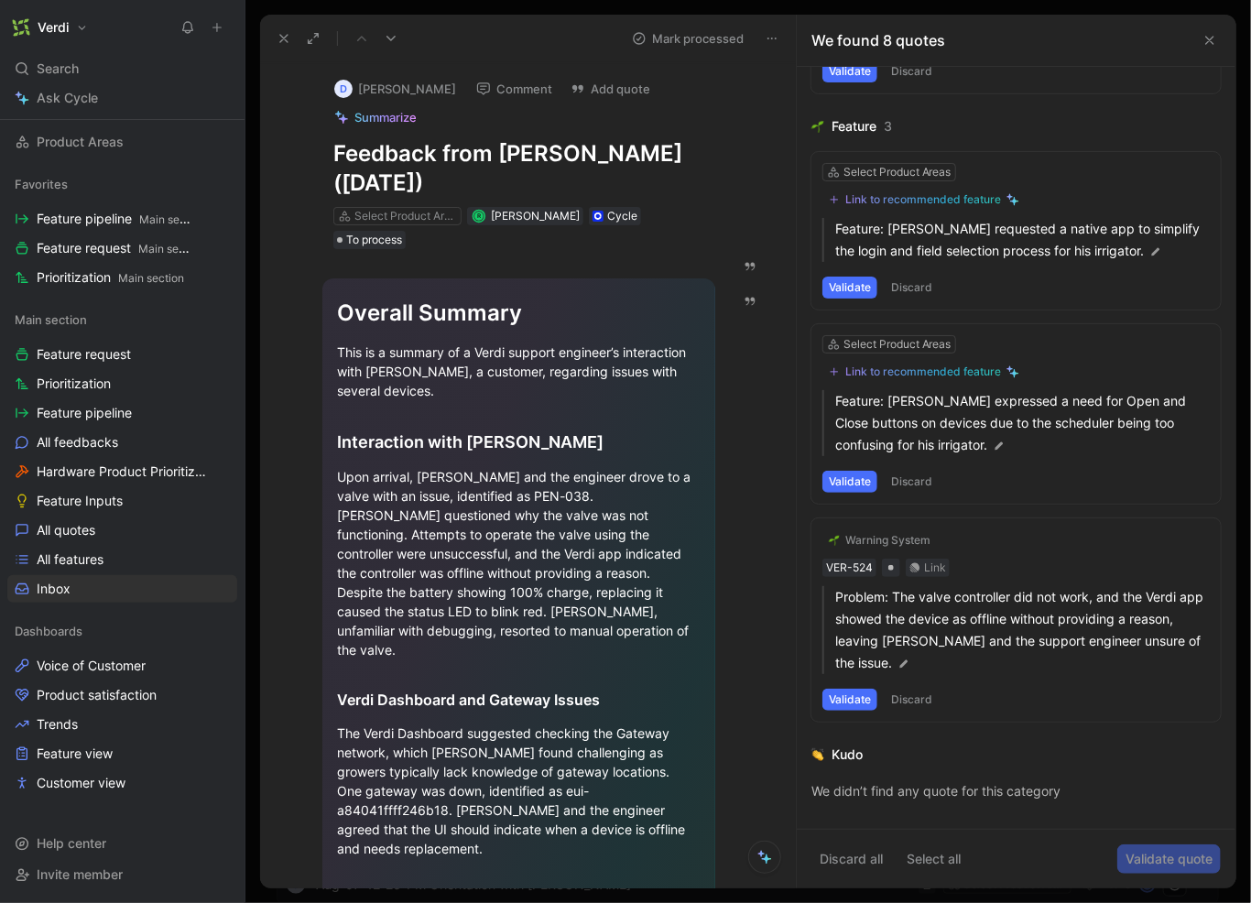
scroll to position [1029, 0]
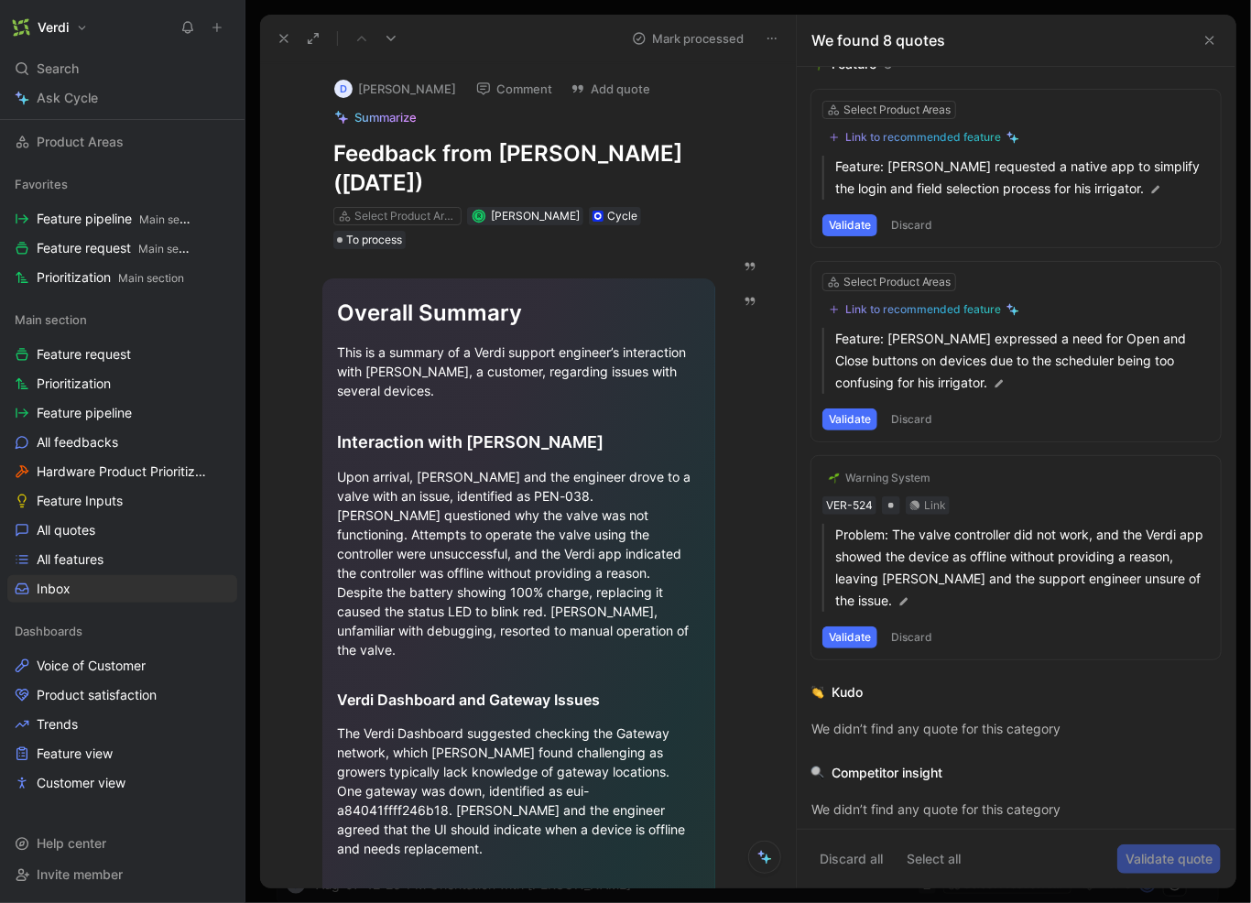
click at [867, 628] on button "Validate" at bounding box center [850, 638] width 55 height 22
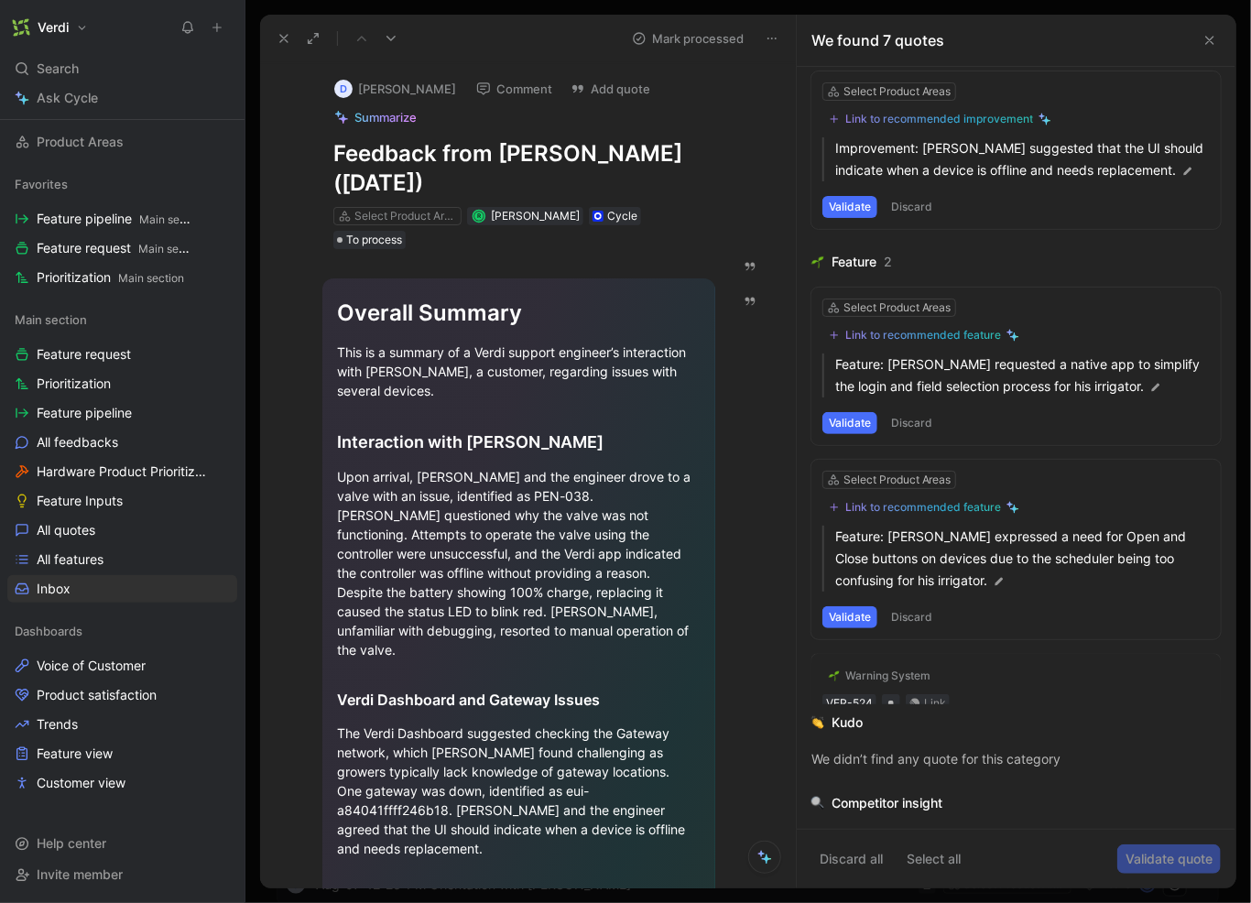
scroll to position [811, 0]
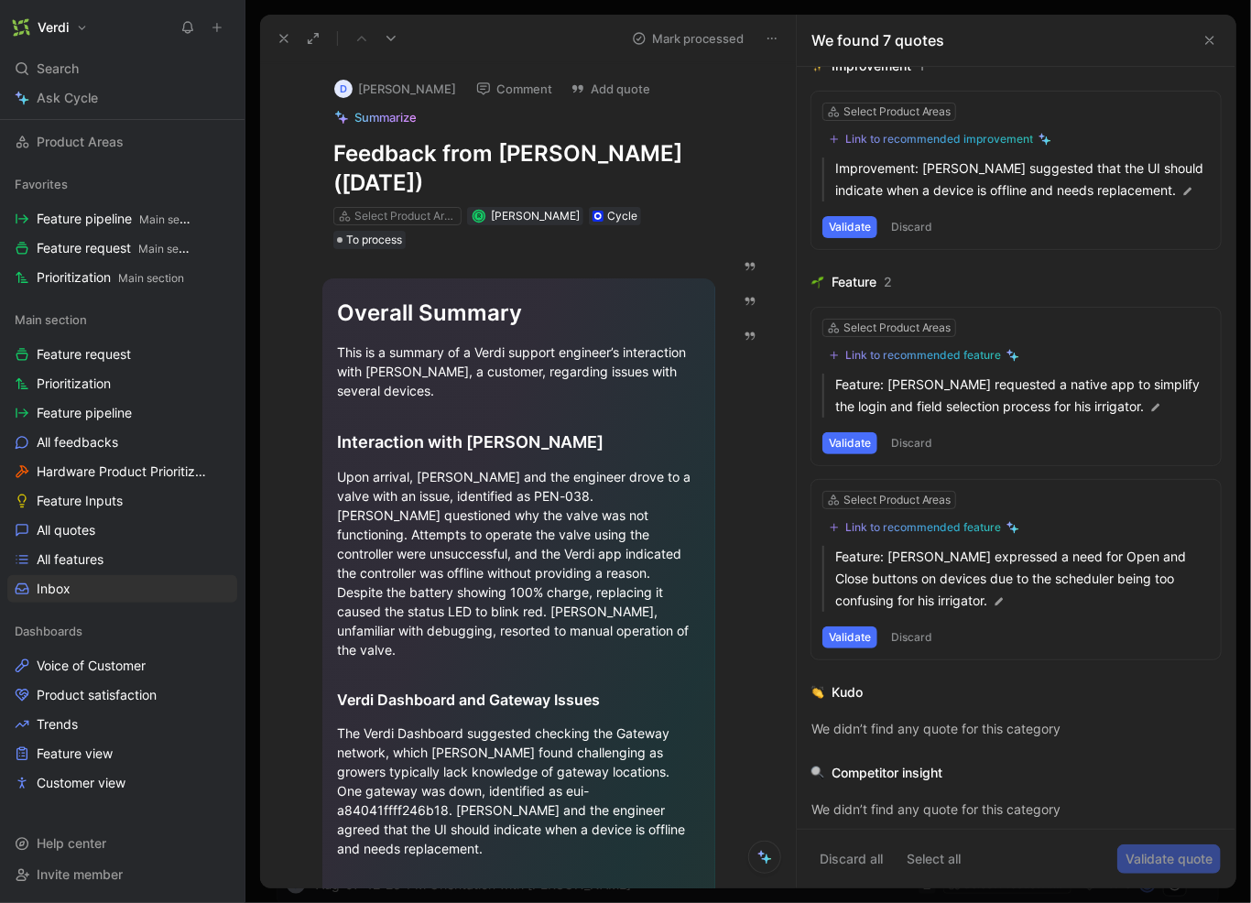
click at [917, 520] on div "Link to recommended feature" at bounding box center [923, 527] width 156 height 15
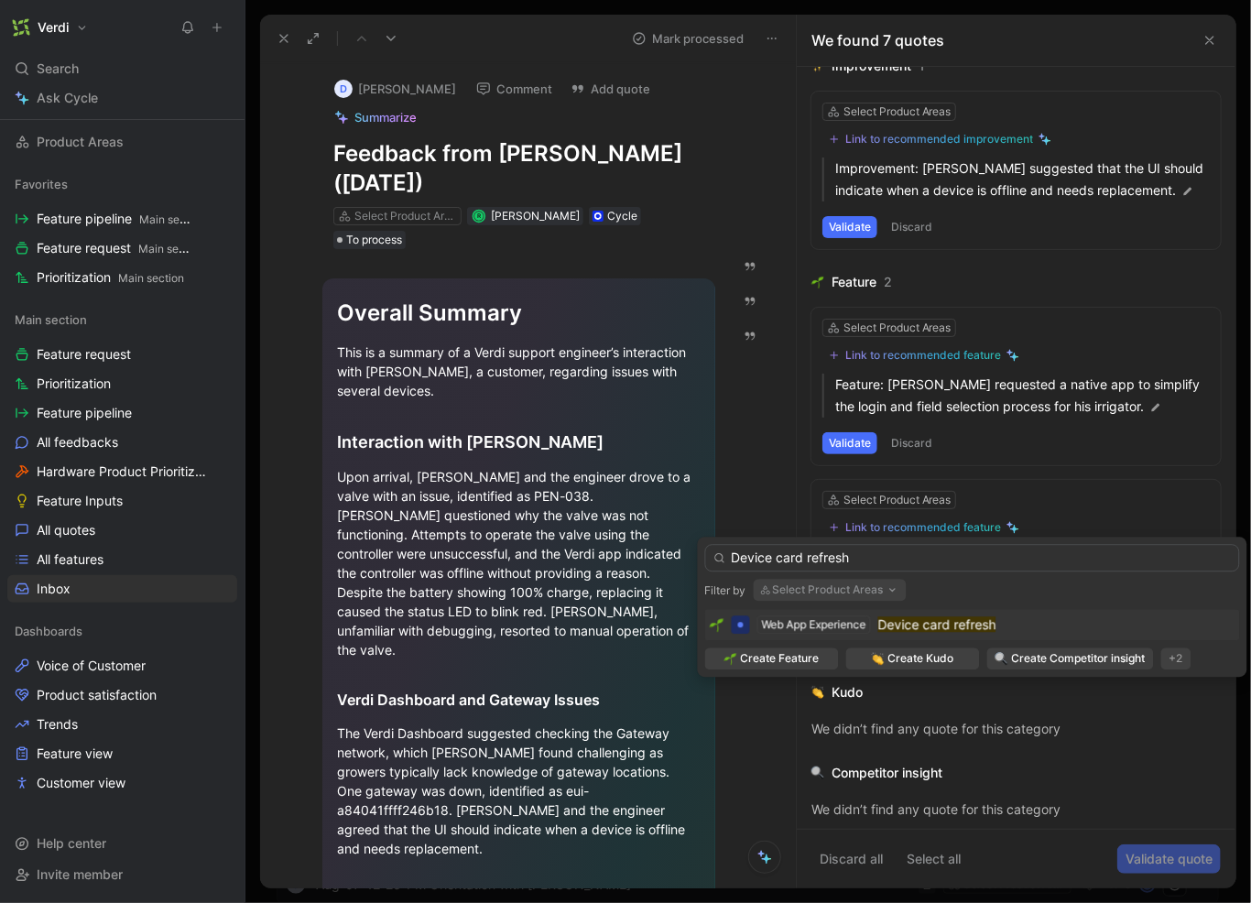
type input "Device card refresh"
click at [939, 620] on mark "Device card refresh" at bounding box center [937, 624] width 118 height 16
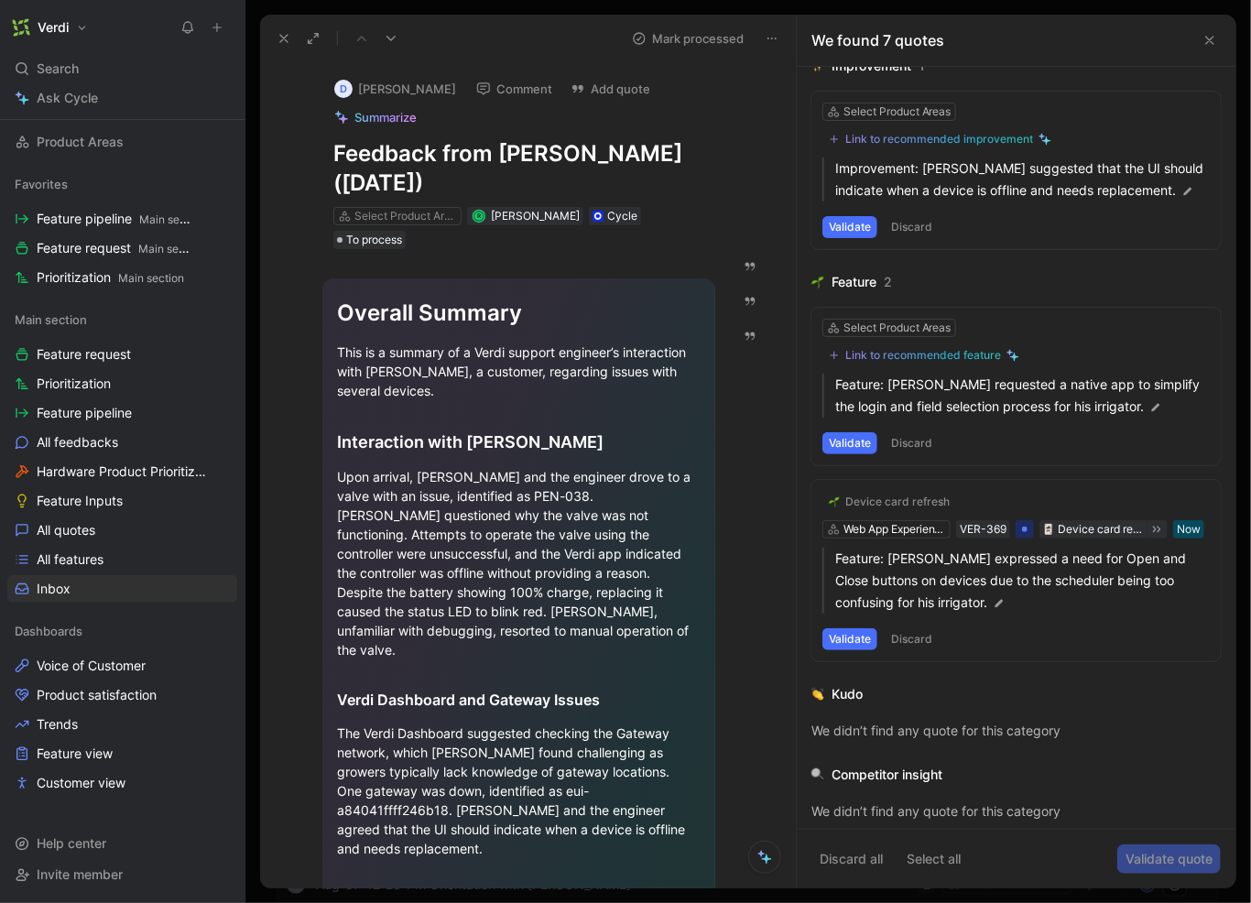
click at [855, 650] on button "Validate" at bounding box center [850, 639] width 55 height 22
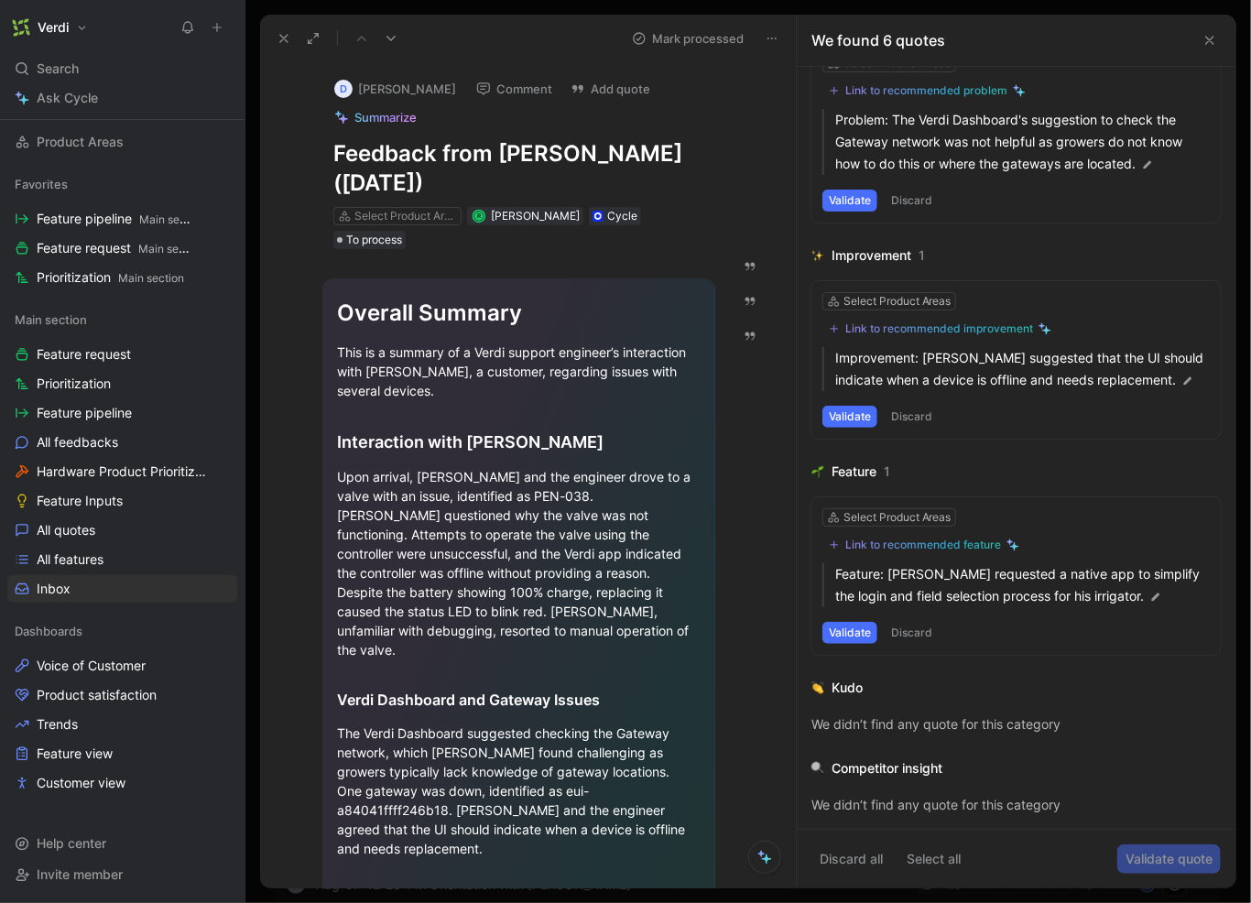
scroll to position [617, 0]
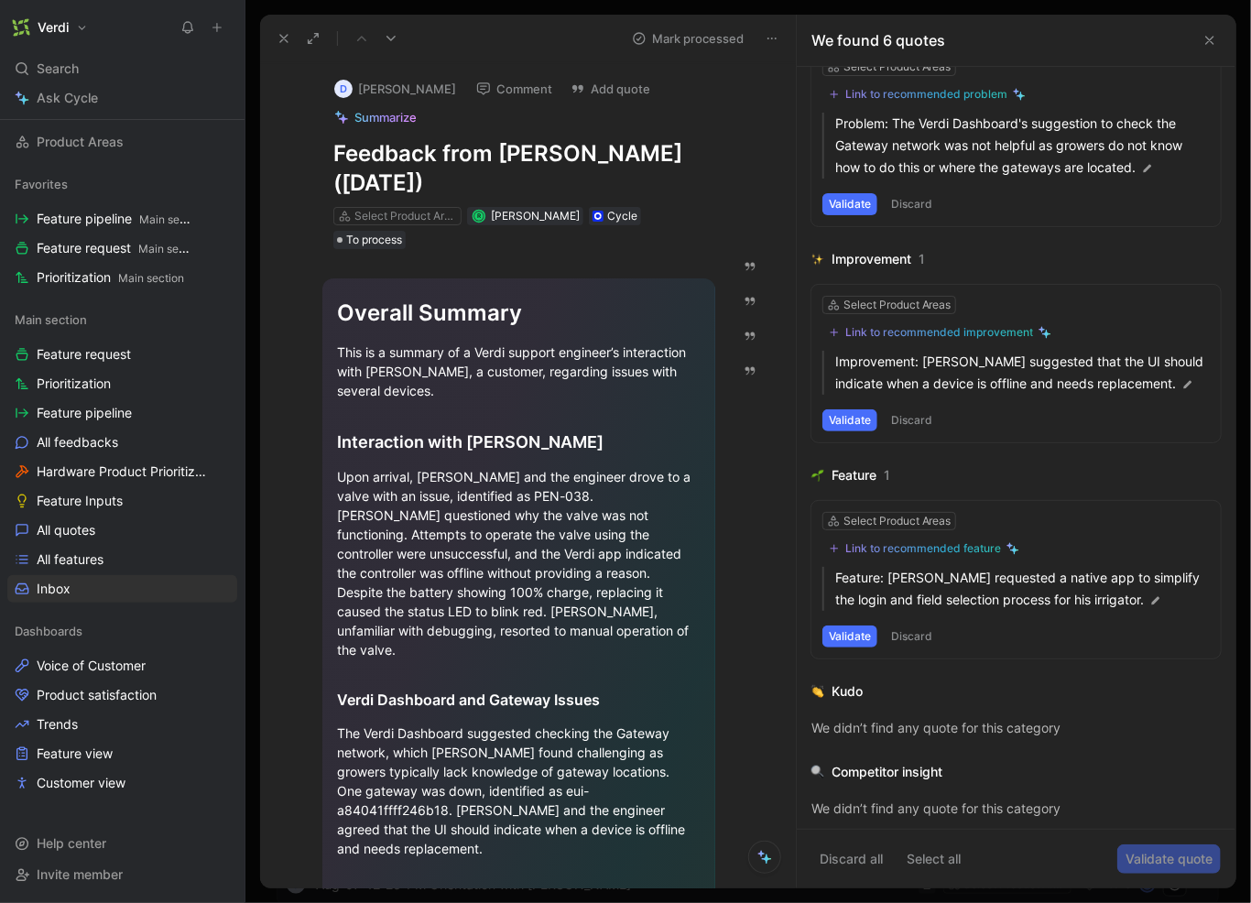
click at [872, 634] on button "Validate" at bounding box center [850, 637] width 55 height 22
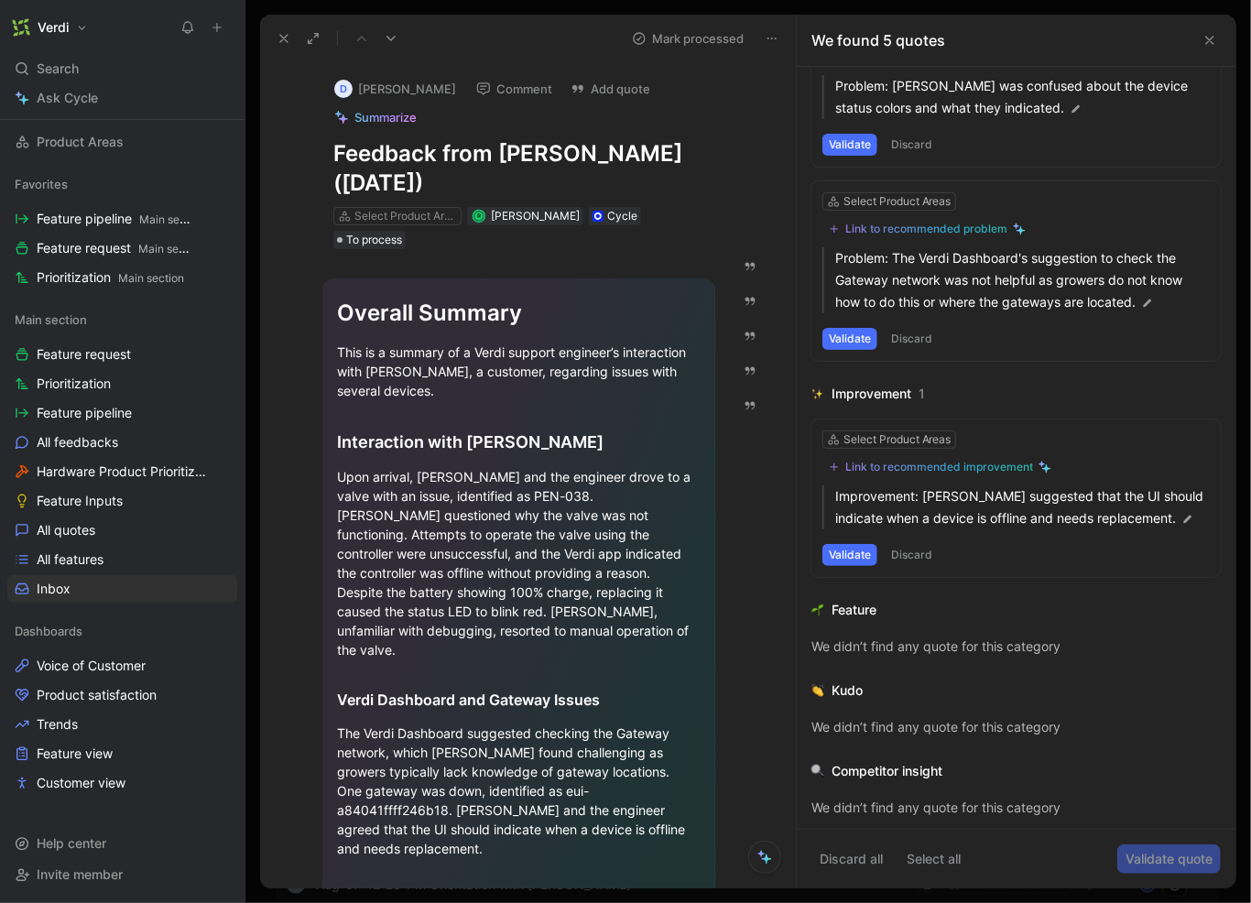
scroll to position [464, 0]
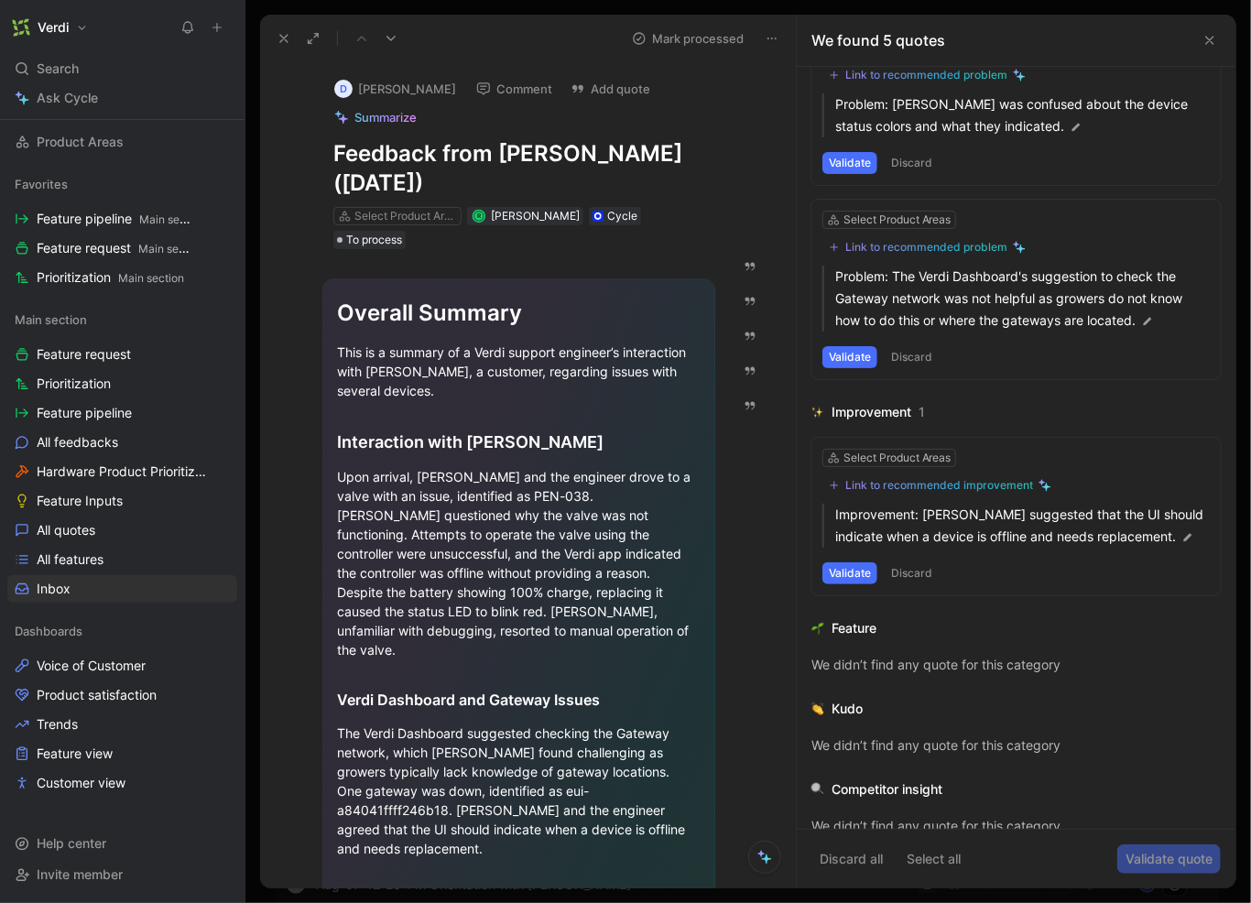
click at [915, 565] on button "Discard" at bounding box center [912, 573] width 54 height 22
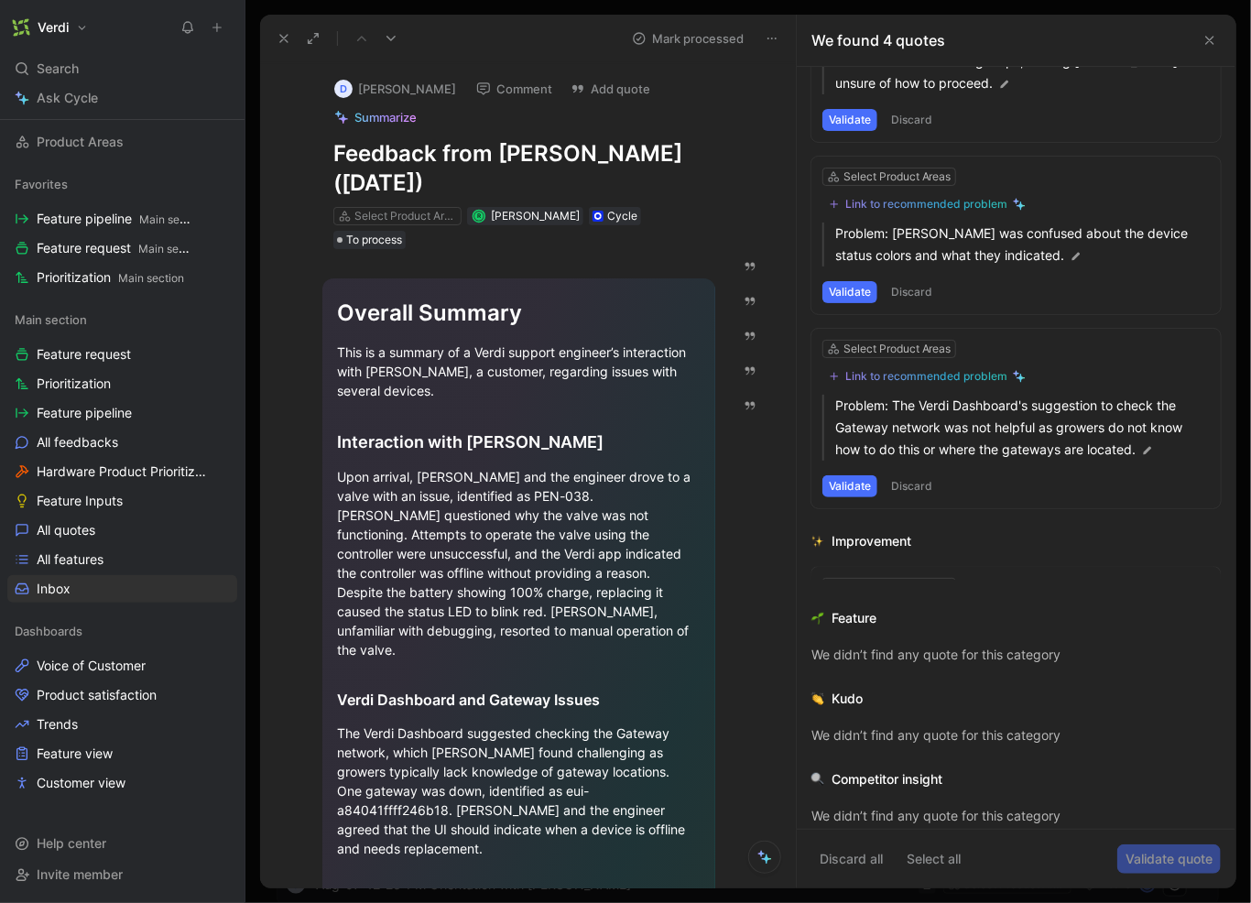
scroll to position [348, 0]
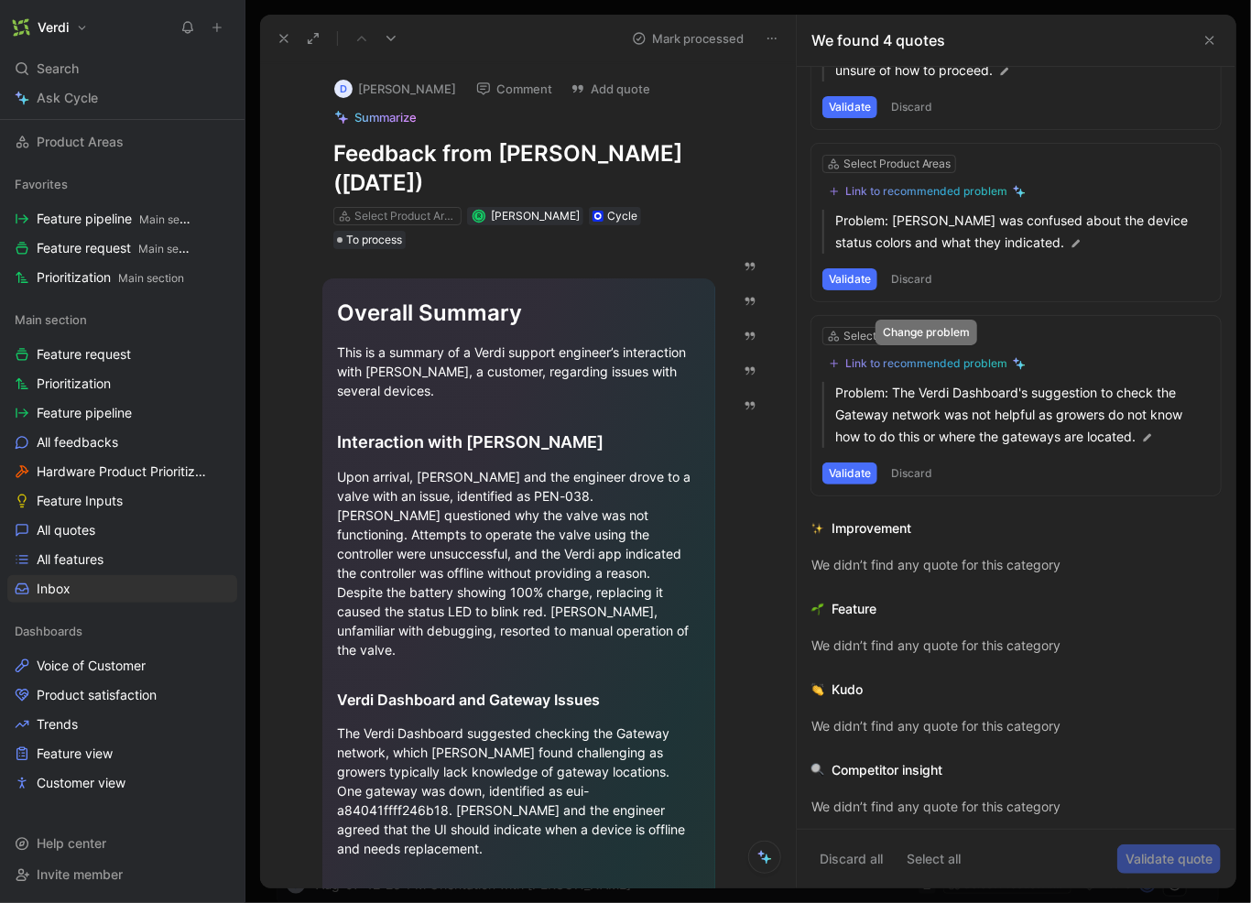
click at [928, 367] on div "Link to recommended problem" at bounding box center [926, 363] width 162 height 15
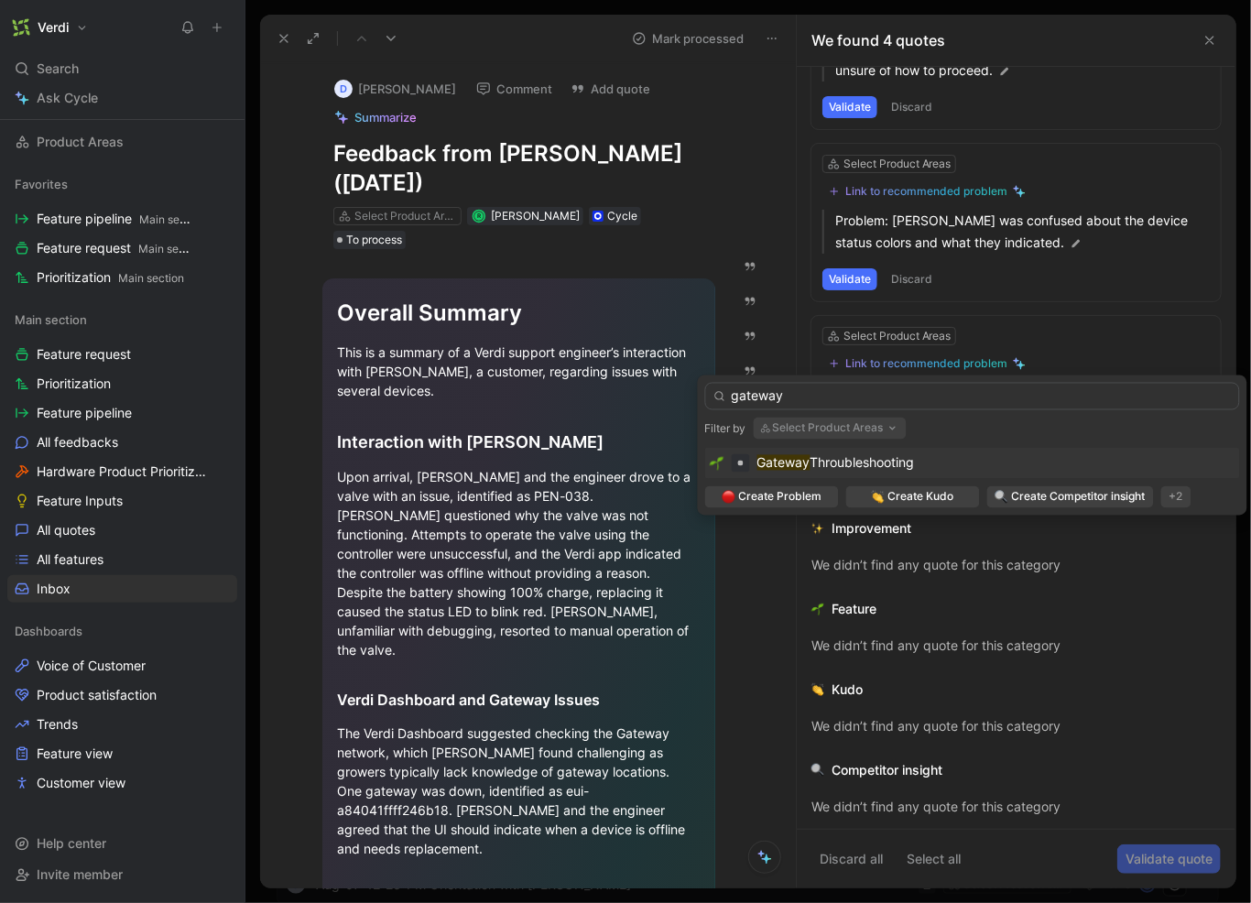
type input "gateway"
click at [906, 459] on span "Throubleshooting" at bounding box center [863, 463] width 104 height 16
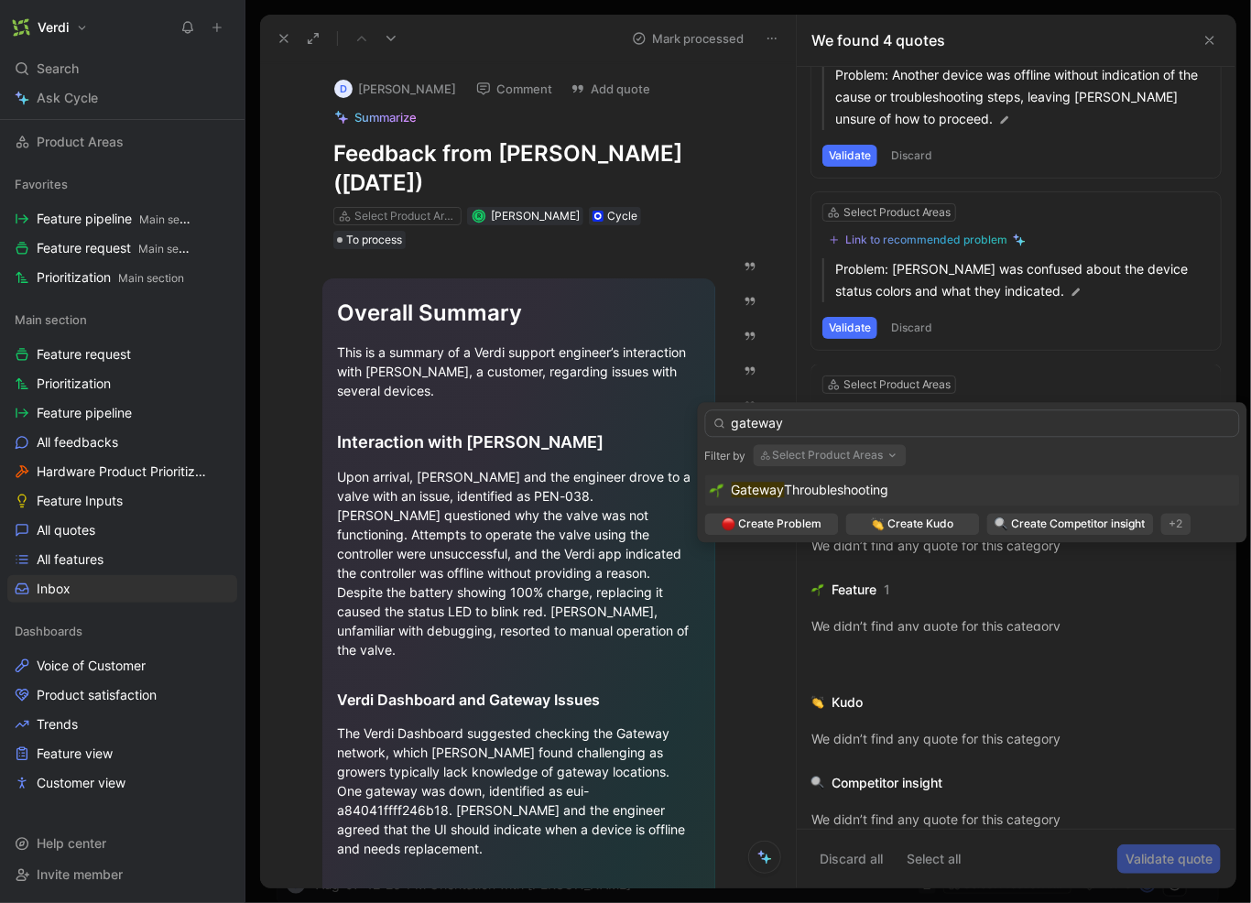
scroll to position [313, 0]
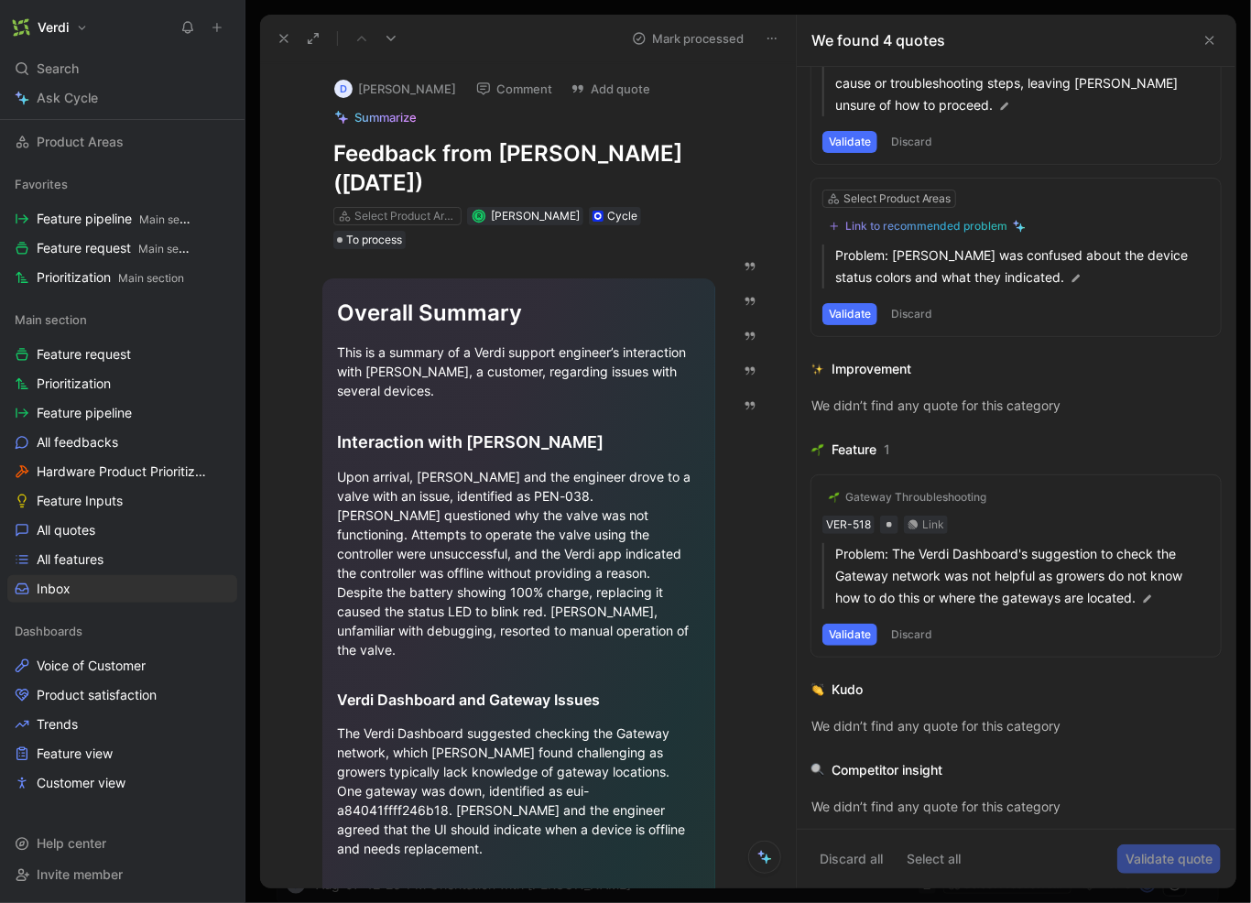
click at [849, 629] on button "Validate" at bounding box center [850, 635] width 55 height 22
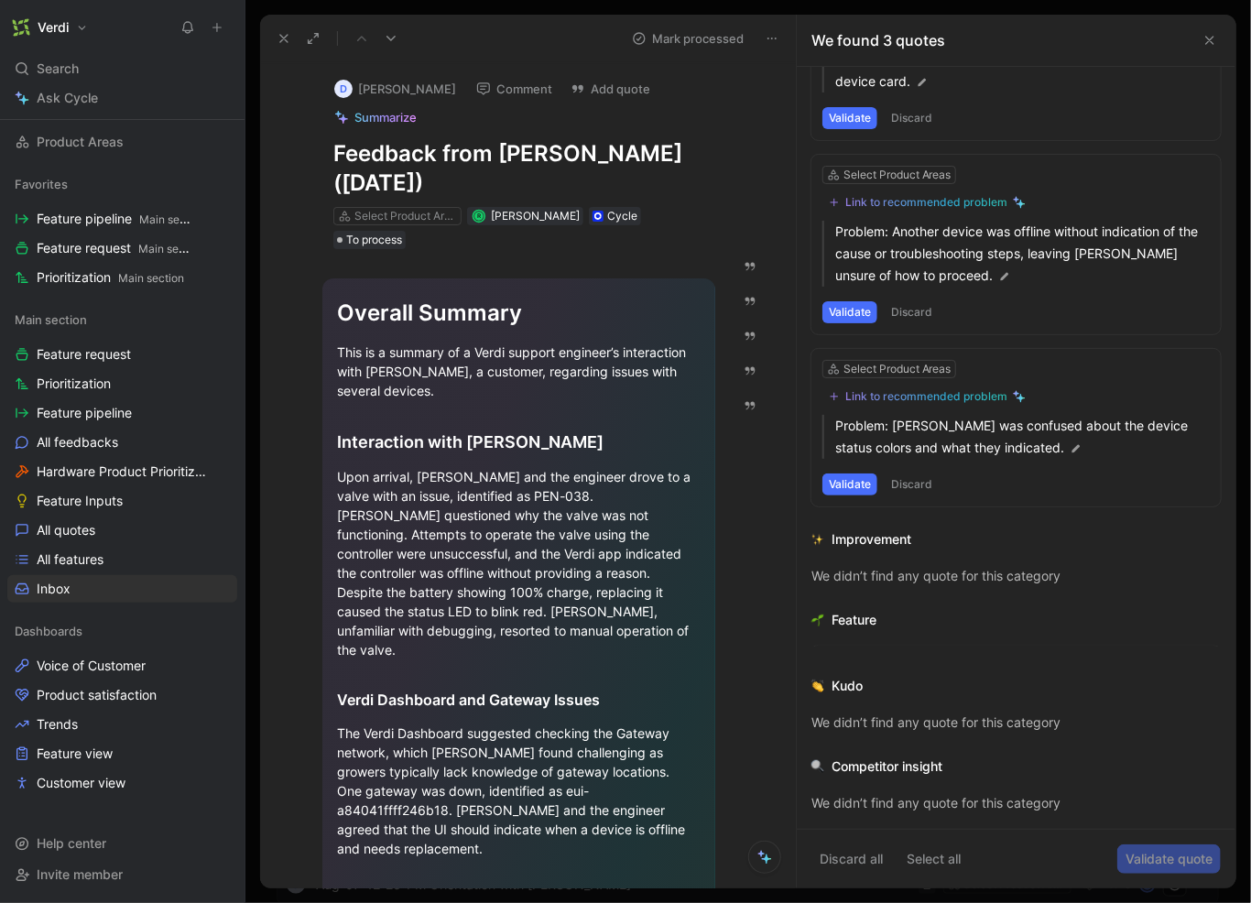
scroll to position [154, 0]
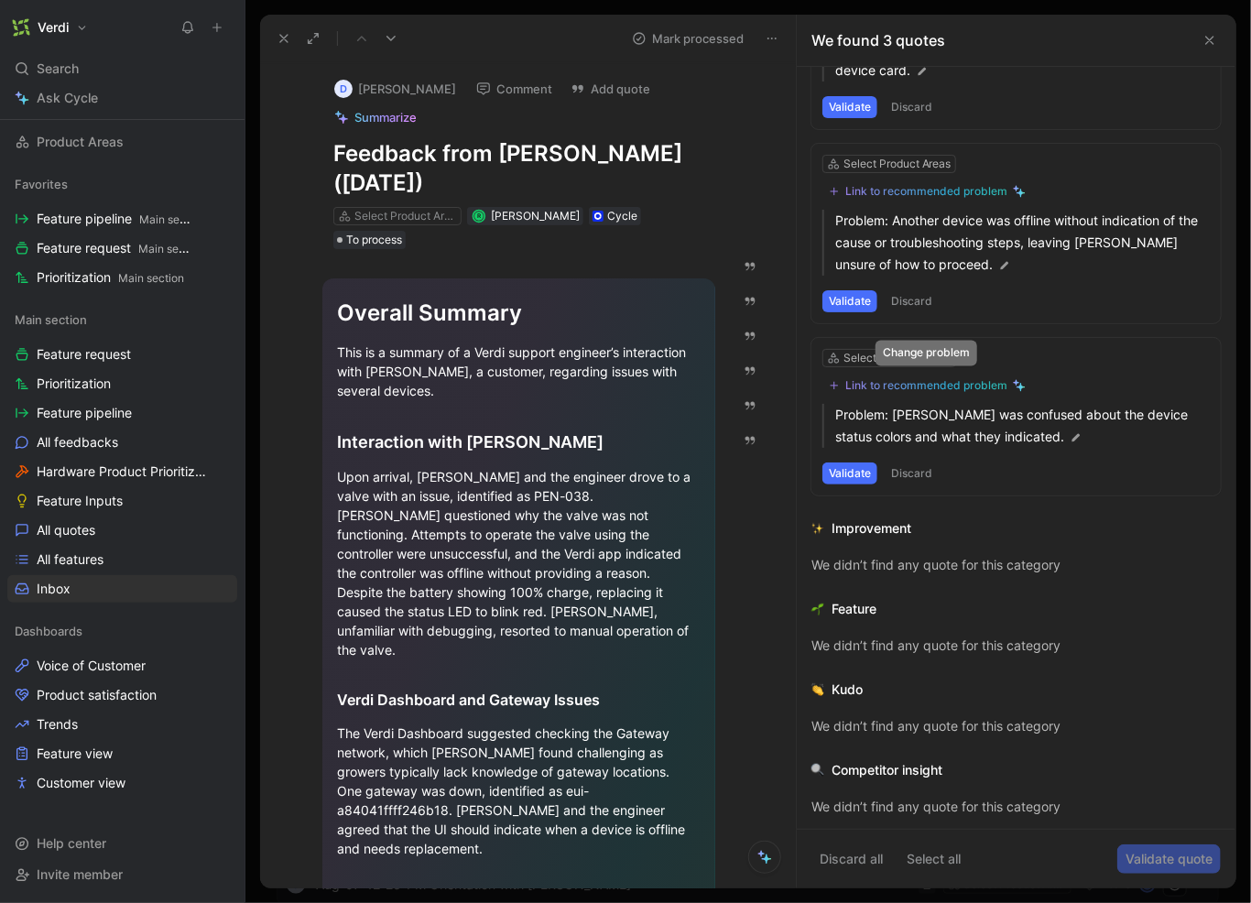
click at [898, 381] on div "Link to recommended problem" at bounding box center [926, 385] width 162 height 15
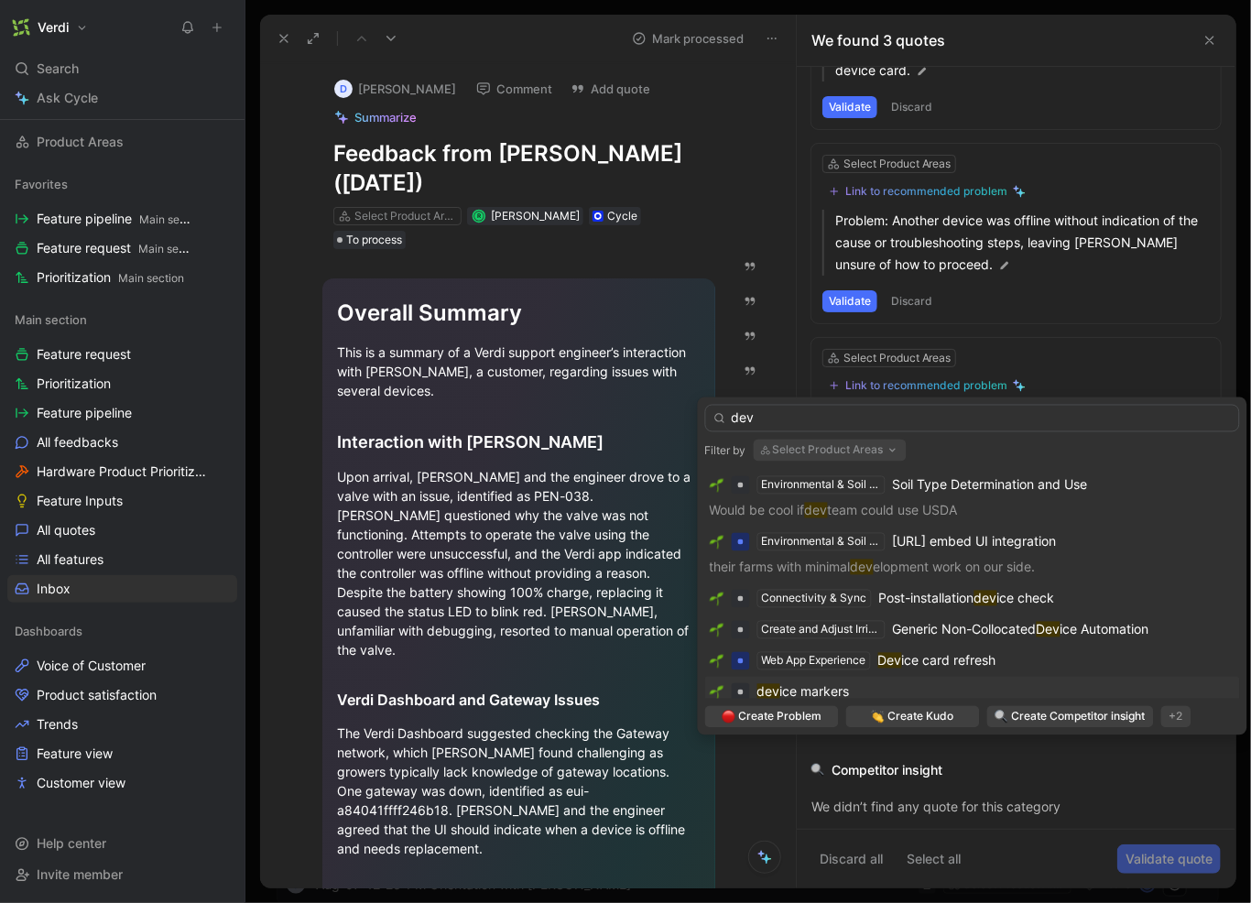
type input "dev"
click at [935, 689] on div "dev ice markers" at bounding box center [973, 693] width 526 height 22
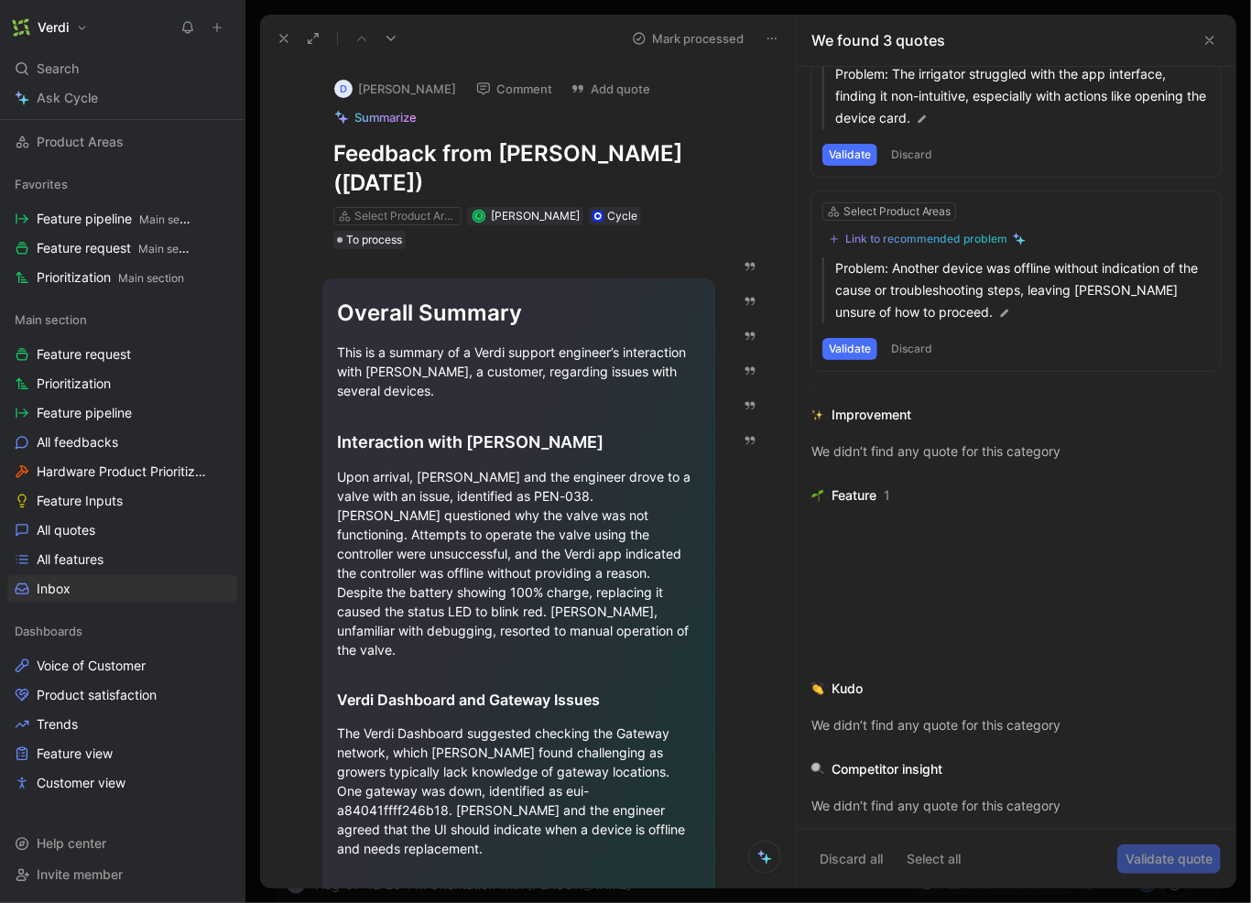
scroll to position [120, 0]
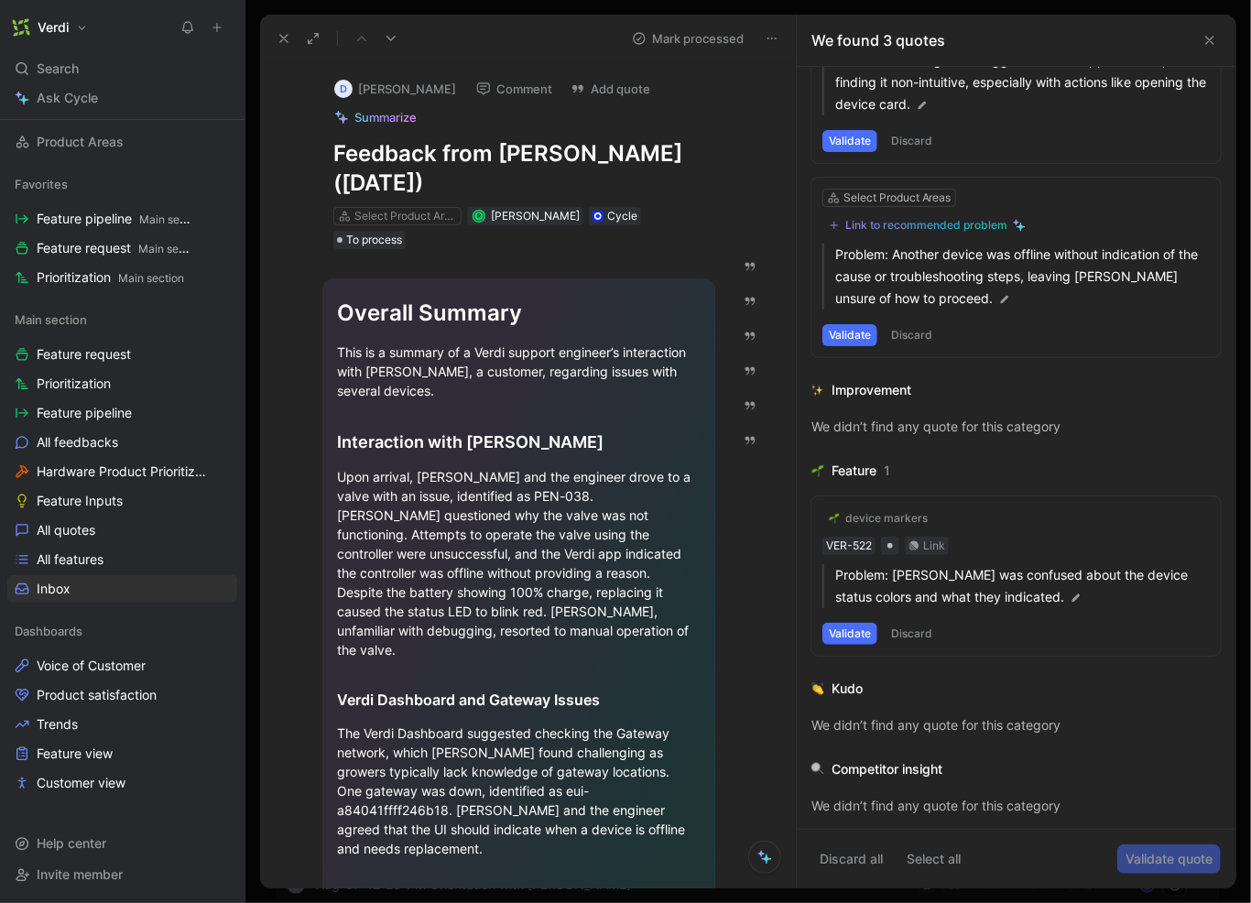
click at [856, 630] on button "Validate" at bounding box center [850, 634] width 55 height 22
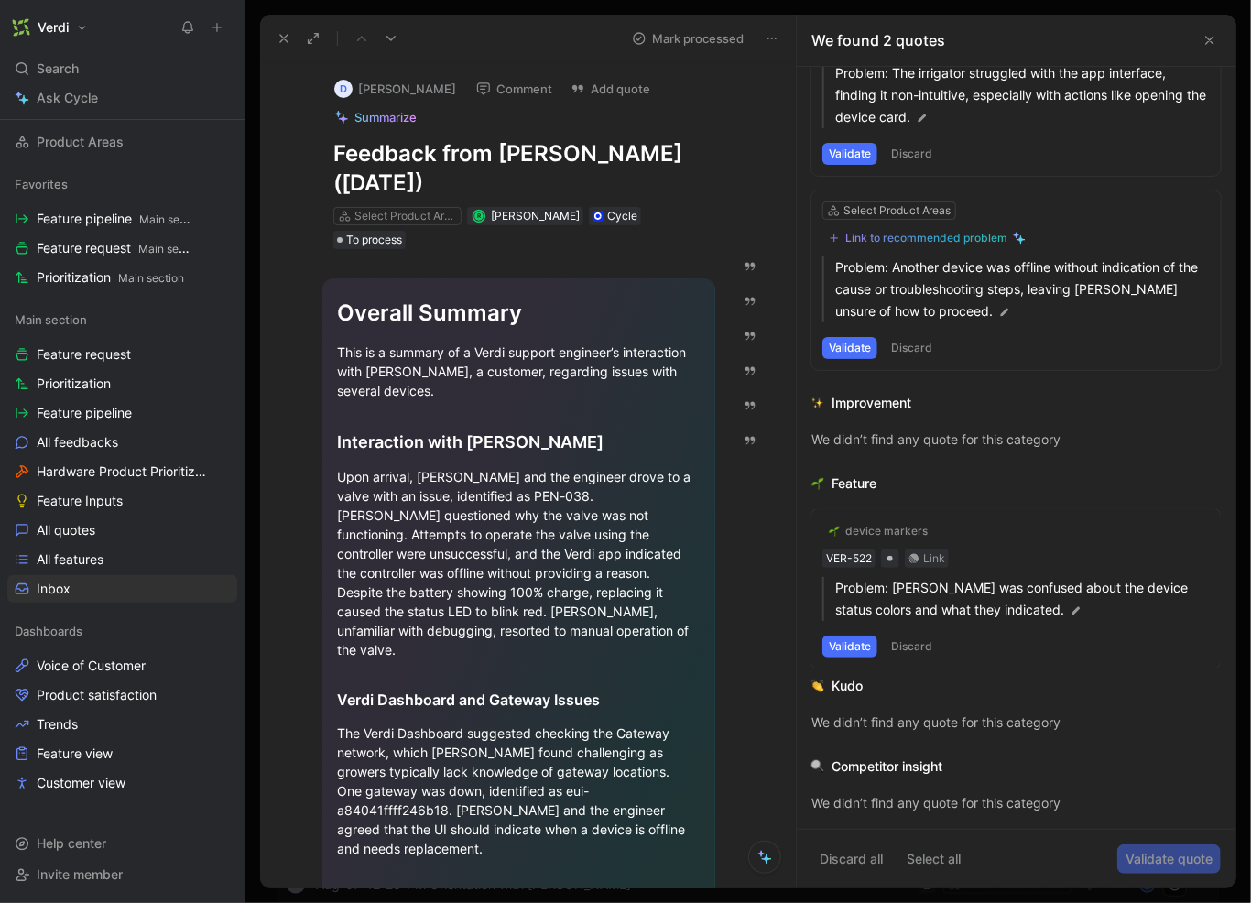
scroll to position [0, 0]
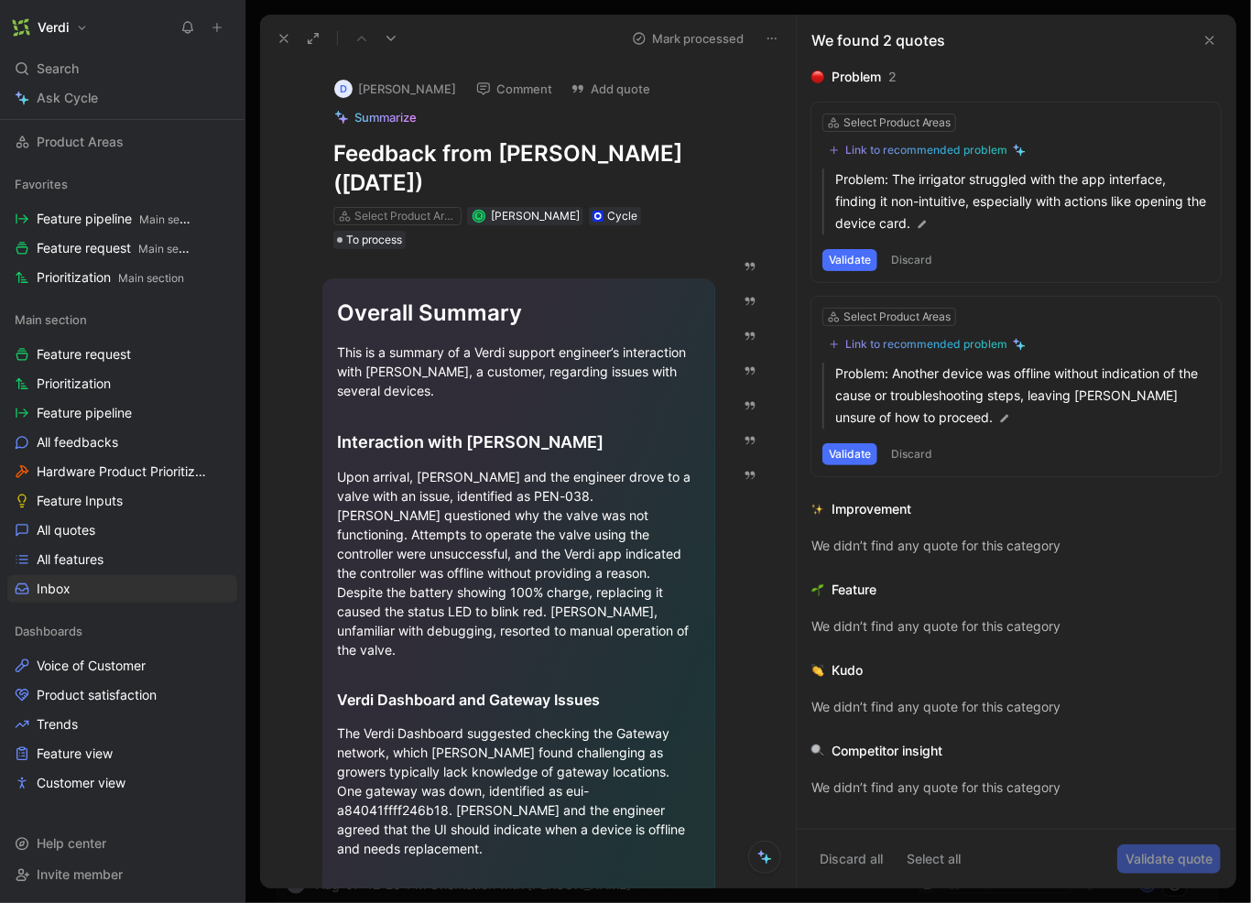
click at [894, 347] on div "Link to recommended problem" at bounding box center [926, 344] width 162 height 15
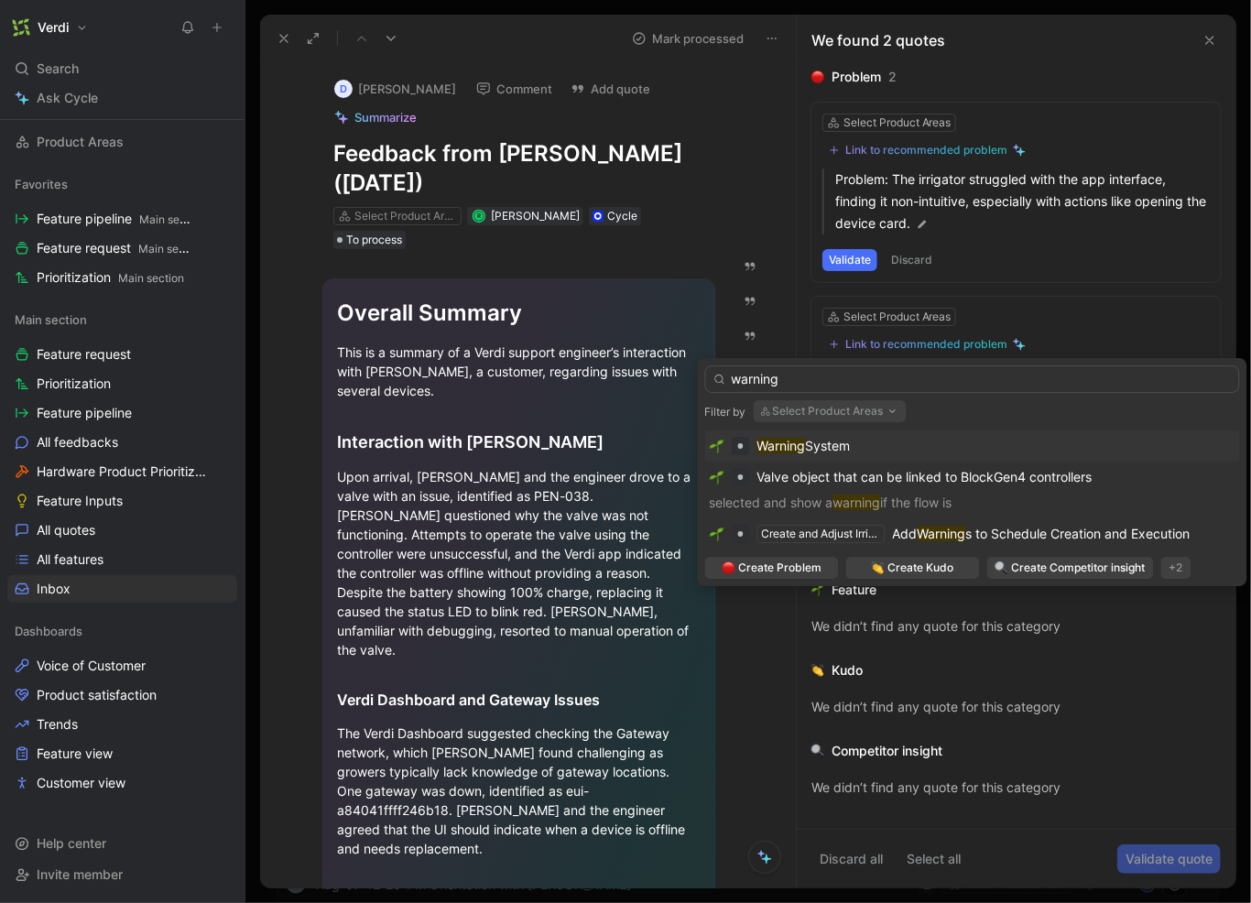
type input "warning"
click at [859, 445] on div "Warning System" at bounding box center [973, 446] width 526 height 22
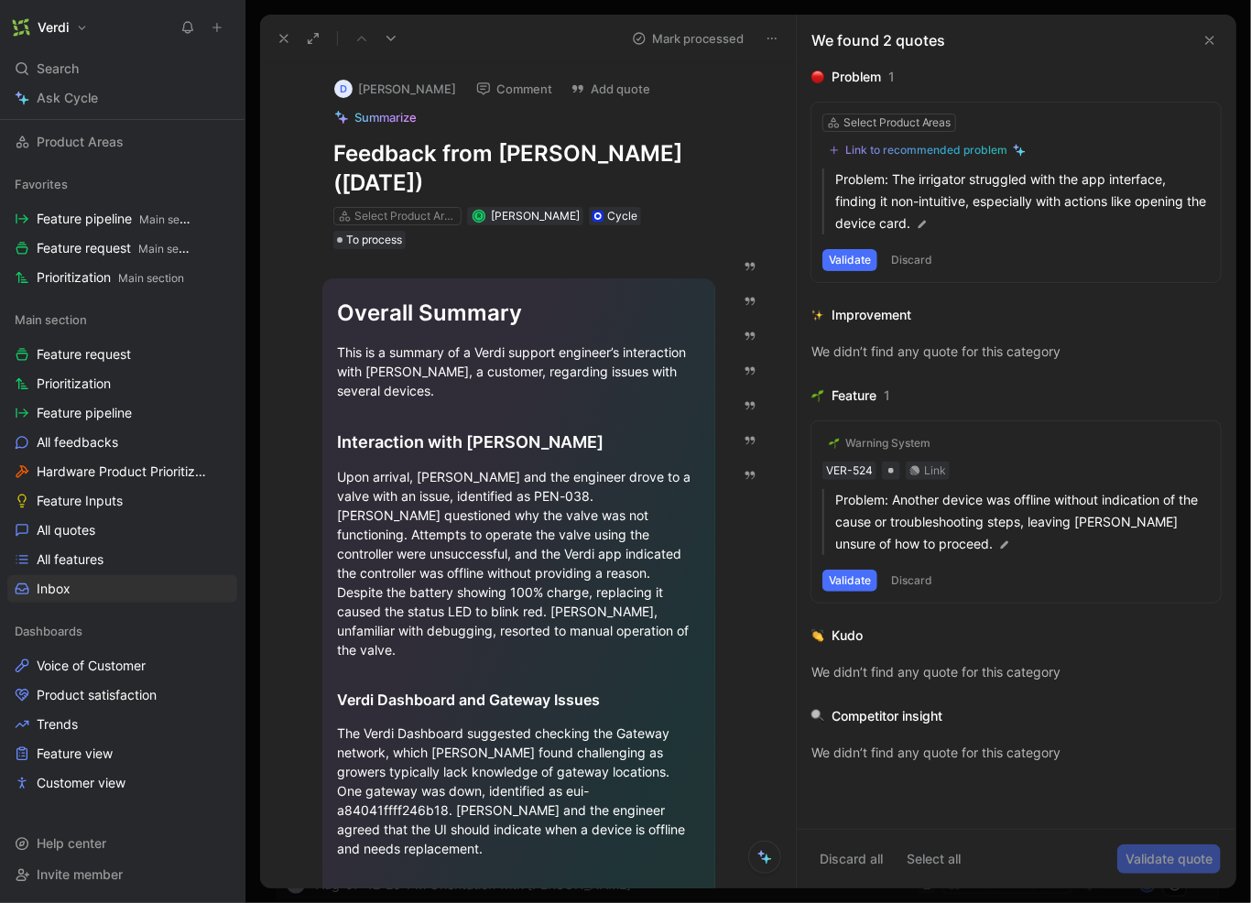
click at [855, 574] on button "Validate" at bounding box center [850, 581] width 55 height 22
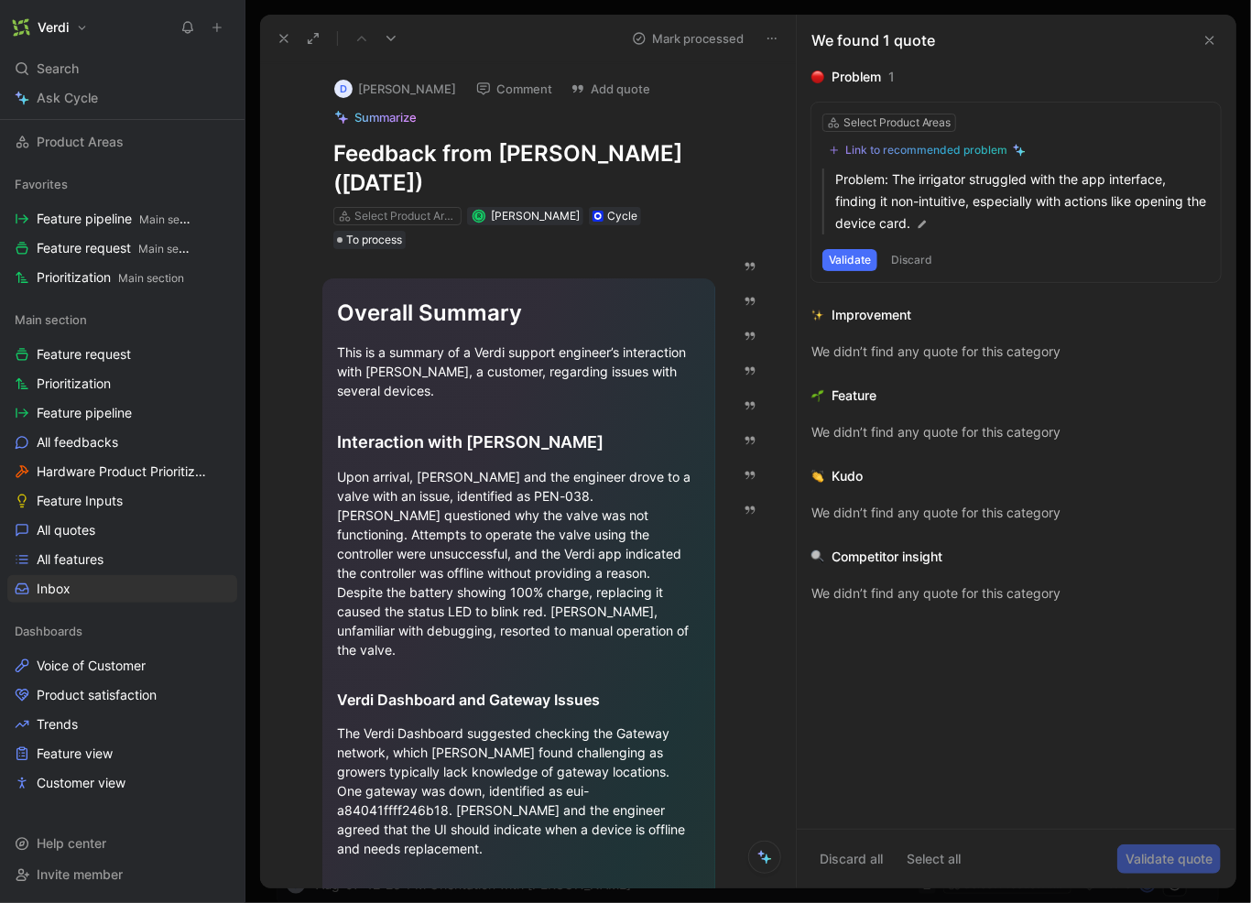
click at [861, 259] on button "Validate" at bounding box center [850, 260] width 55 height 22
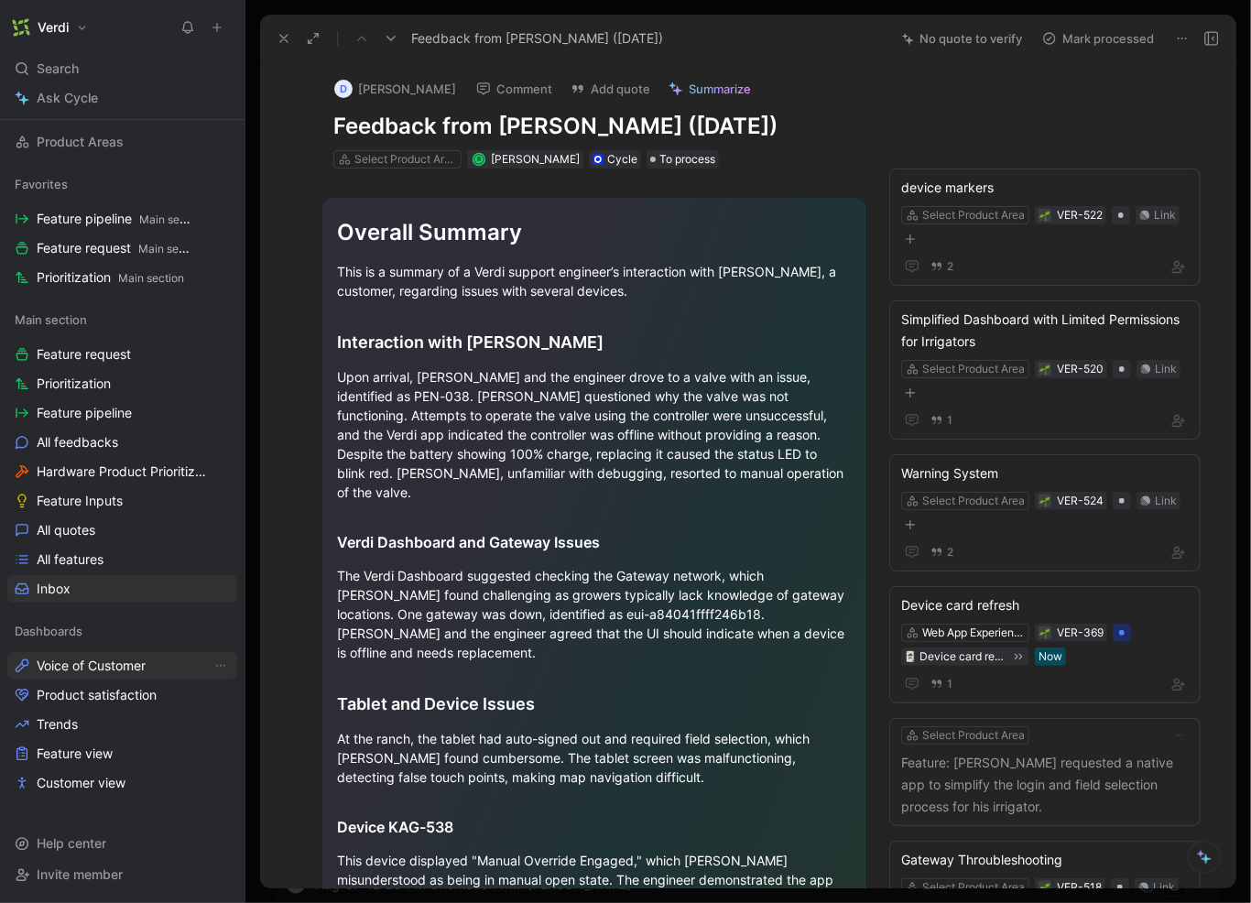
click at [137, 668] on span "Voice of Customer" at bounding box center [91, 666] width 109 height 18
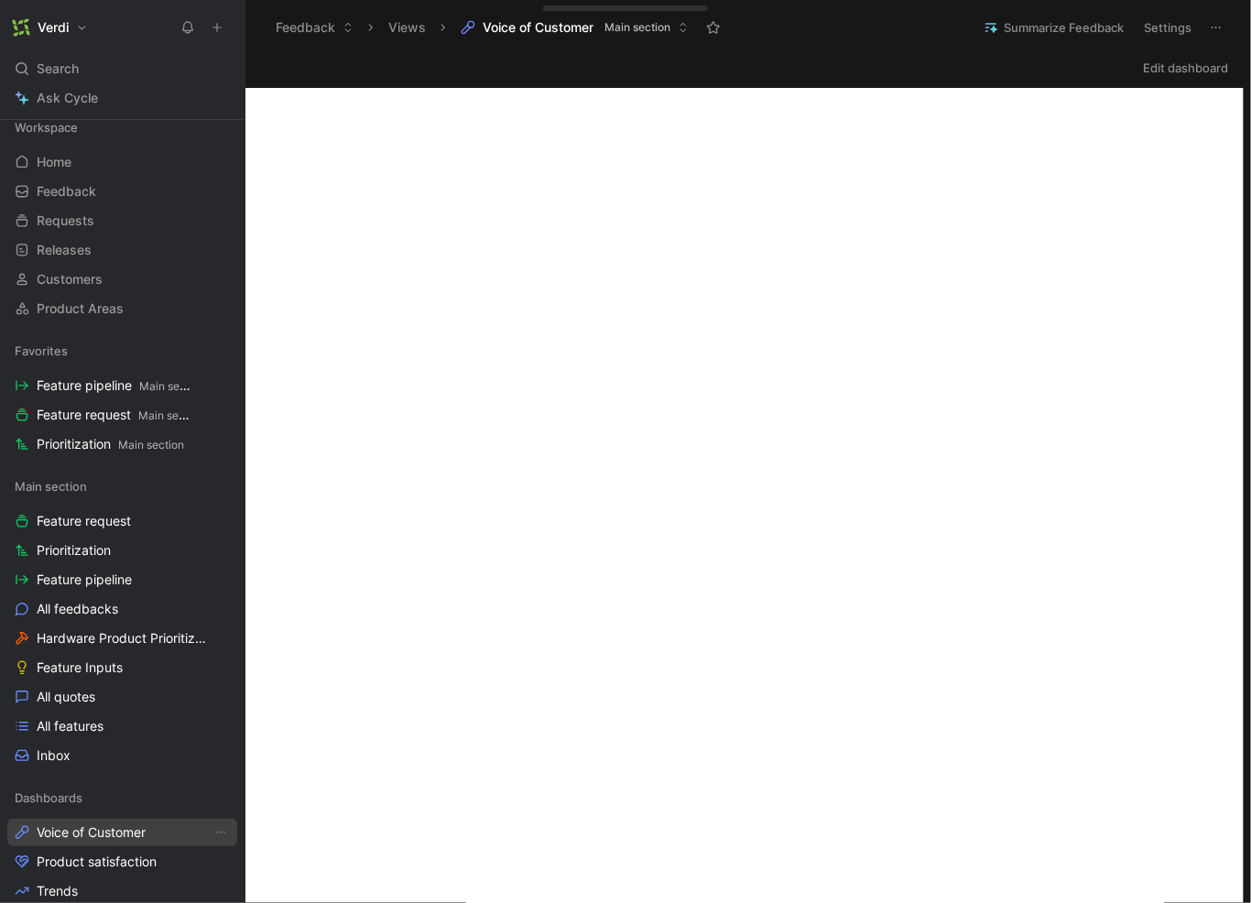
scroll to position [175, 0]
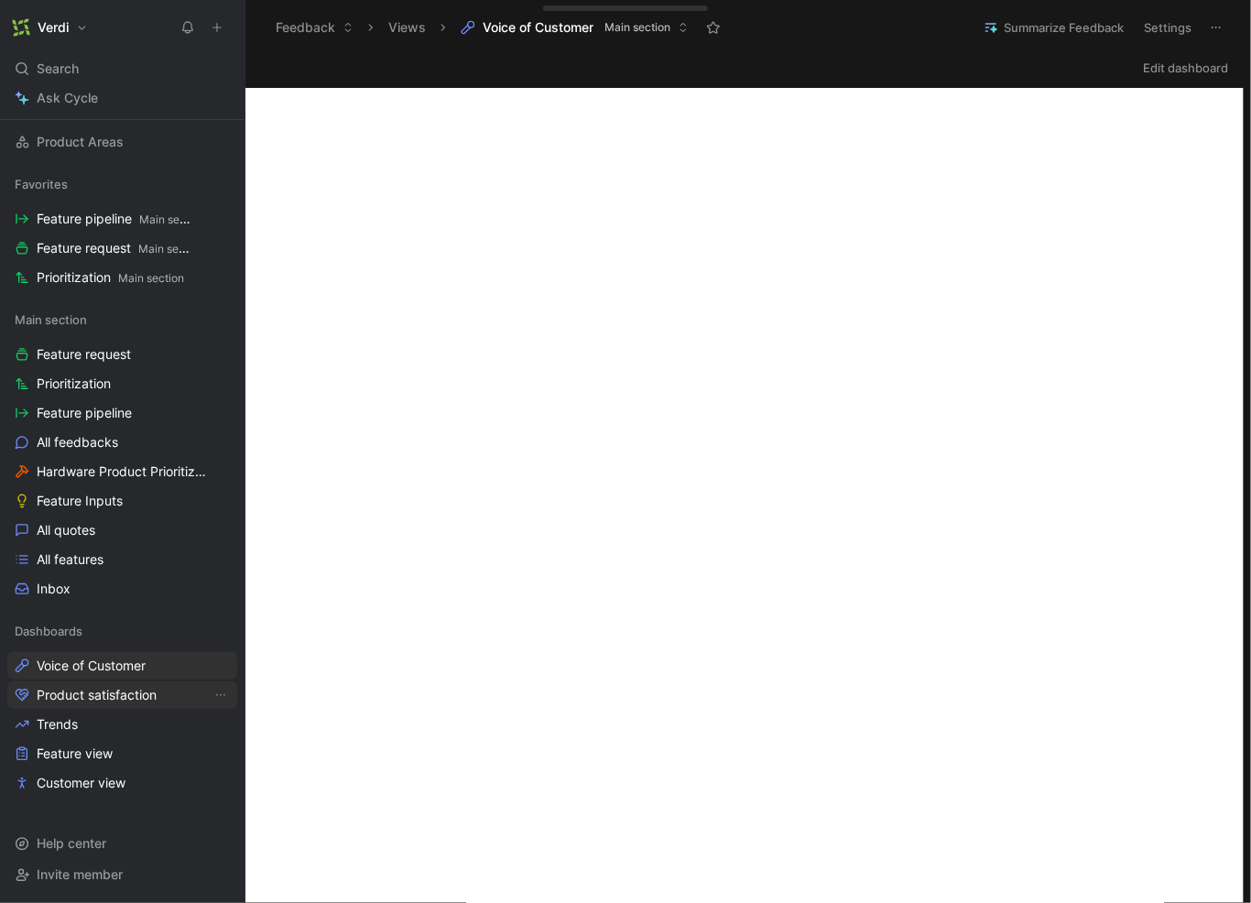
click at [129, 691] on span "Product satisfaction" at bounding box center [97, 695] width 120 height 18
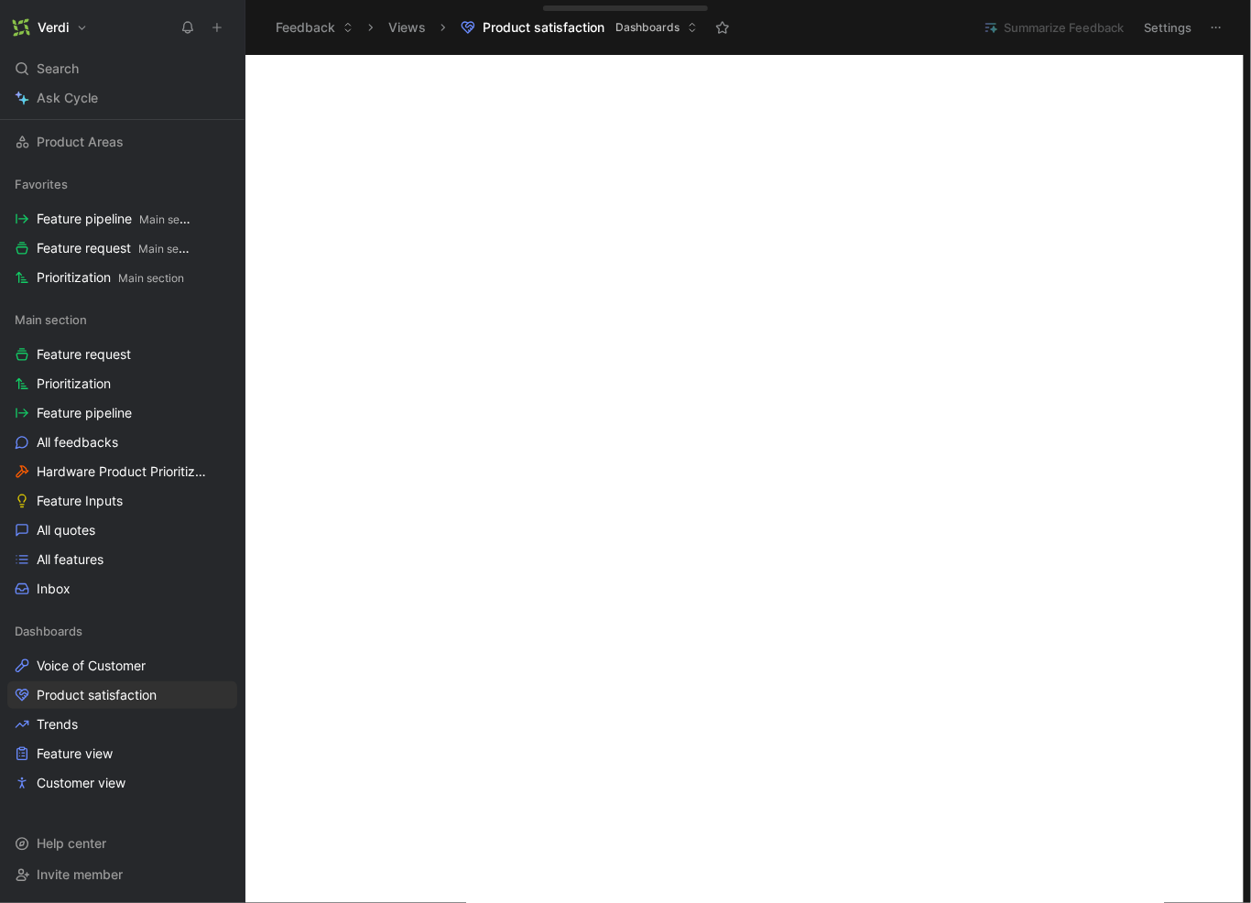
scroll to position [569, 0]
click at [141, 732] on link "Trends" at bounding box center [122, 724] width 230 height 27
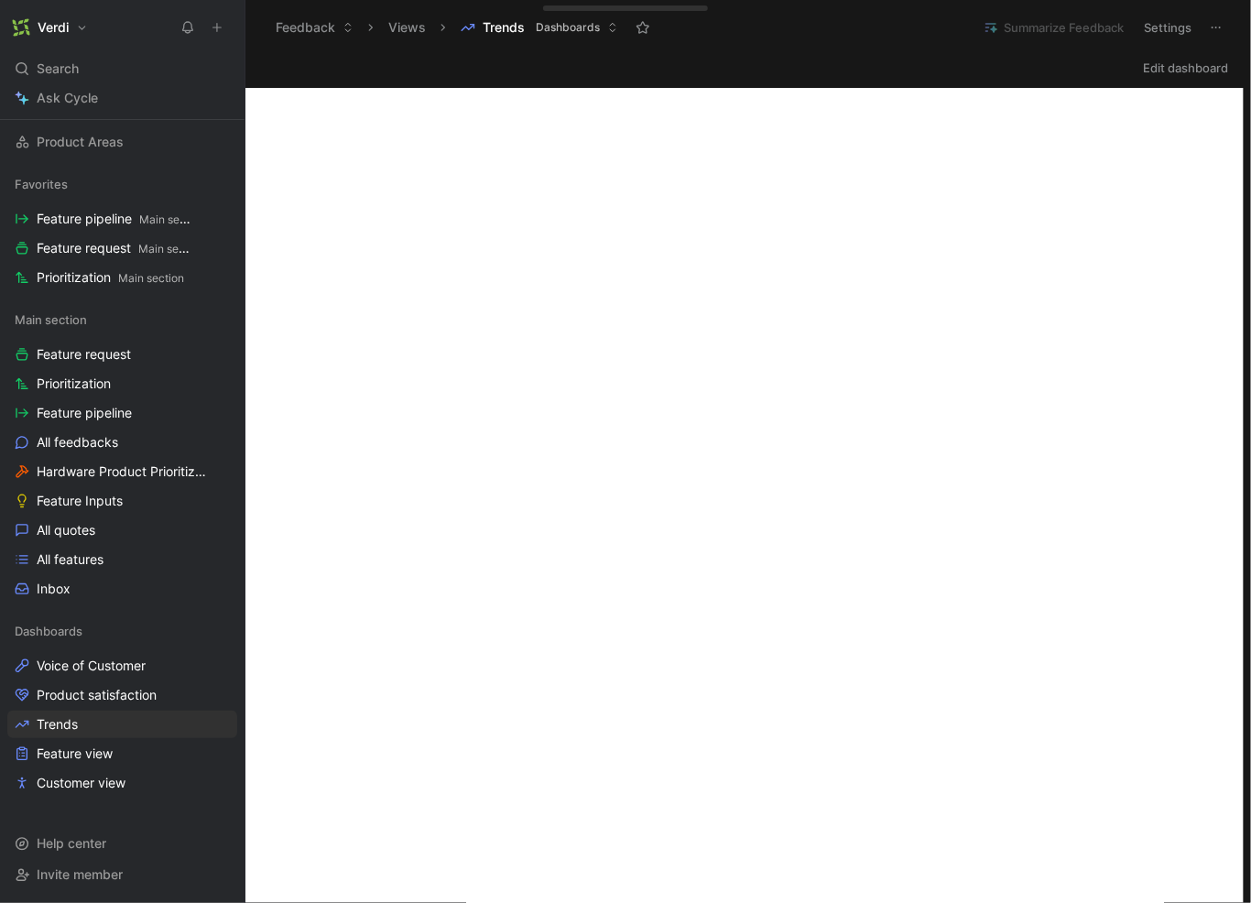
scroll to position [547, 0]
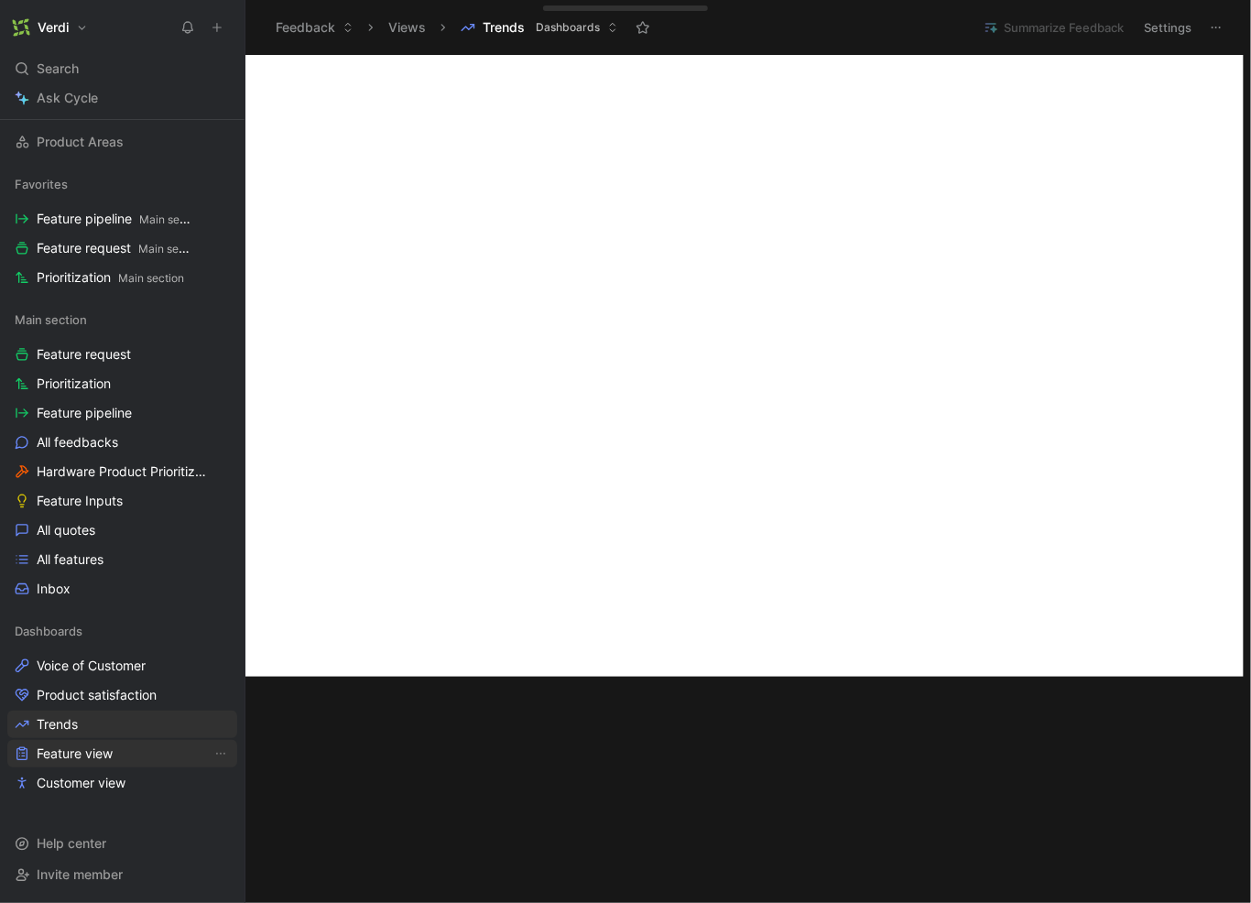
click at [144, 753] on link "Feature view" at bounding box center [122, 753] width 230 height 27
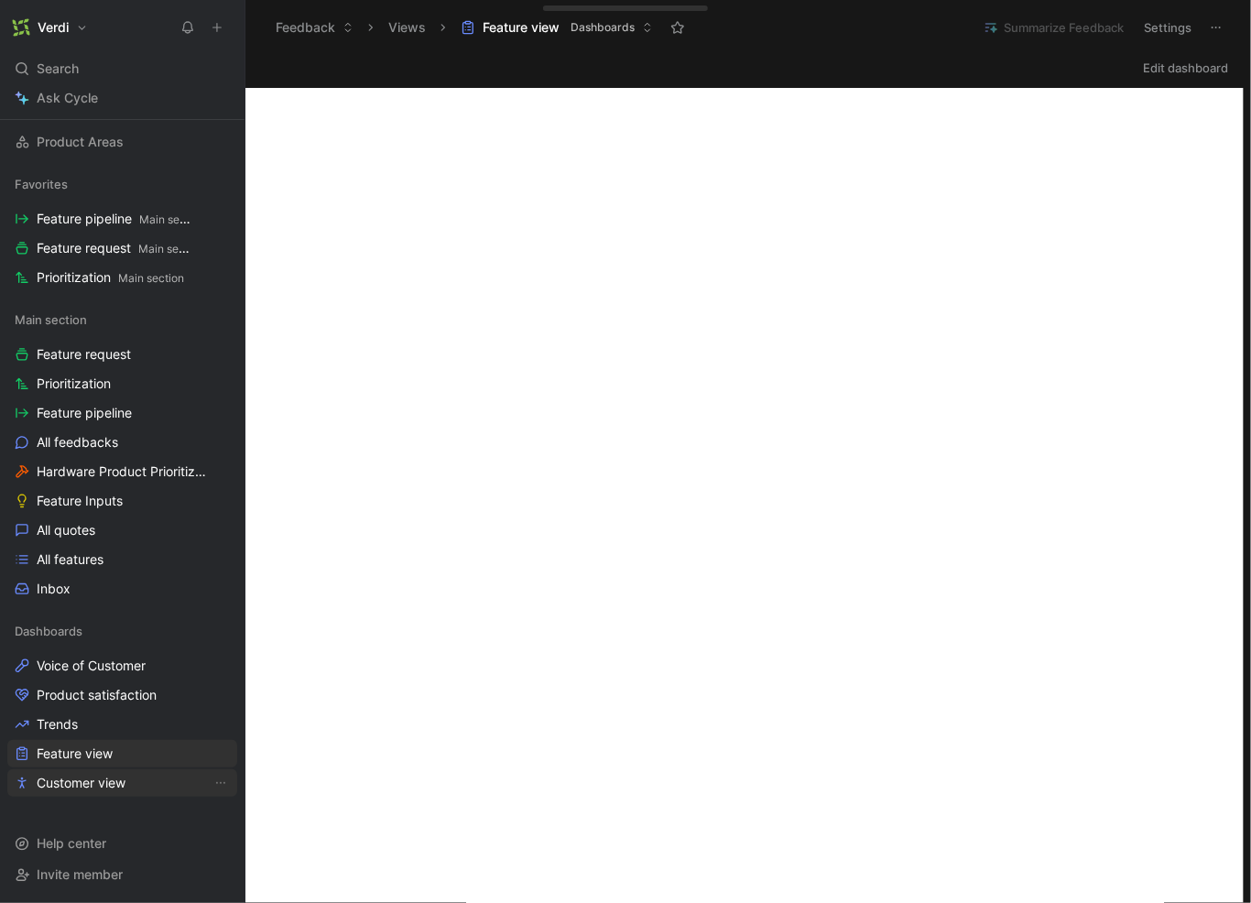
click at [133, 776] on link "Customer view" at bounding box center [122, 782] width 230 height 27
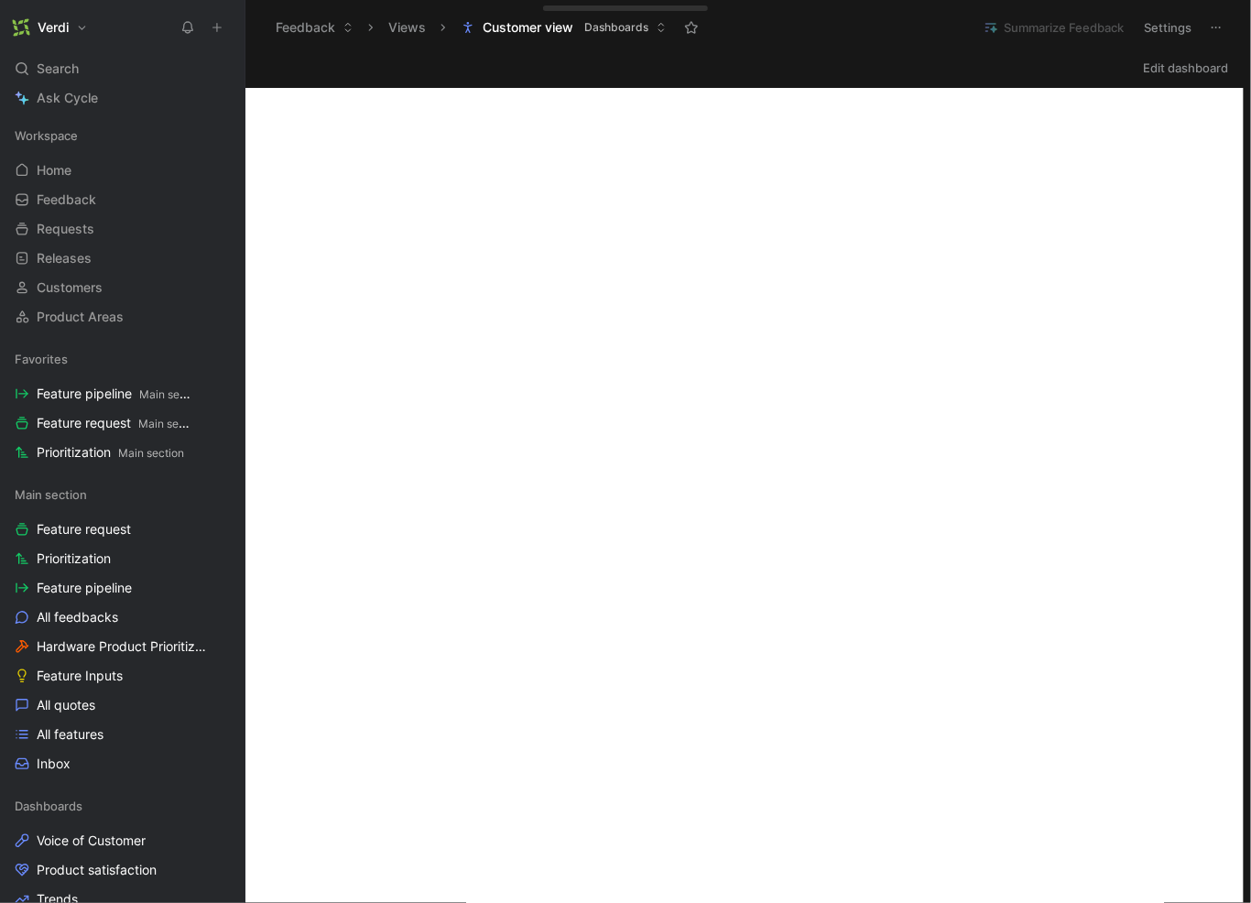
drag, startPoint x: 124, startPoint y: 98, endPoint x: 135, endPoint y: 112, distance: 17.6
click at [123, 99] on link "Ask Cycle" at bounding box center [122, 97] width 230 height 27
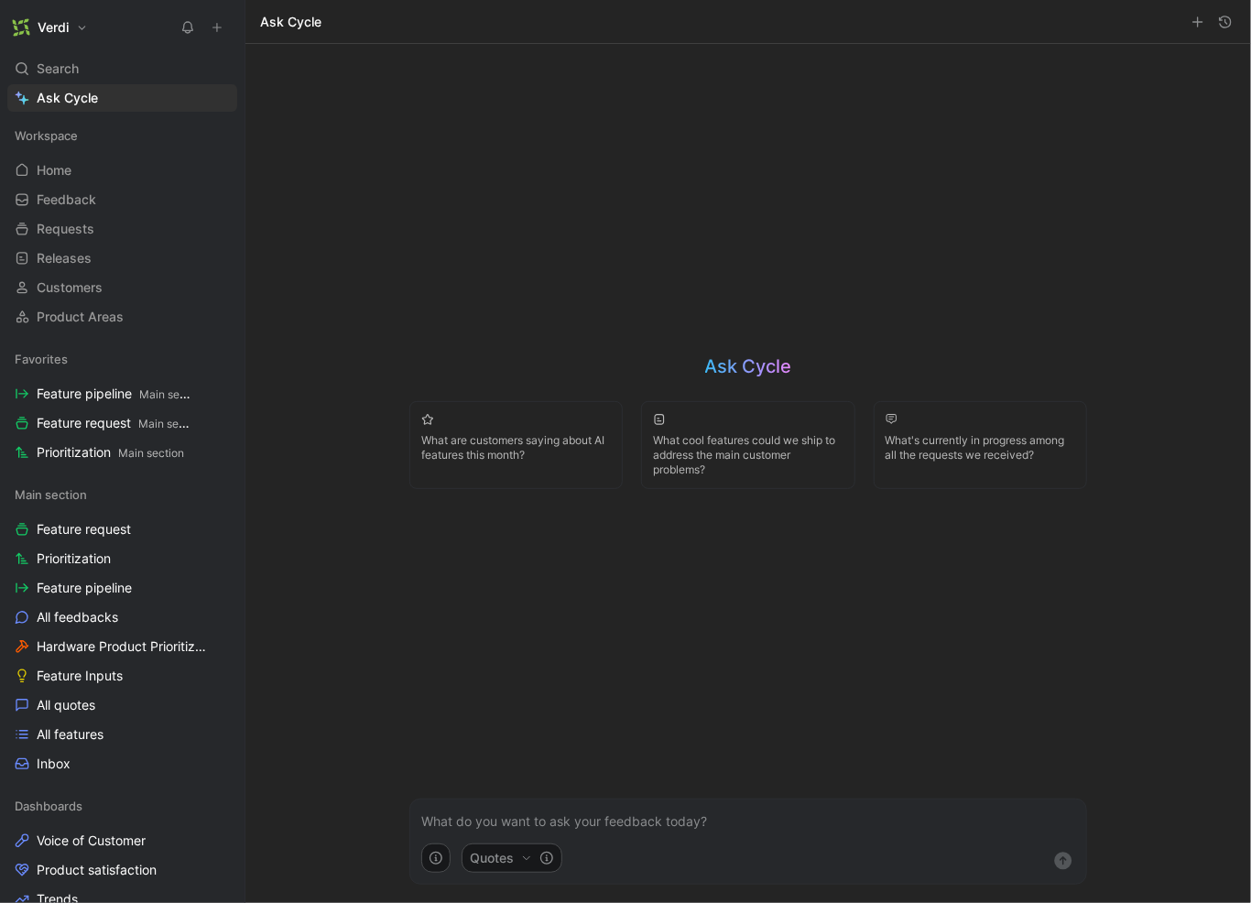
click at [701, 464] on span "What cool features could we ship to address the main customer problems?" at bounding box center [748, 455] width 190 height 44
click at [1059, 856] on use "submit" at bounding box center [1063, 860] width 17 height 17
